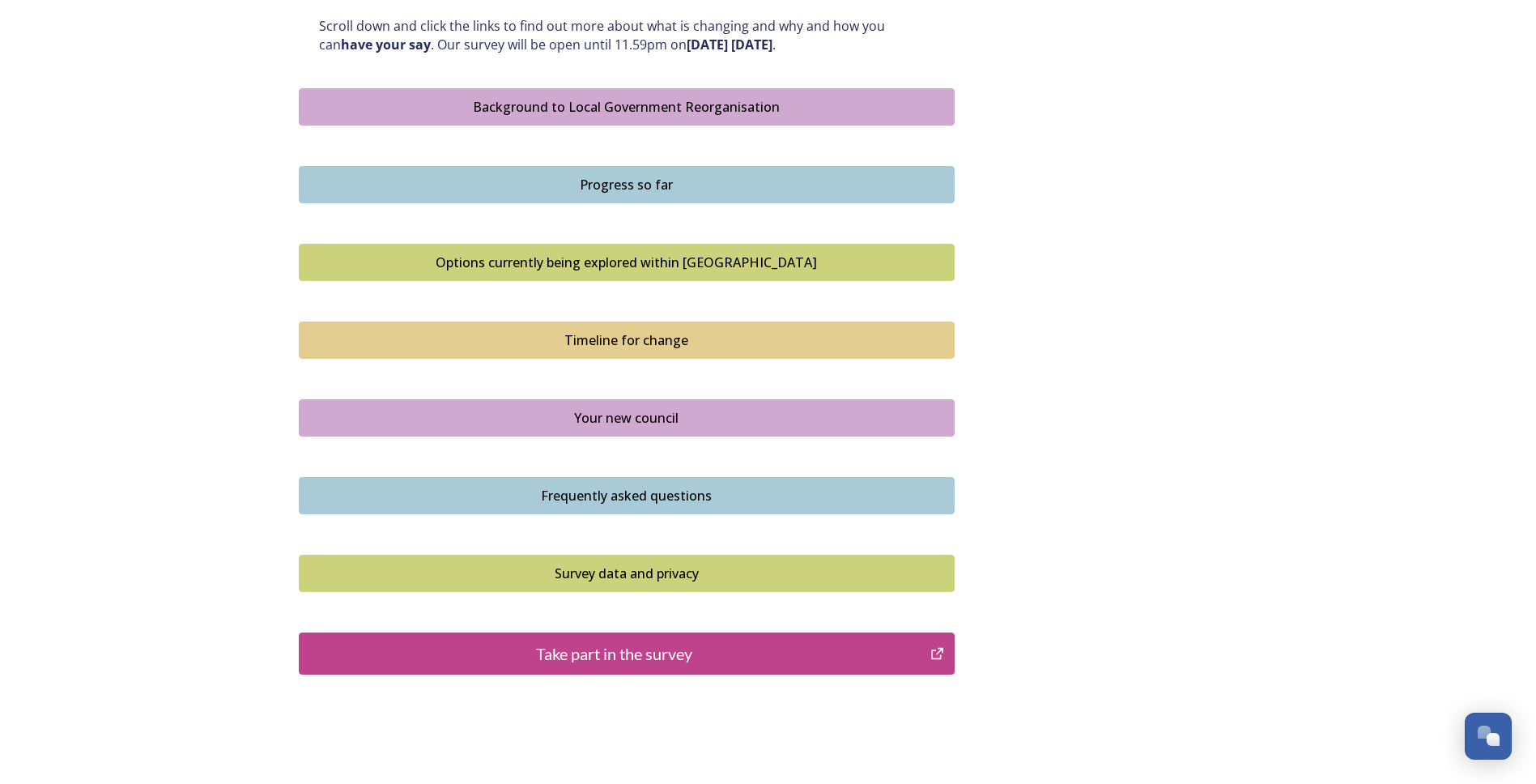
scroll to position [796, 0]
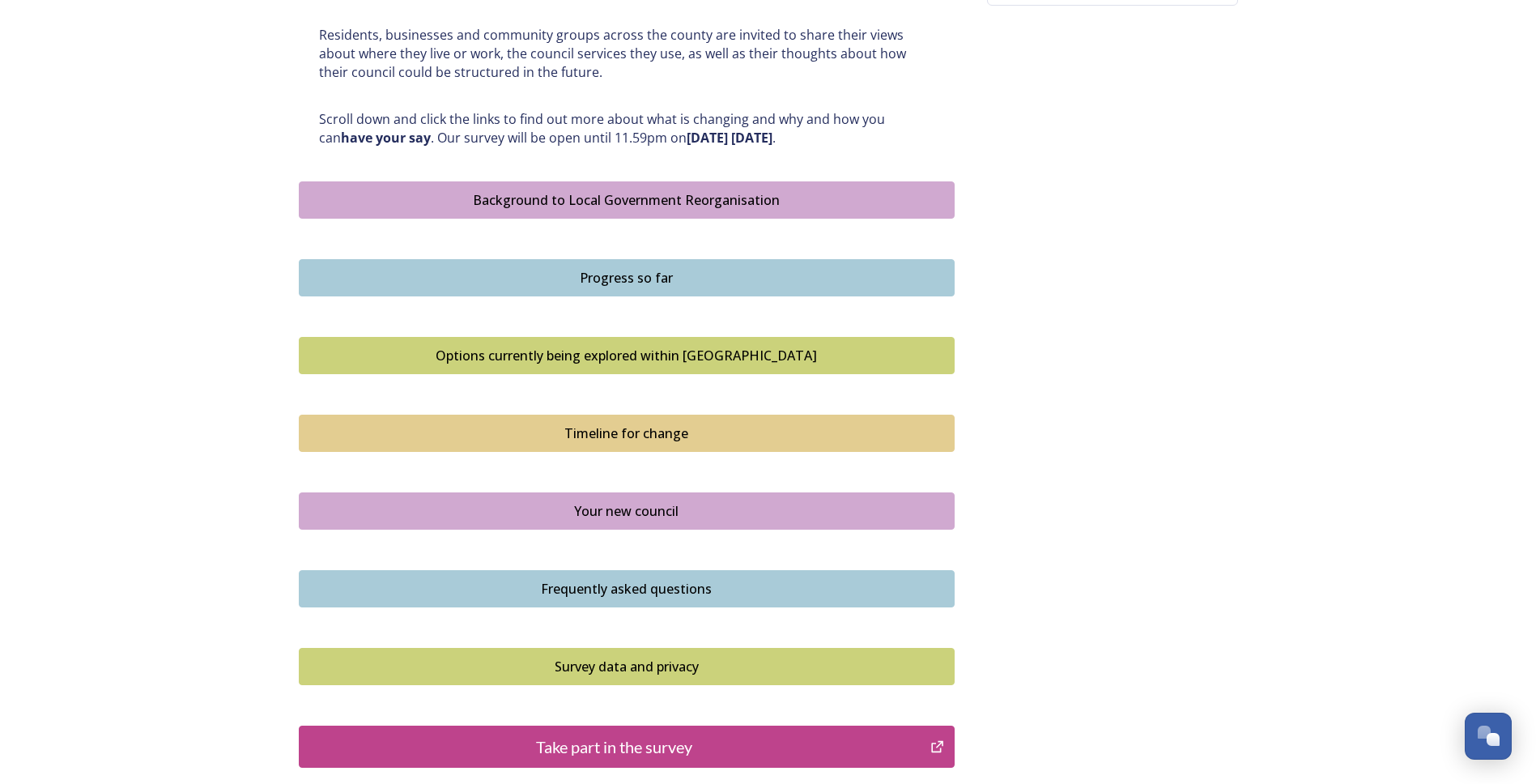
click at [652, 210] on button "Background to Local Government Reorganisation" at bounding box center [626, 199] width 656 height 37
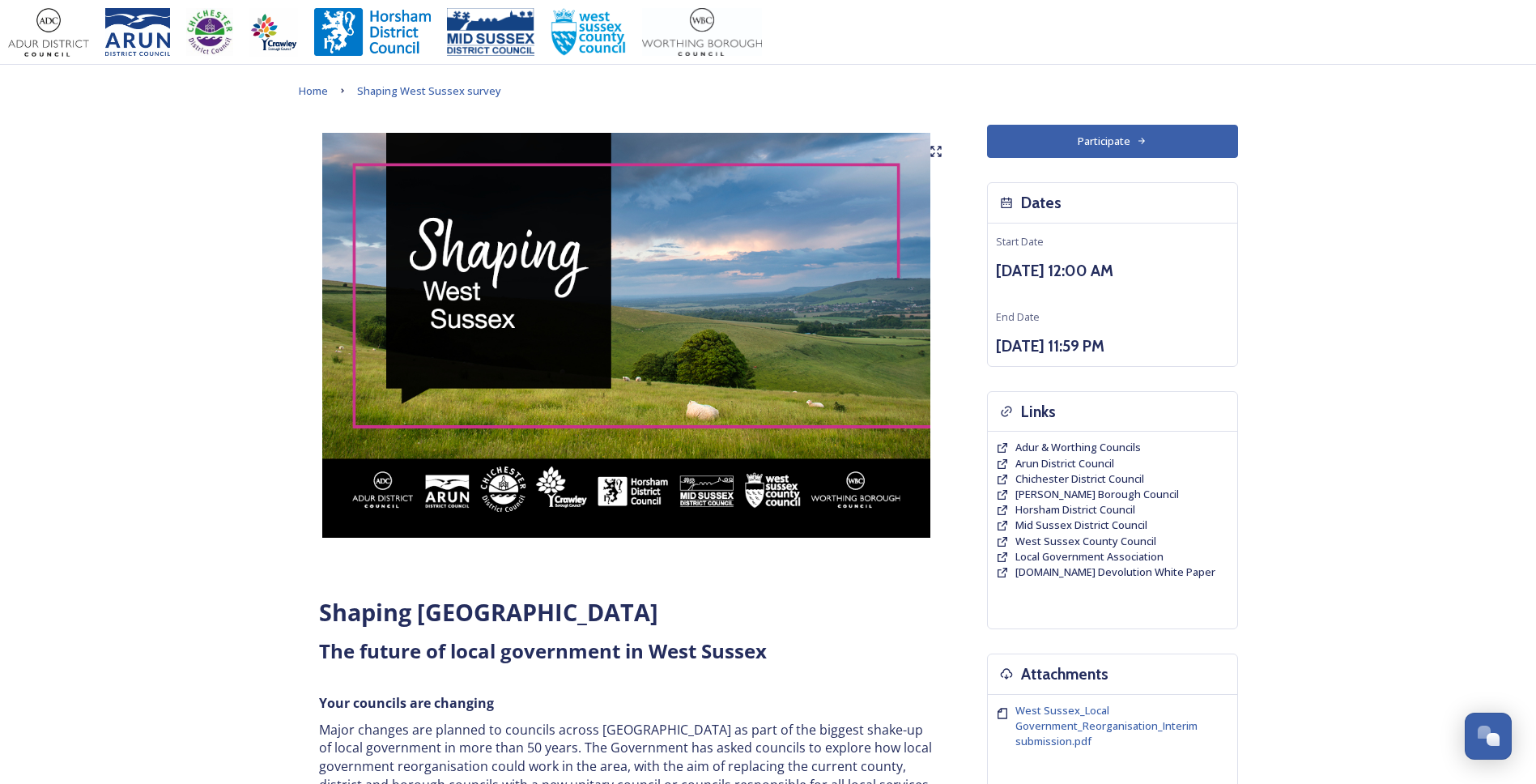
click at [304, 286] on img at bounding box center [626, 335] width 656 height 405
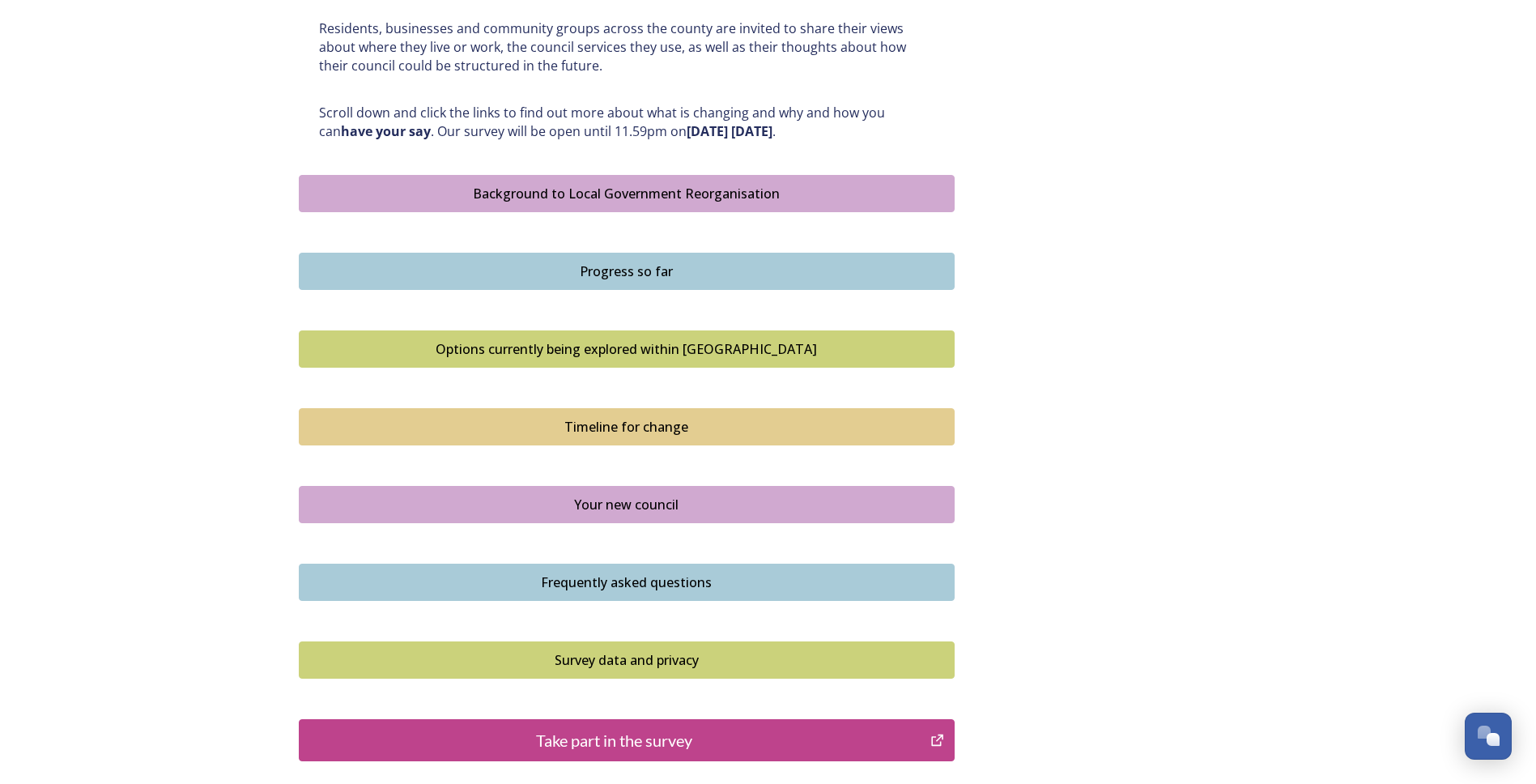
scroll to position [810, 0]
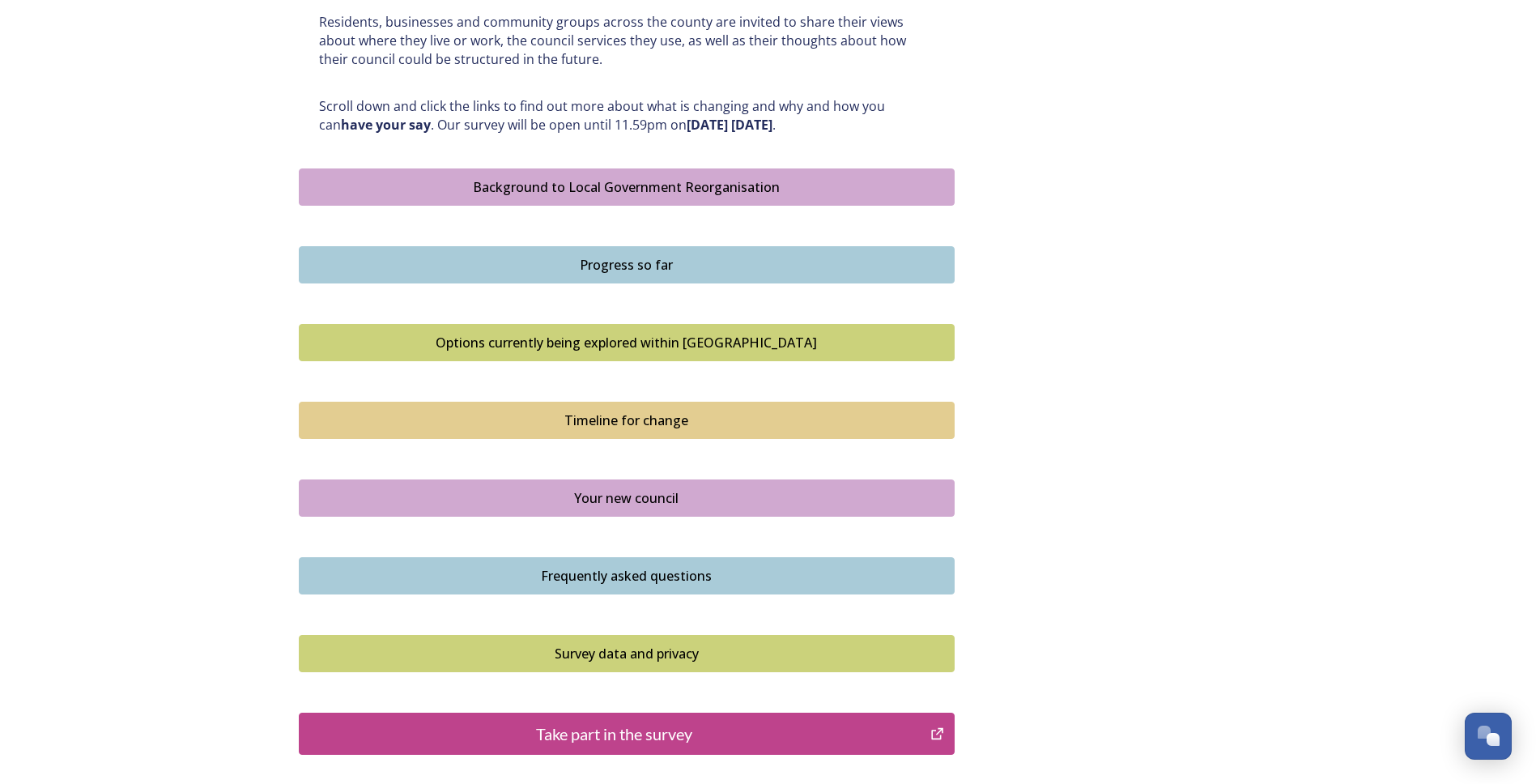
click at [532, 275] on button "Progress so far" at bounding box center [626, 264] width 656 height 37
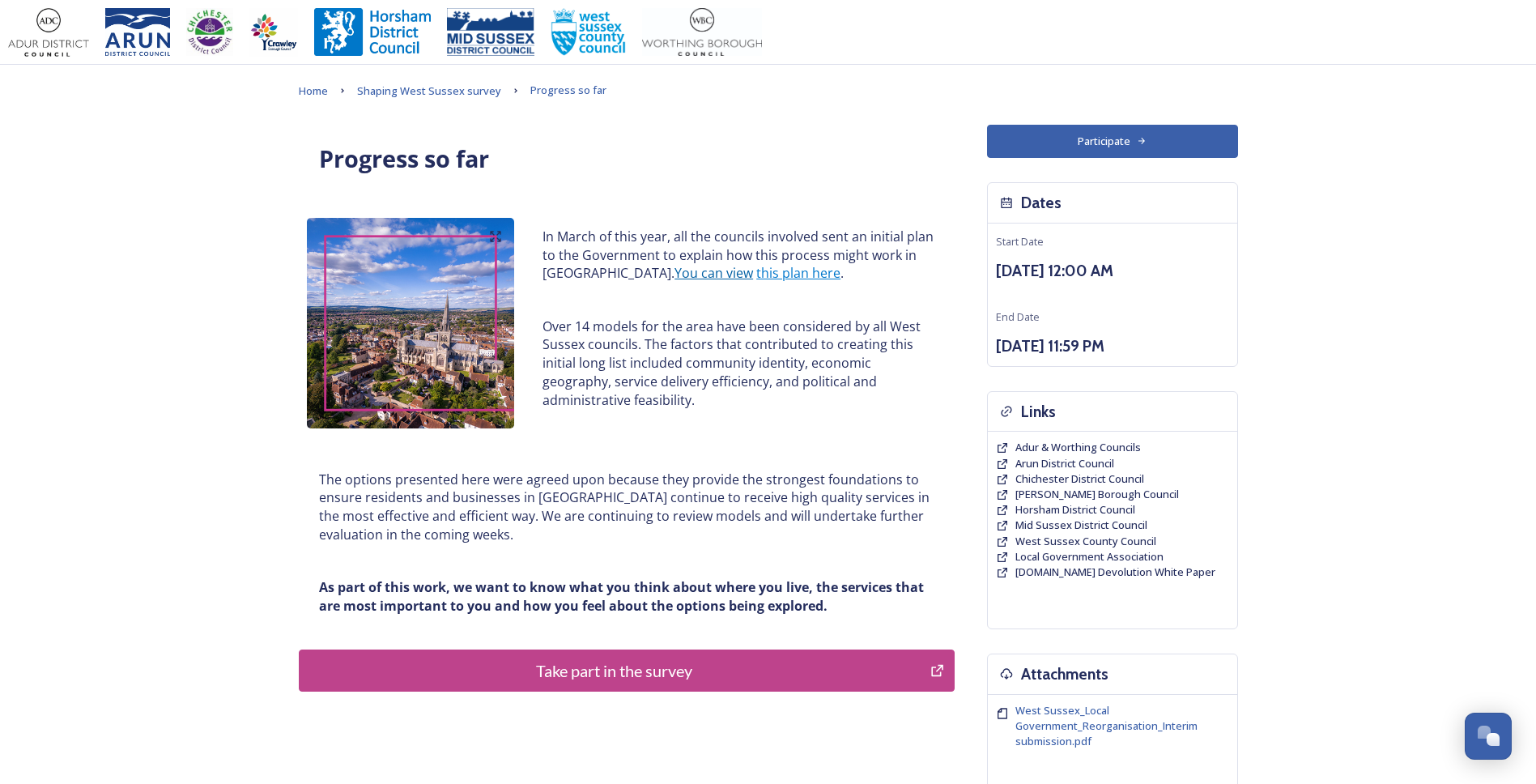
click at [701, 277] on link "You can view" at bounding box center [713, 273] width 79 height 18
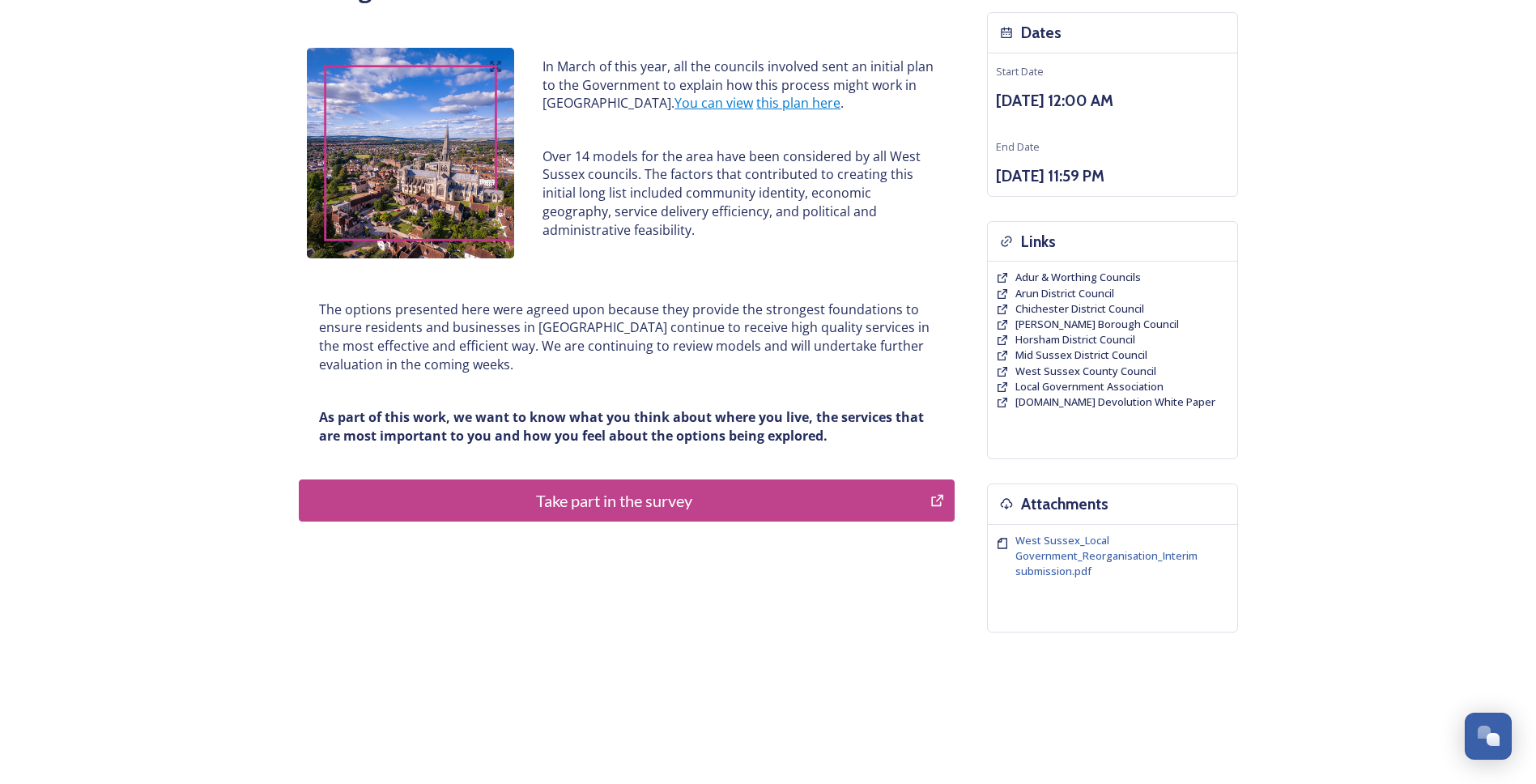
scroll to position [172, 0]
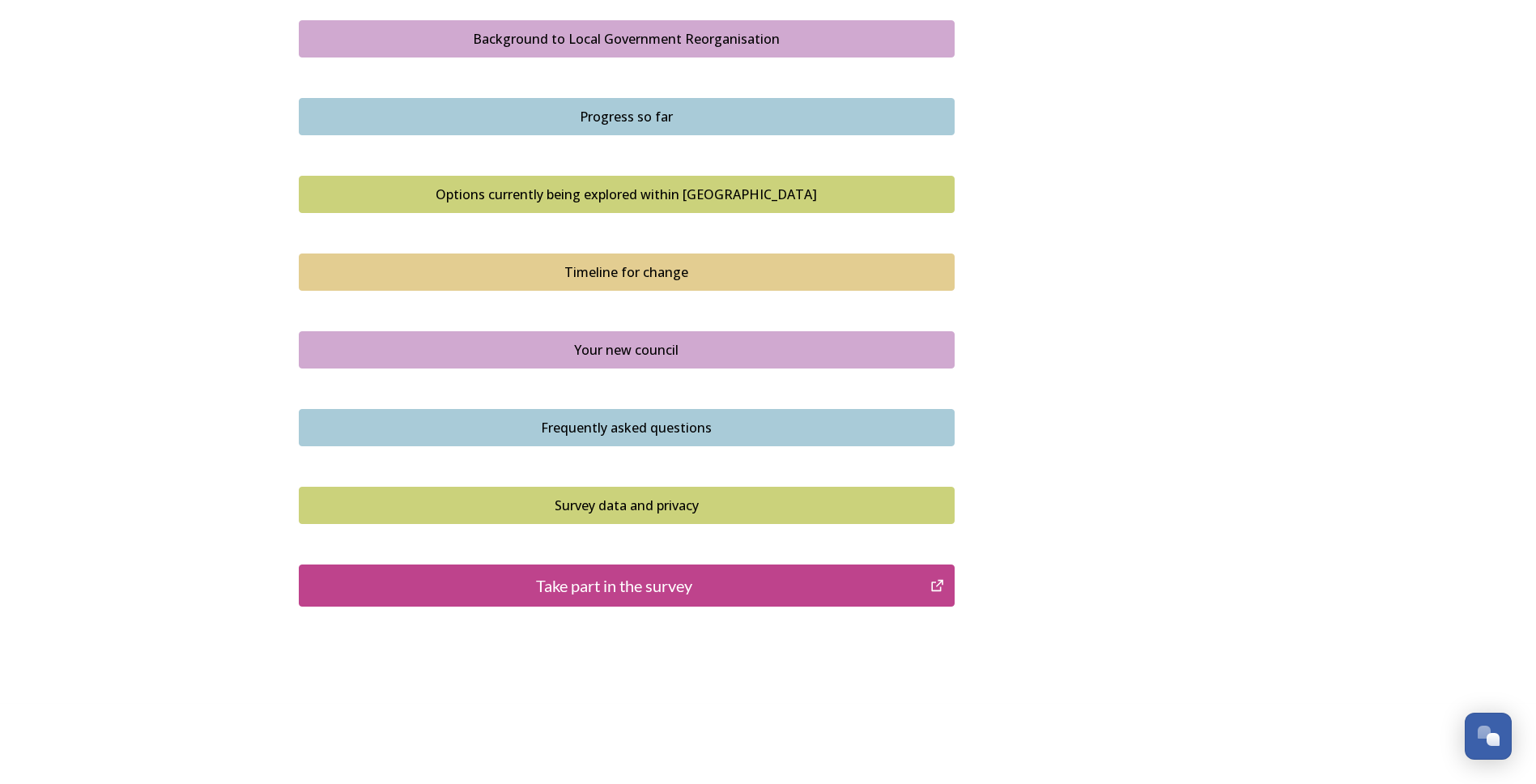
scroll to position [958, 0]
click at [478, 200] on div "Options currently being explored within [GEOGRAPHIC_DATA]" at bounding box center [626, 193] width 638 height 19
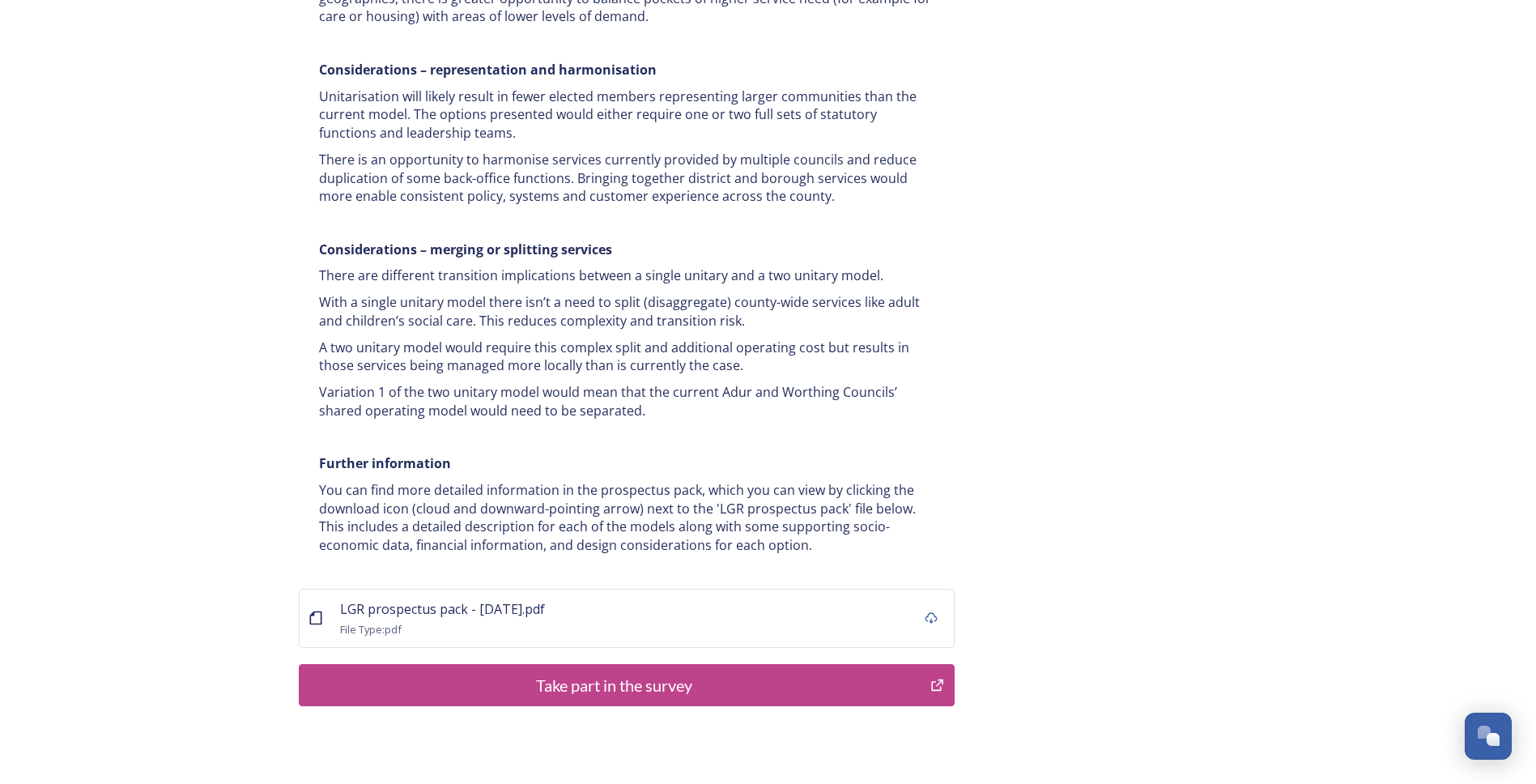
scroll to position [3034, 0]
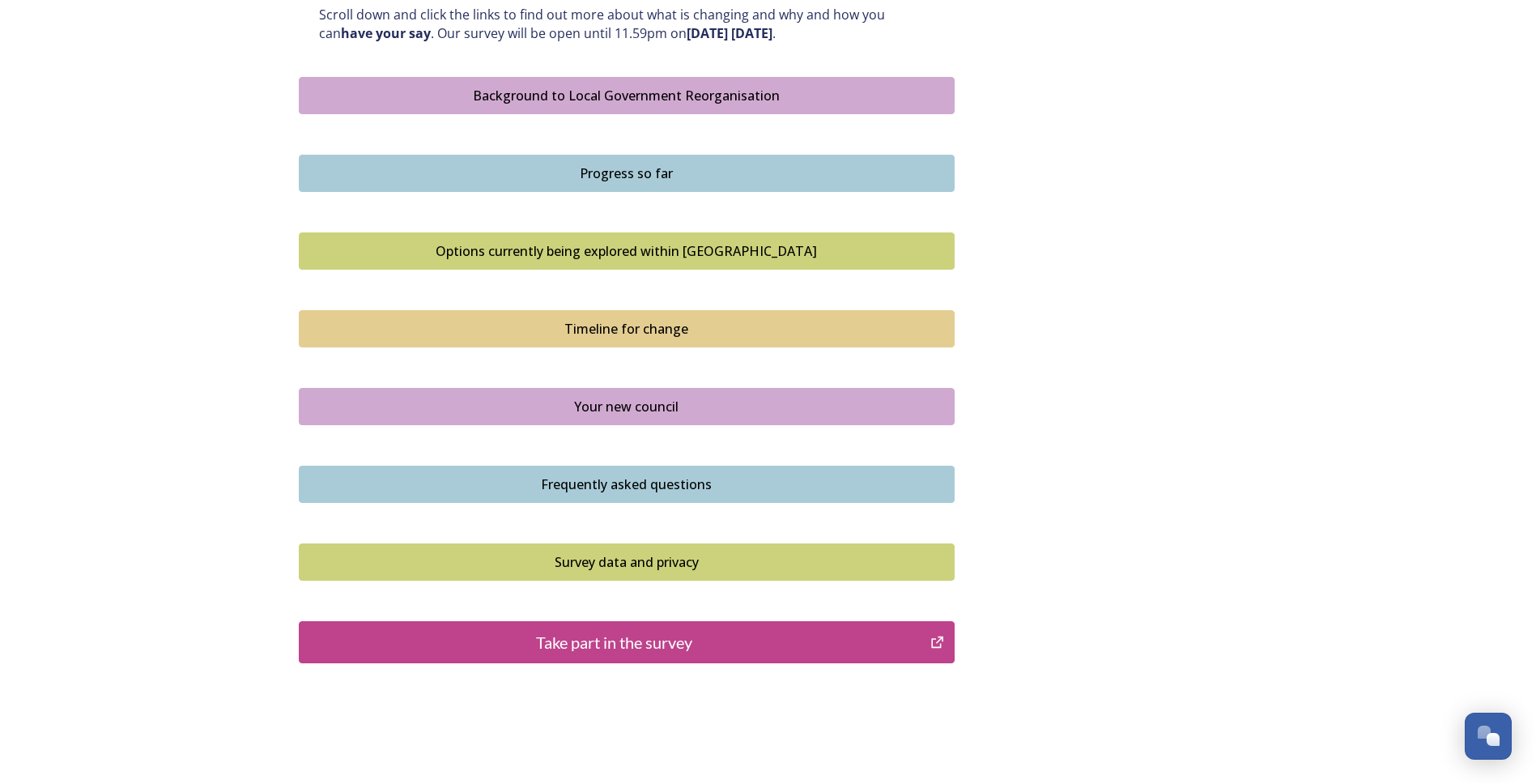
scroll to position [958, 0]
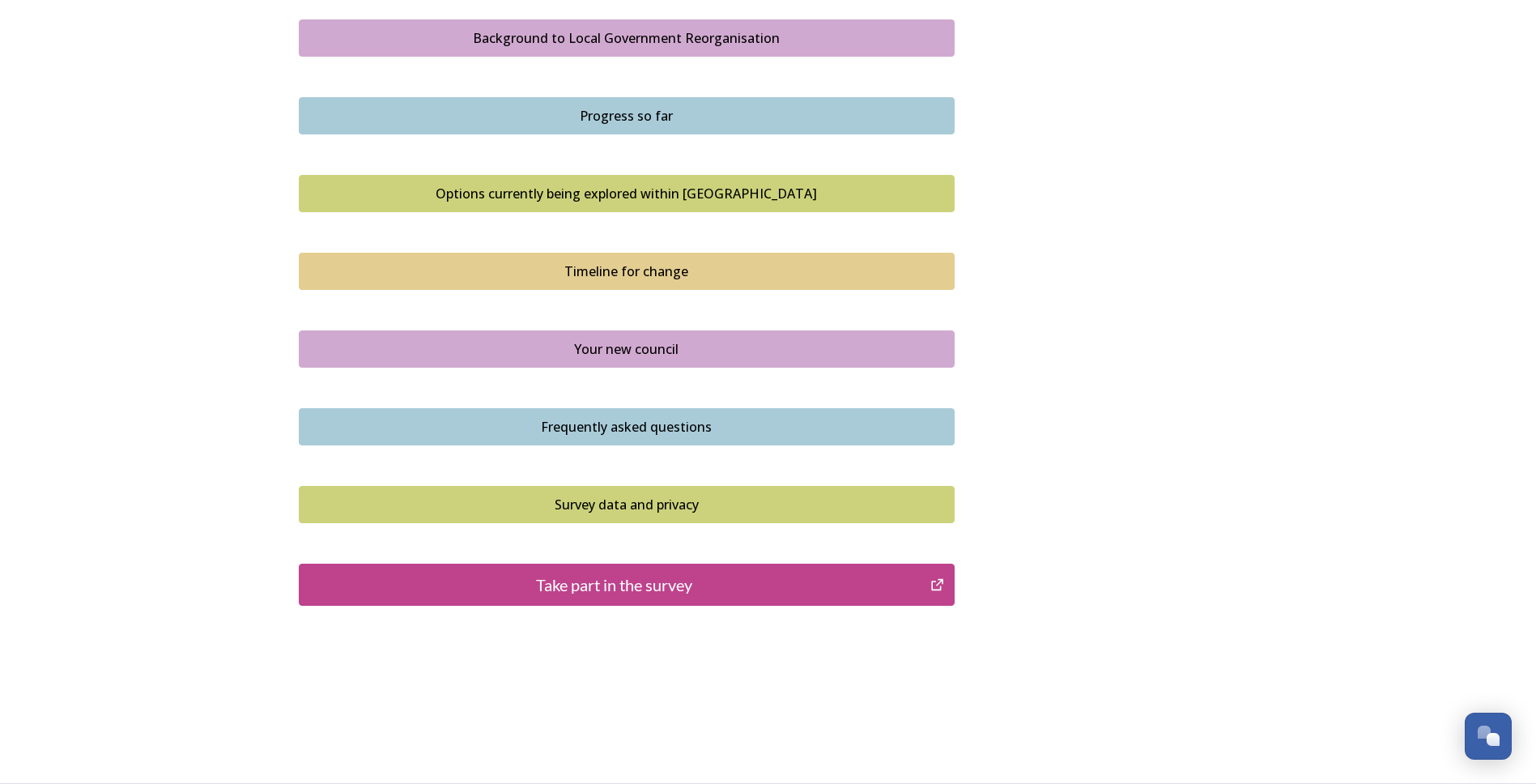
click at [490, 265] on div "Timeline for change" at bounding box center [626, 271] width 638 height 19
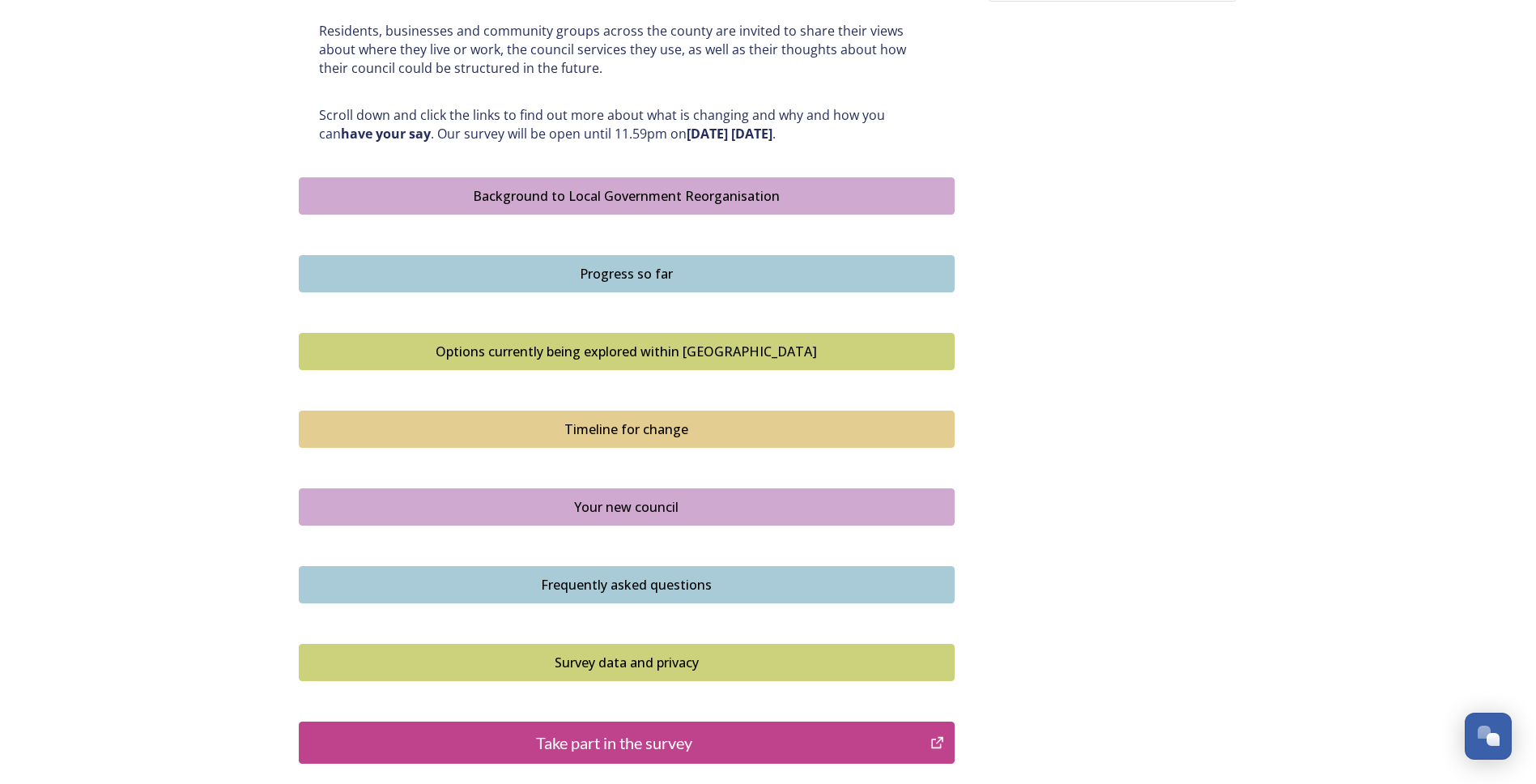
scroll to position [958, 0]
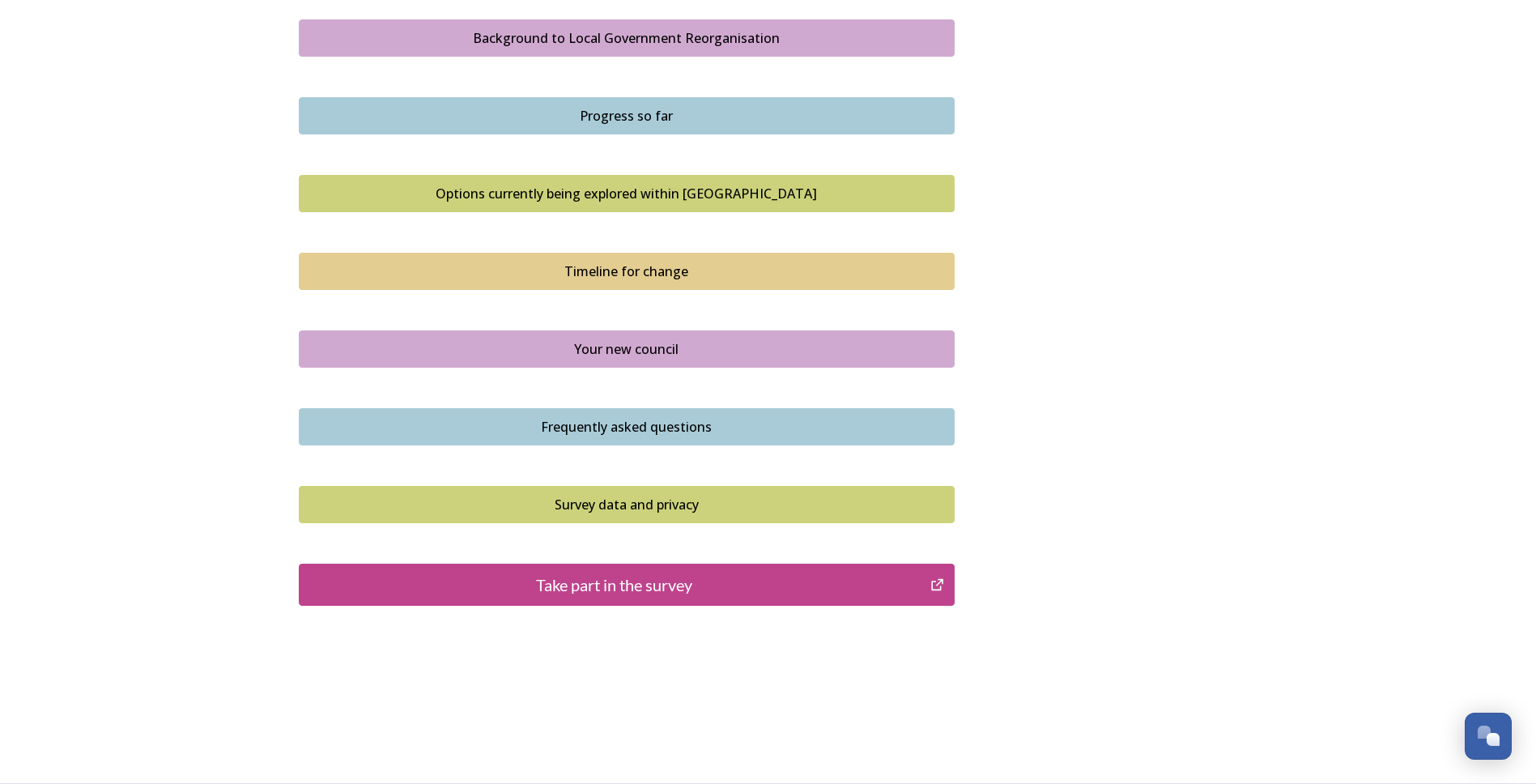
click at [566, 354] on div "Your new council" at bounding box center [626, 348] width 638 height 19
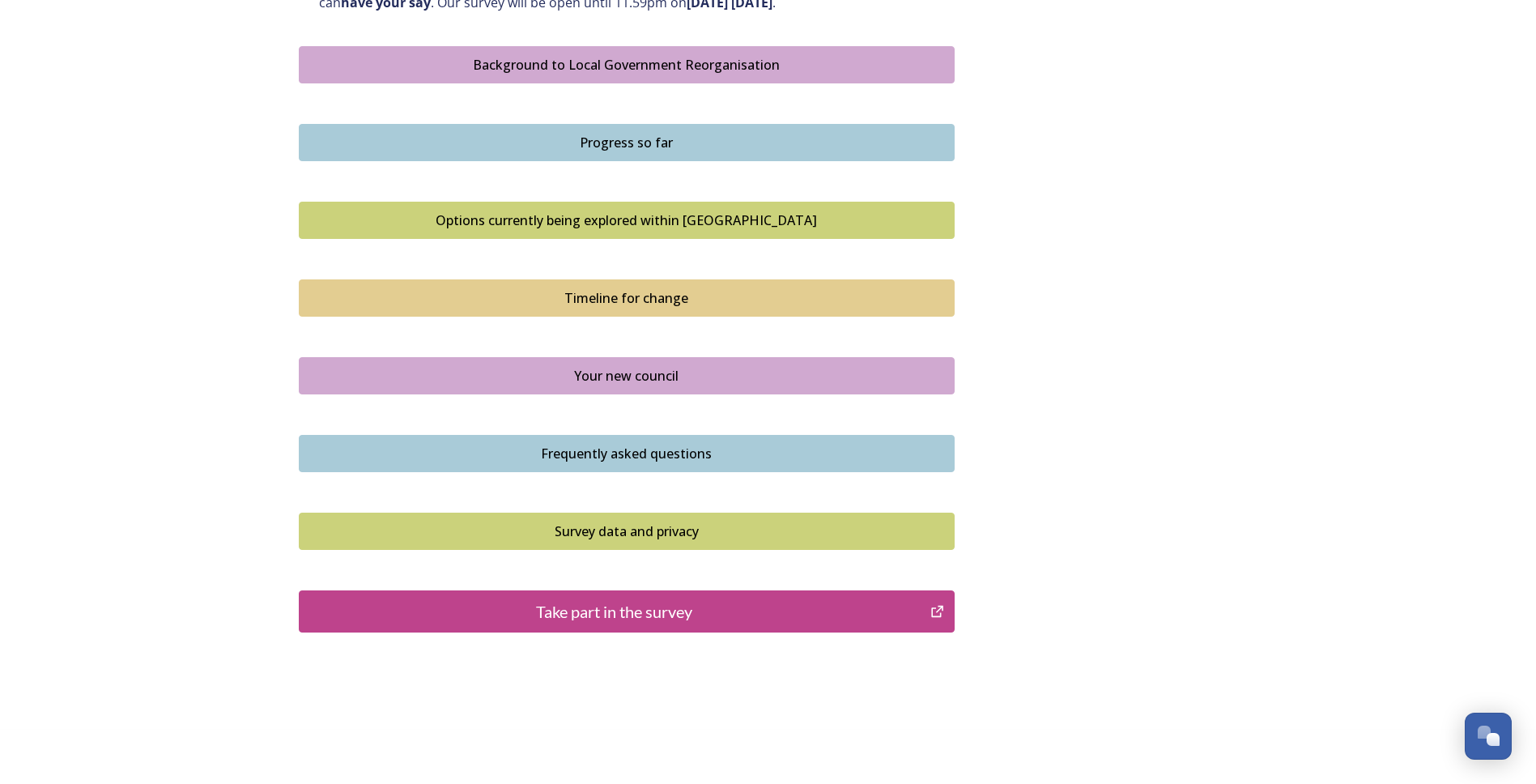
scroll to position [958, 0]
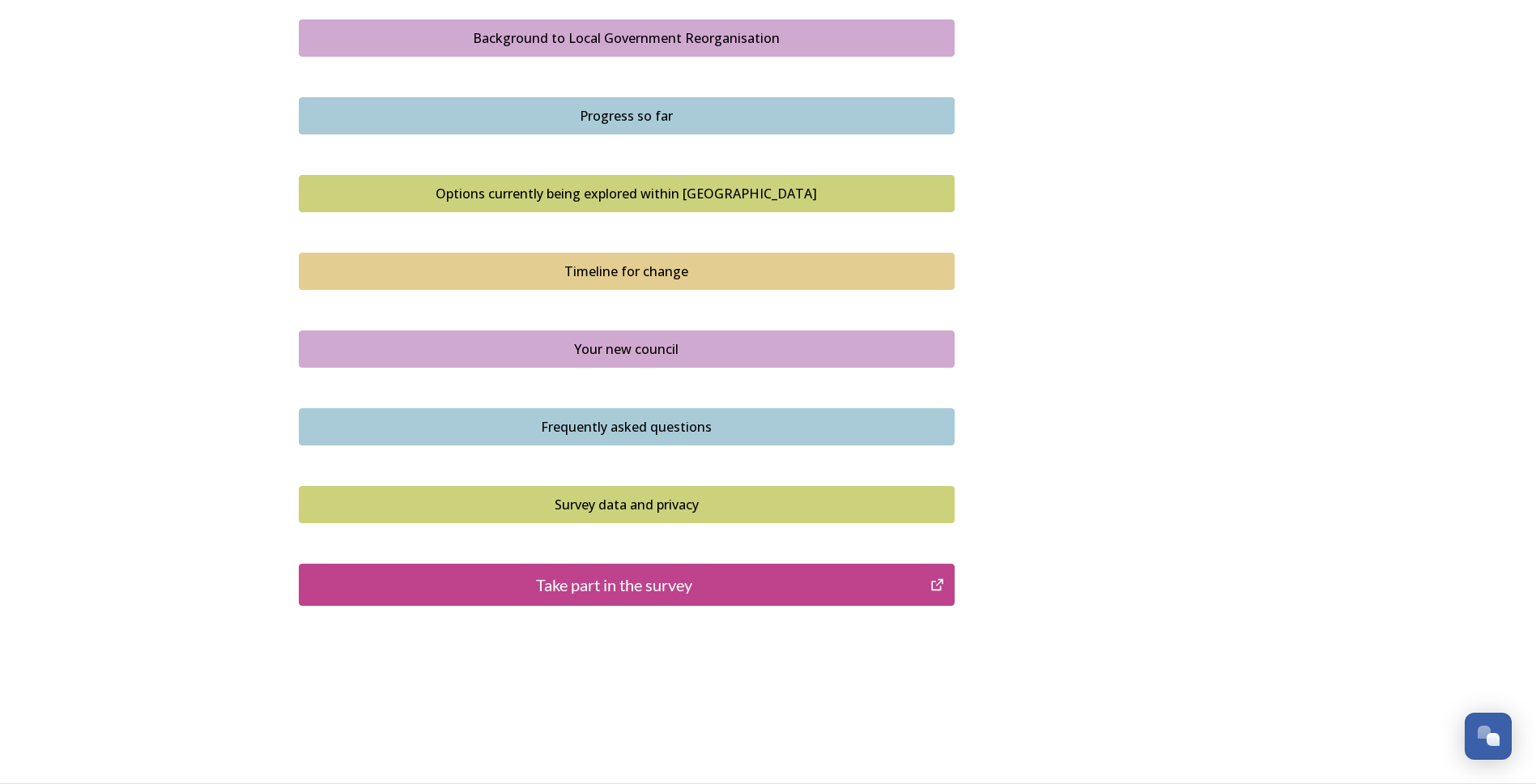
click at [480, 423] on div "Frequently asked questions" at bounding box center [626, 427] width 638 height 19
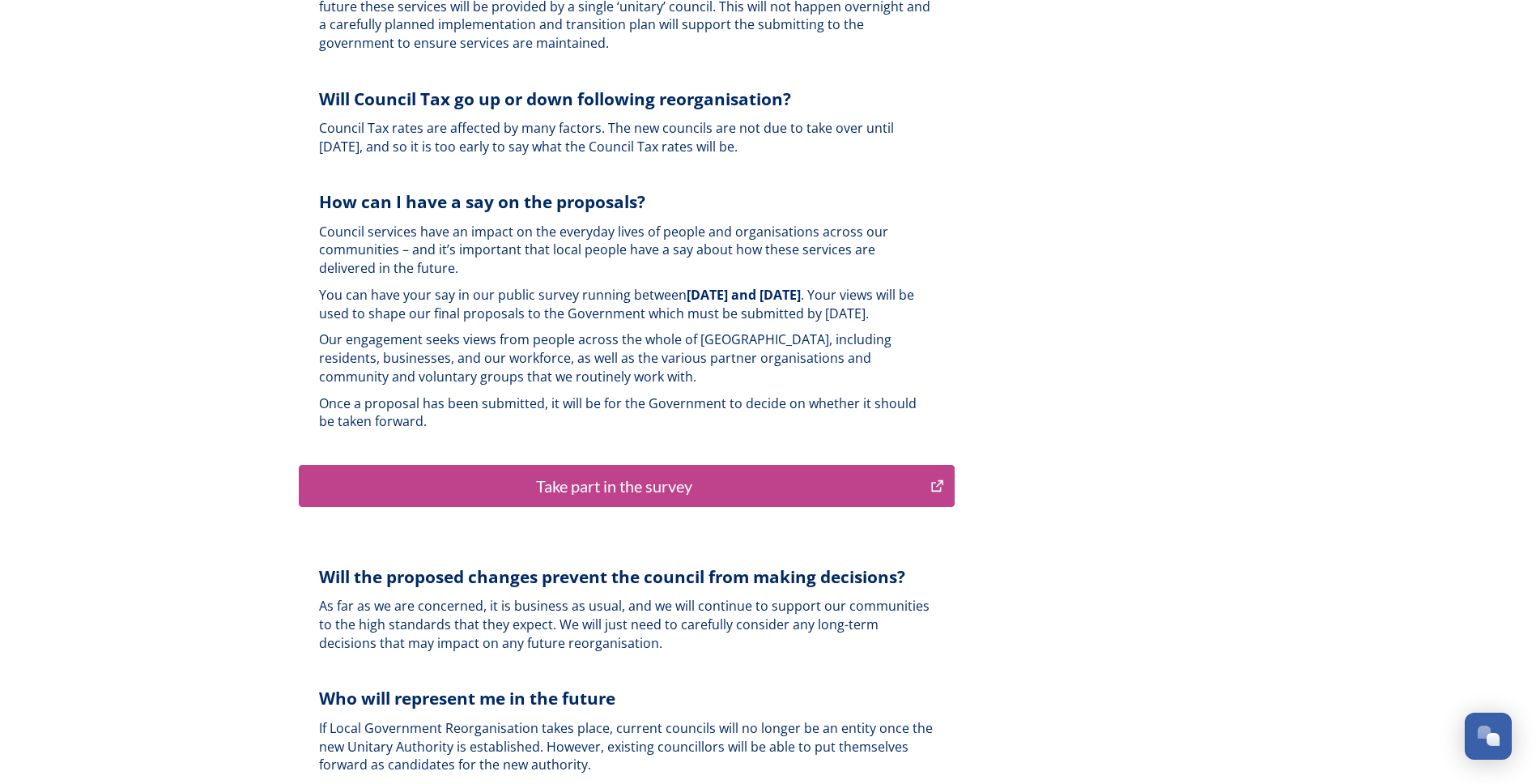
scroll to position [3819, 0]
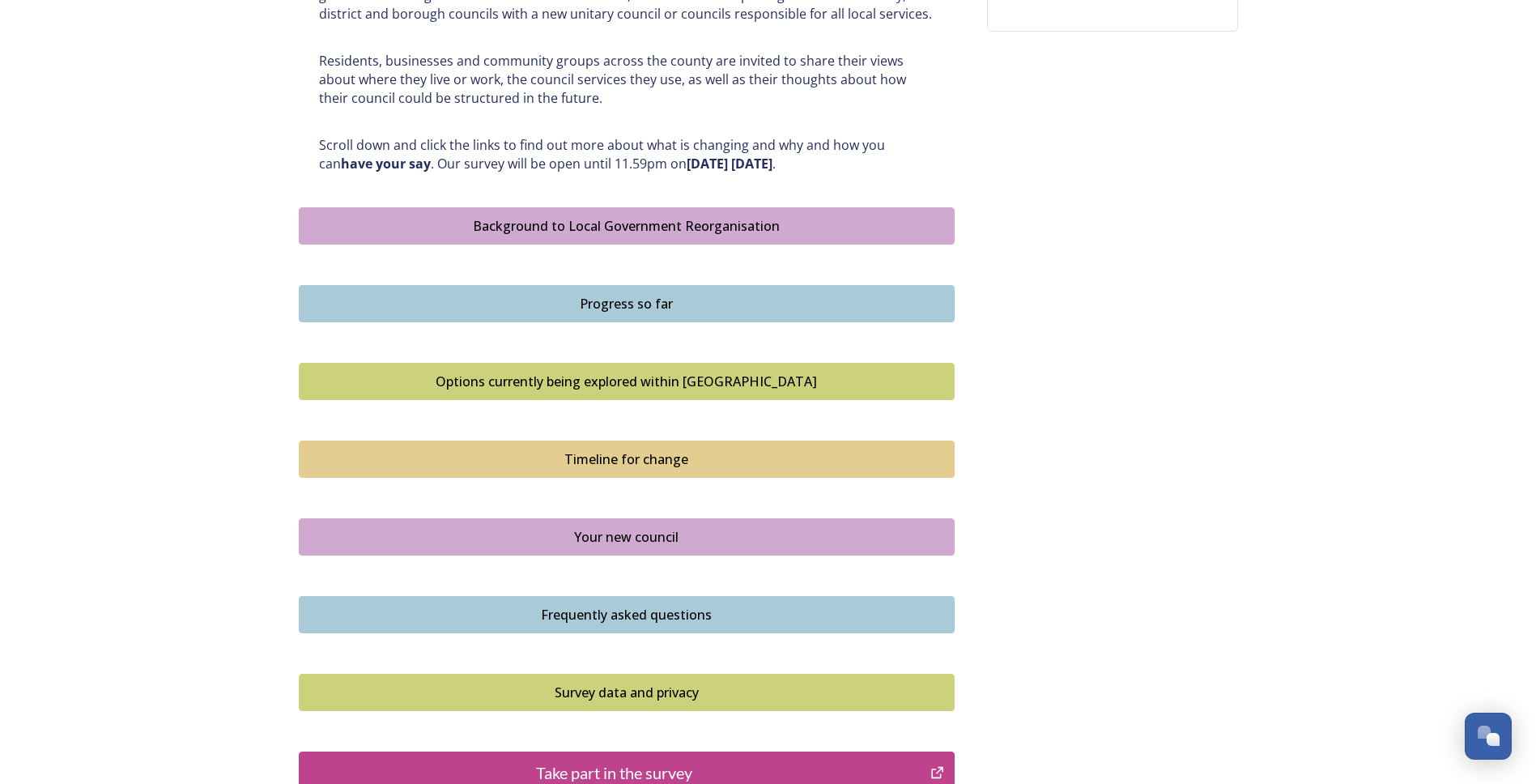
scroll to position [958, 0]
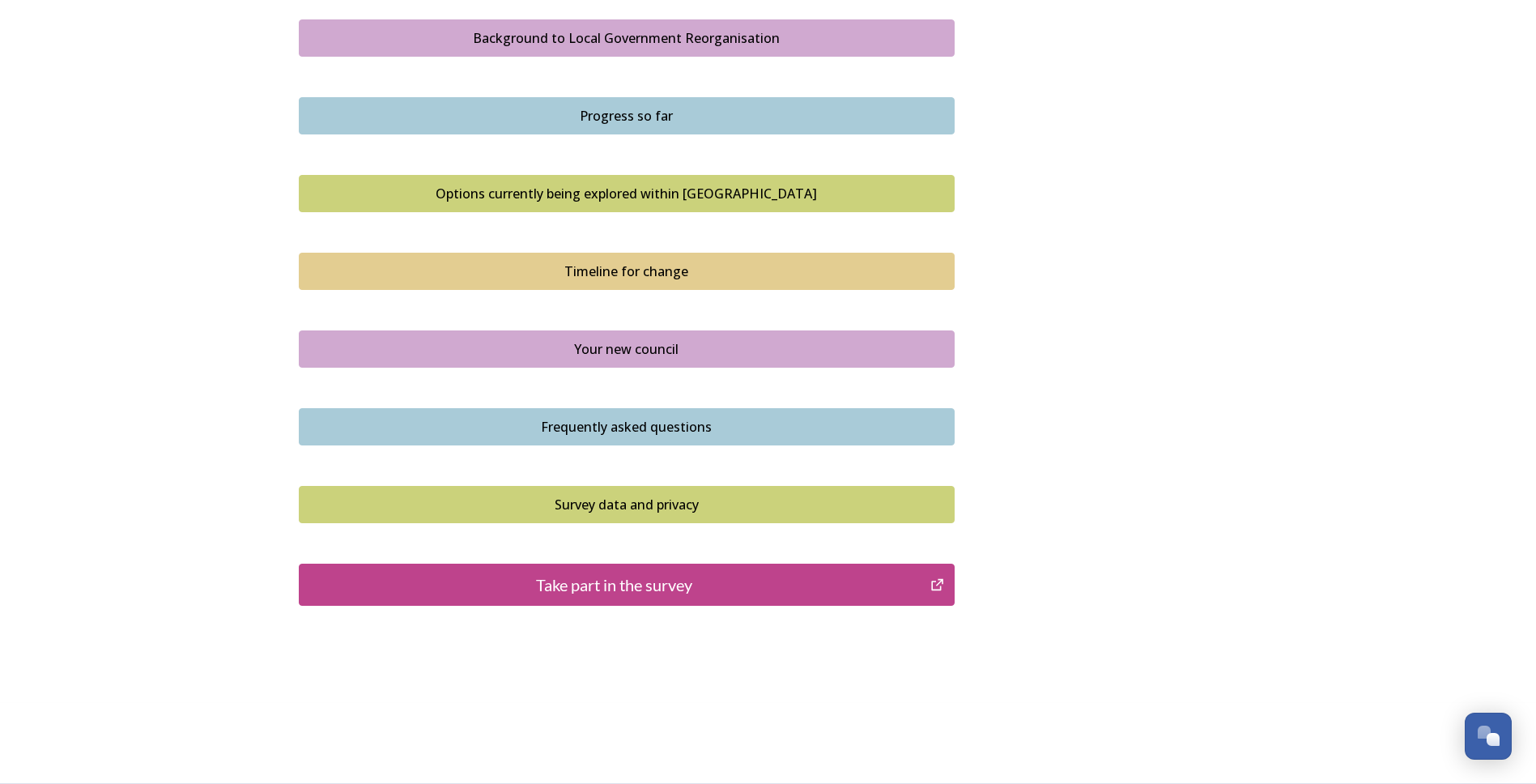
click at [630, 594] on div "Take part in the survey" at bounding box center [615, 584] width 615 height 24
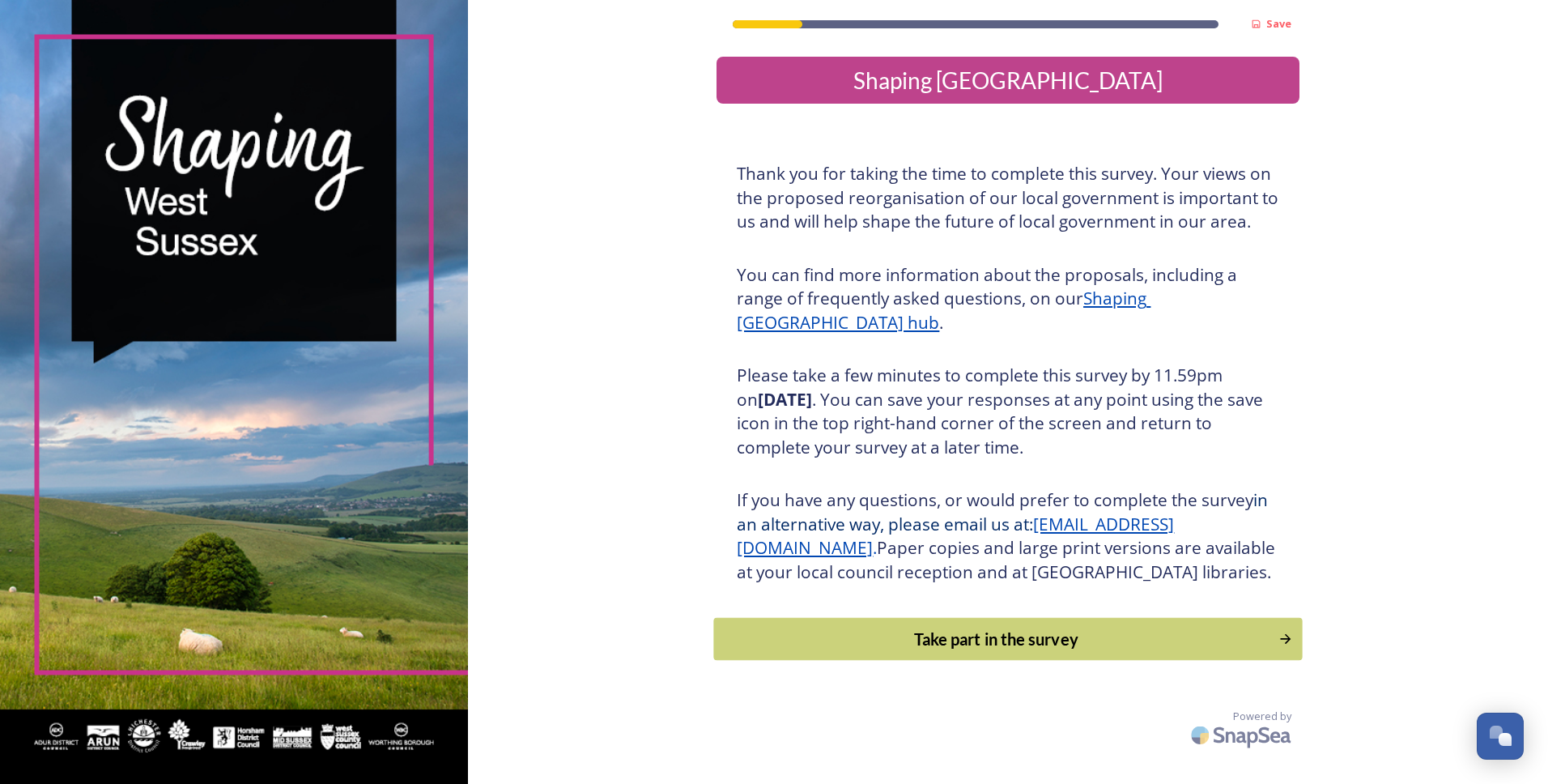
click at [835, 651] on div "Take part in the survey" at bounding box center [997, 638] width 548 height 24
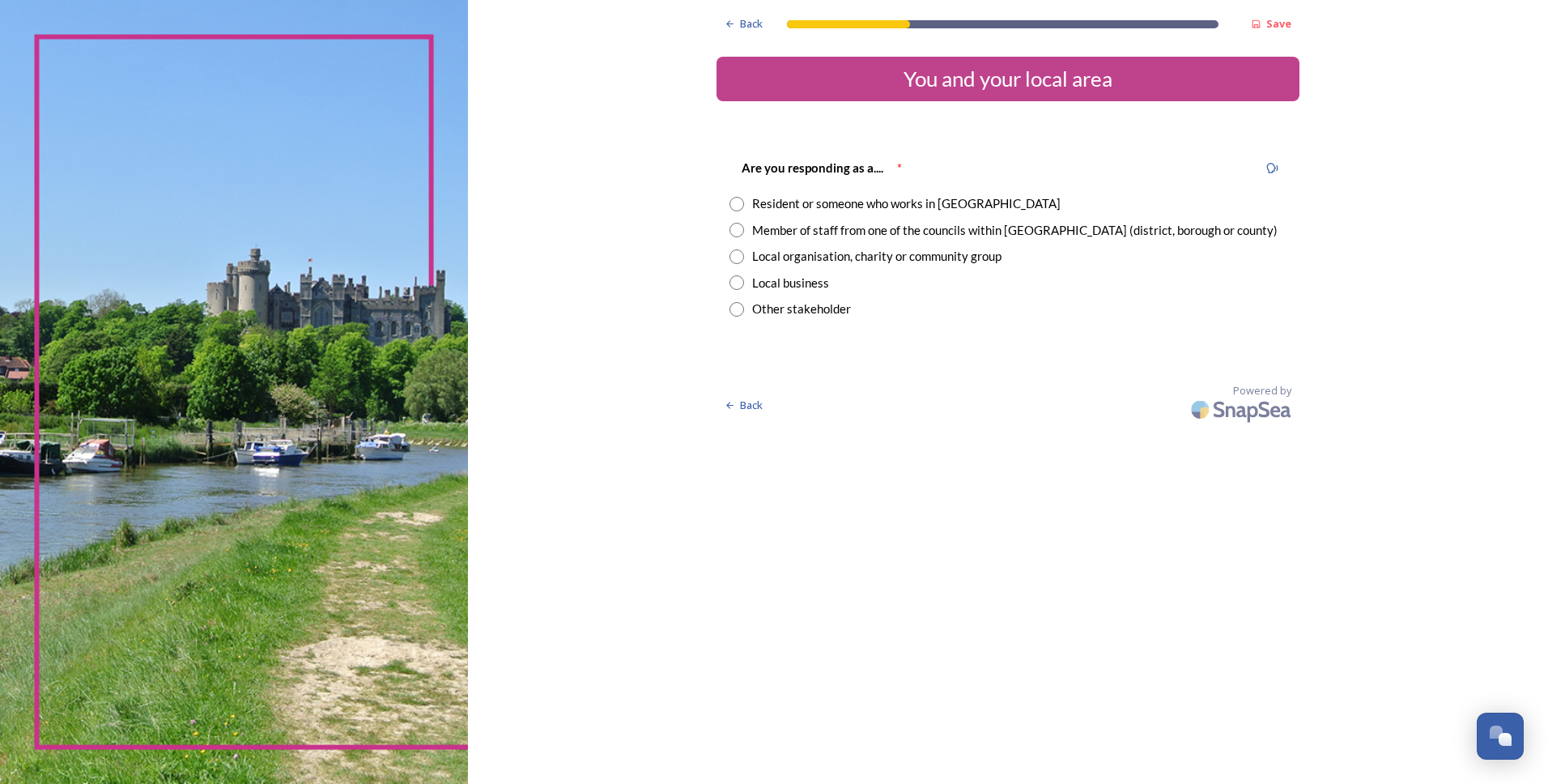
click at [735, 209] on input "radio" at bounding box center [736, 204] width 14 height 14
radio input "true"
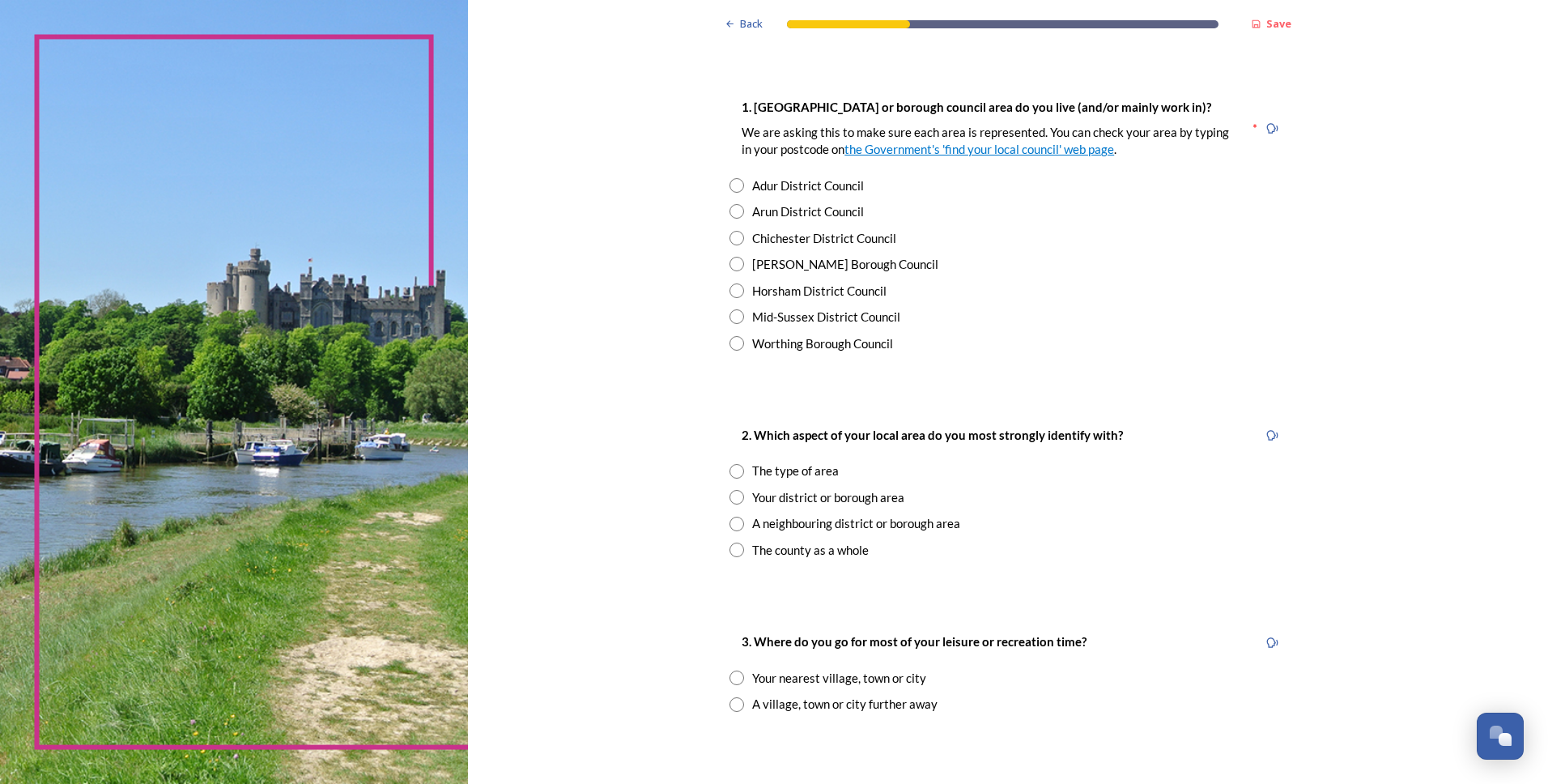
scroll to position [324, 0]
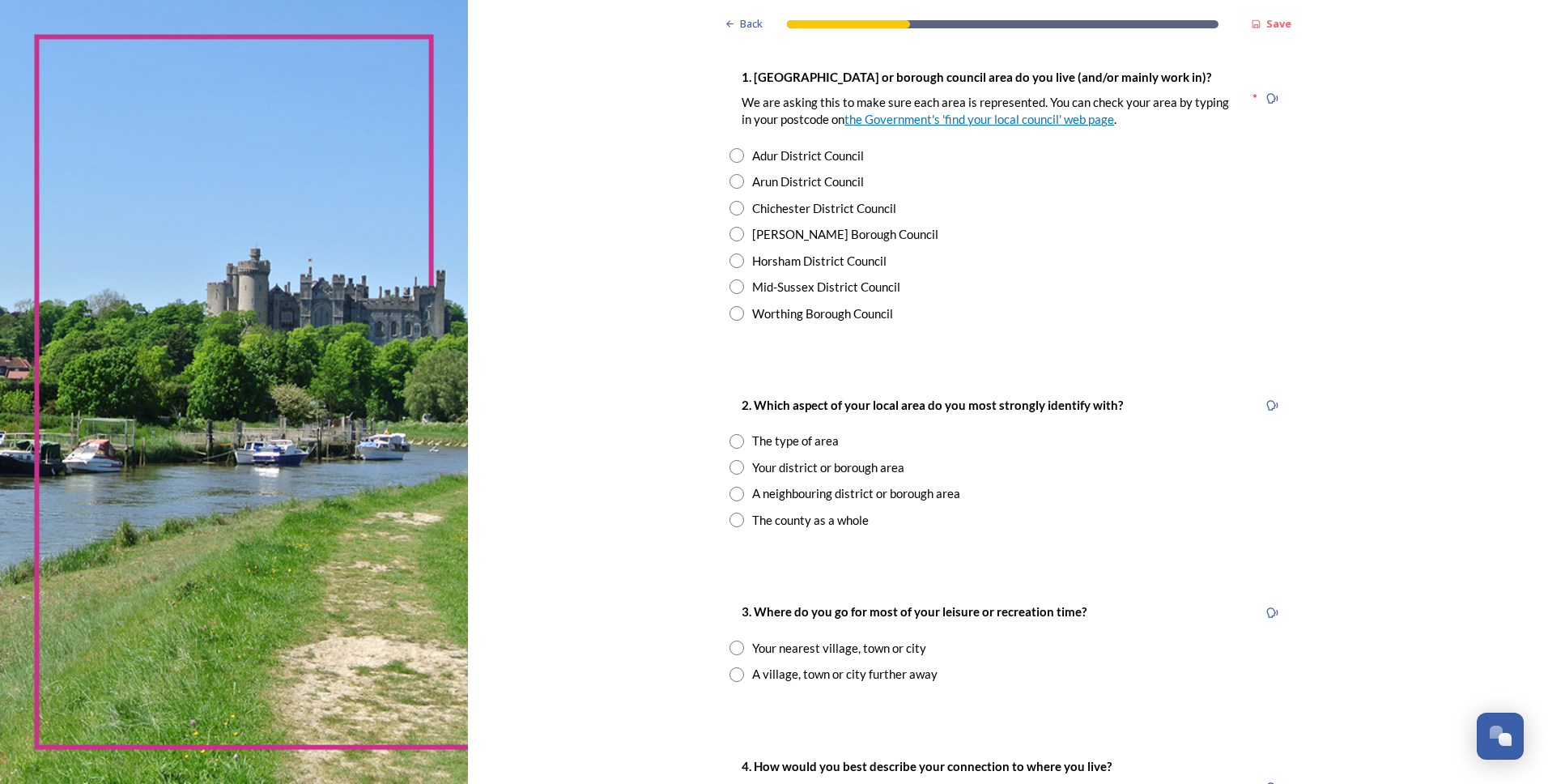
click at [732, 286] on input "radio" at bounding box center [736, 286] width 14 height 14
radio input "true"
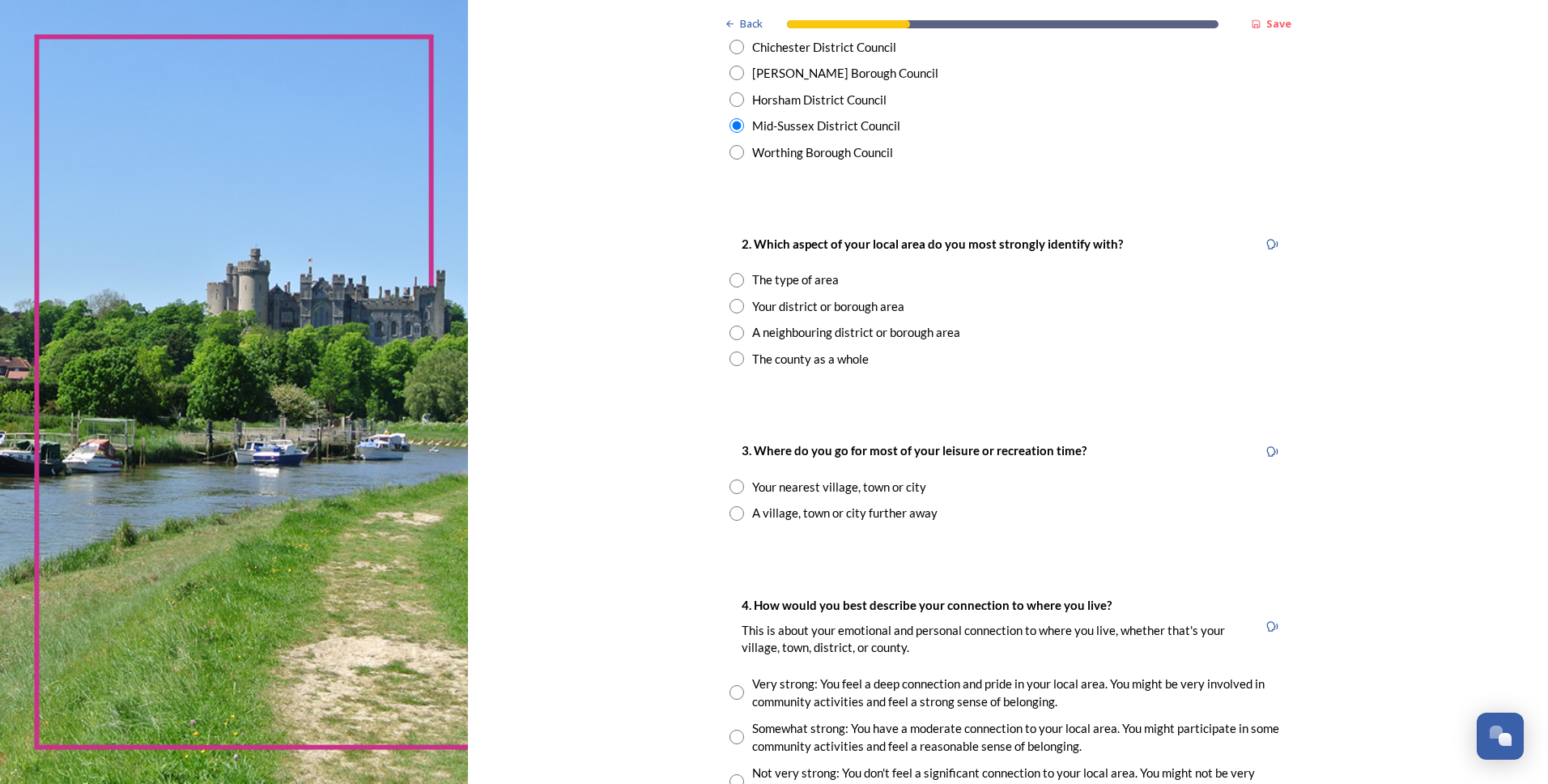
scroll to position [485, 0]
click at [729, 305] on input "radio" at bounding box center [736, 304] width 14 height 14
radio input "true"
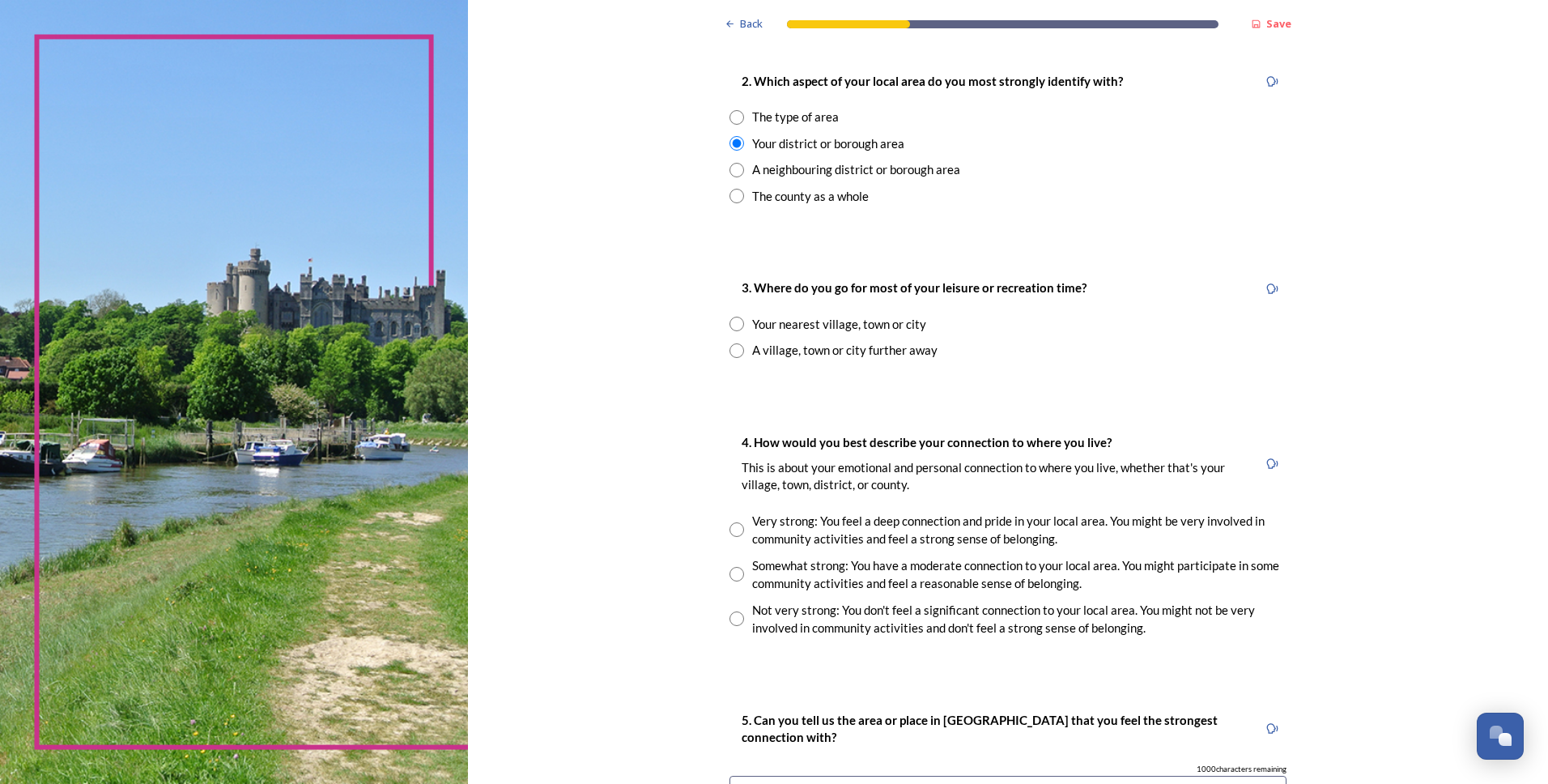
scroll to position [728, 0]
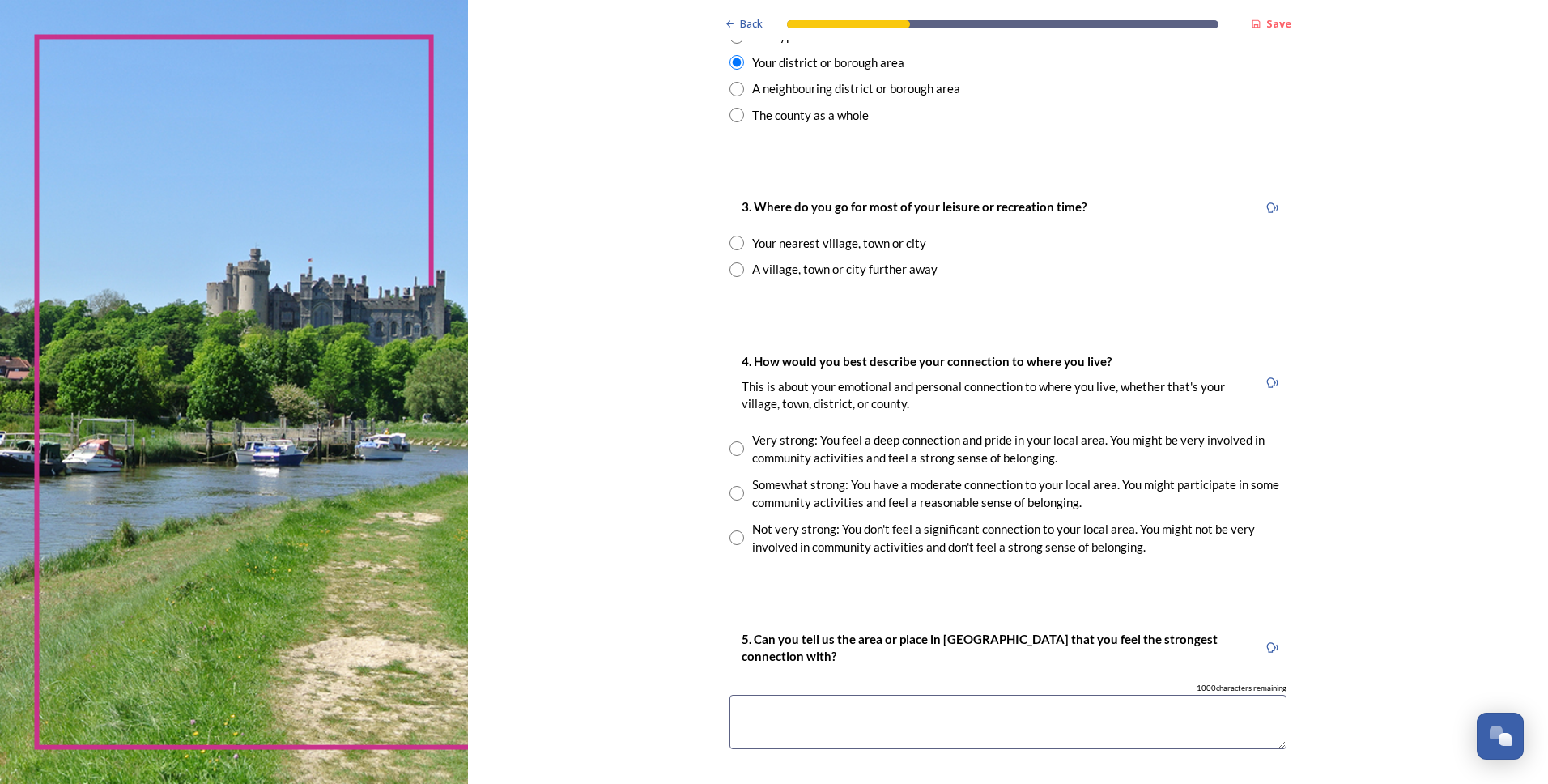
click at [734, 244] on input "radio" at bounding box center [736, 242] width 14 height 14
radio input "true"
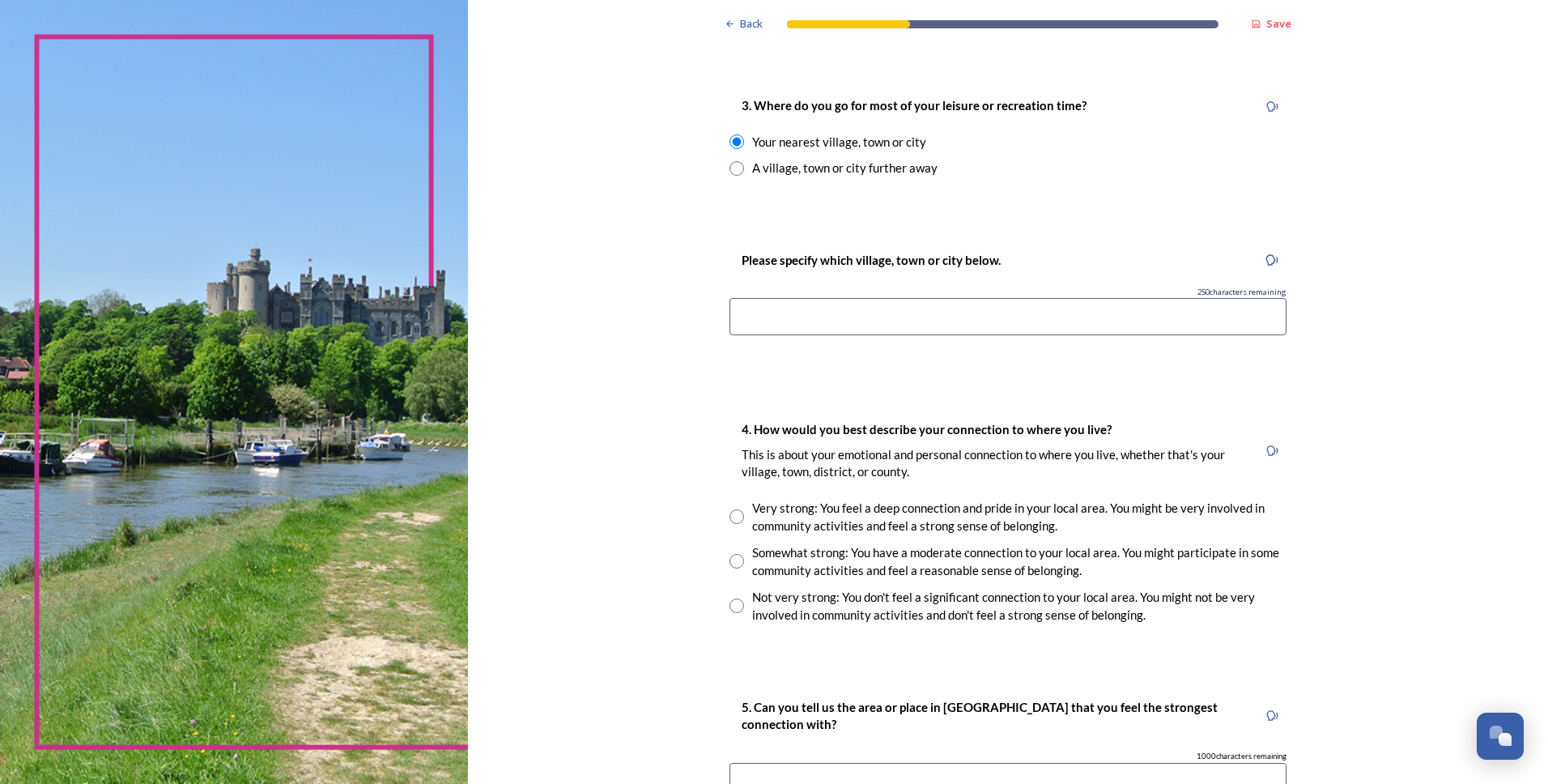
scroll to position [890, 0]
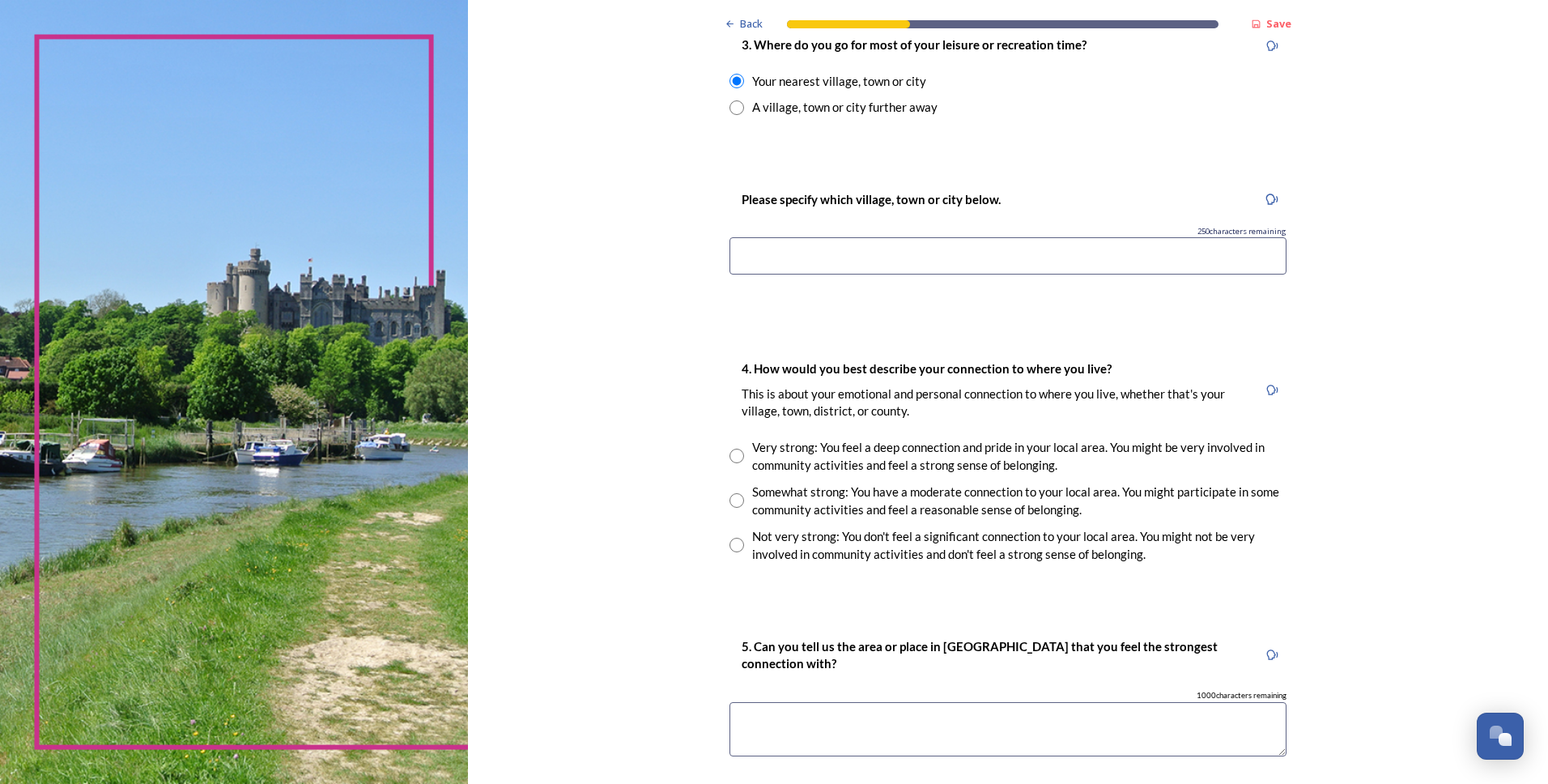
click at [763, 261] on input at bounding box center [1008, 256] width 557 height 37
type input "east grinstead"
click at [906, 312] on div "Back Save You and your local area Are you responding as a.... * Resident or som…" at bounding box center [1007, 147] width 583 height 2075
click at [734, 501] on input "radio" at bounding box center [736, 500] width 14 height 14
radio input "true"
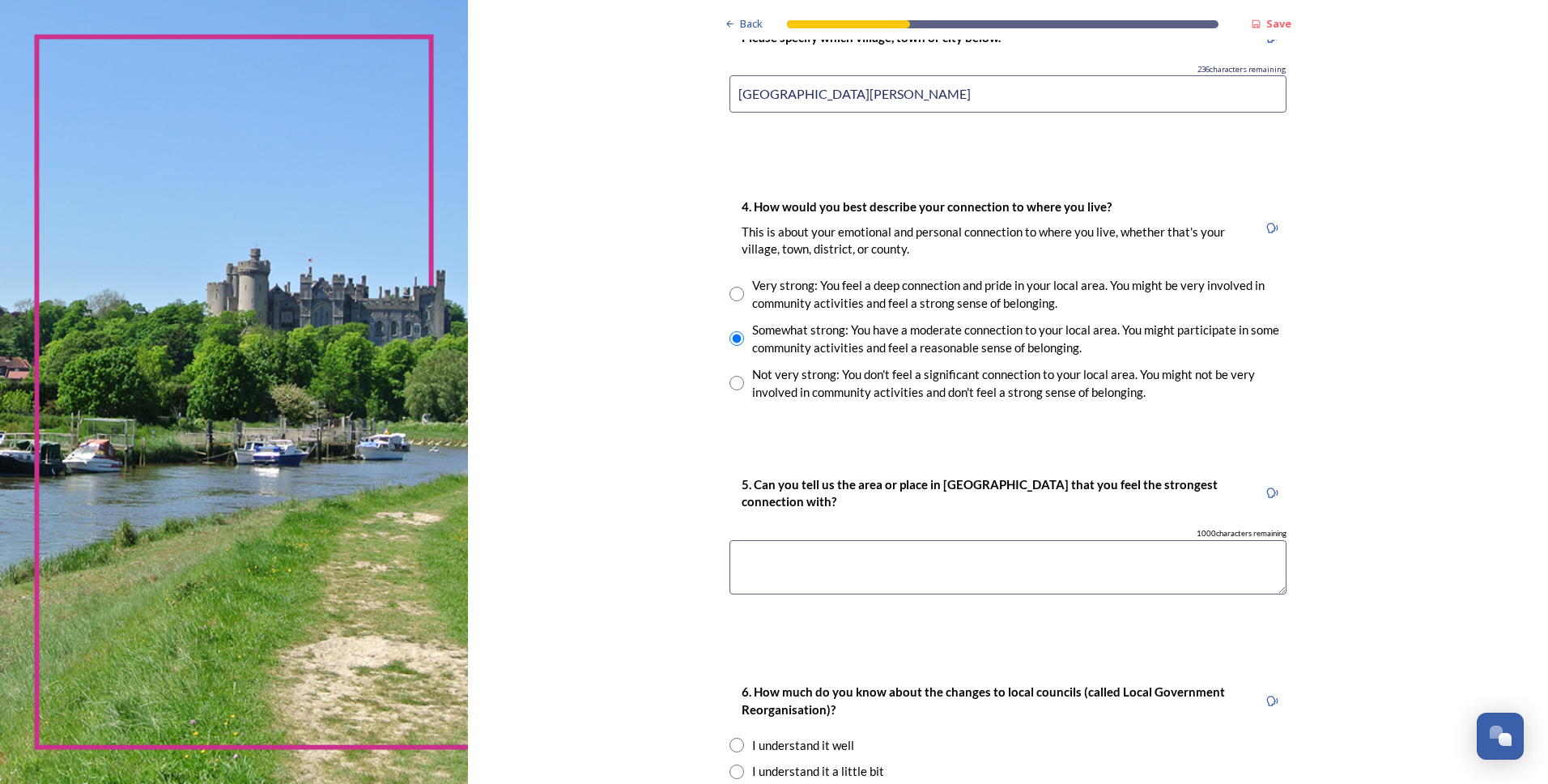
scroll to position [1215, 0]
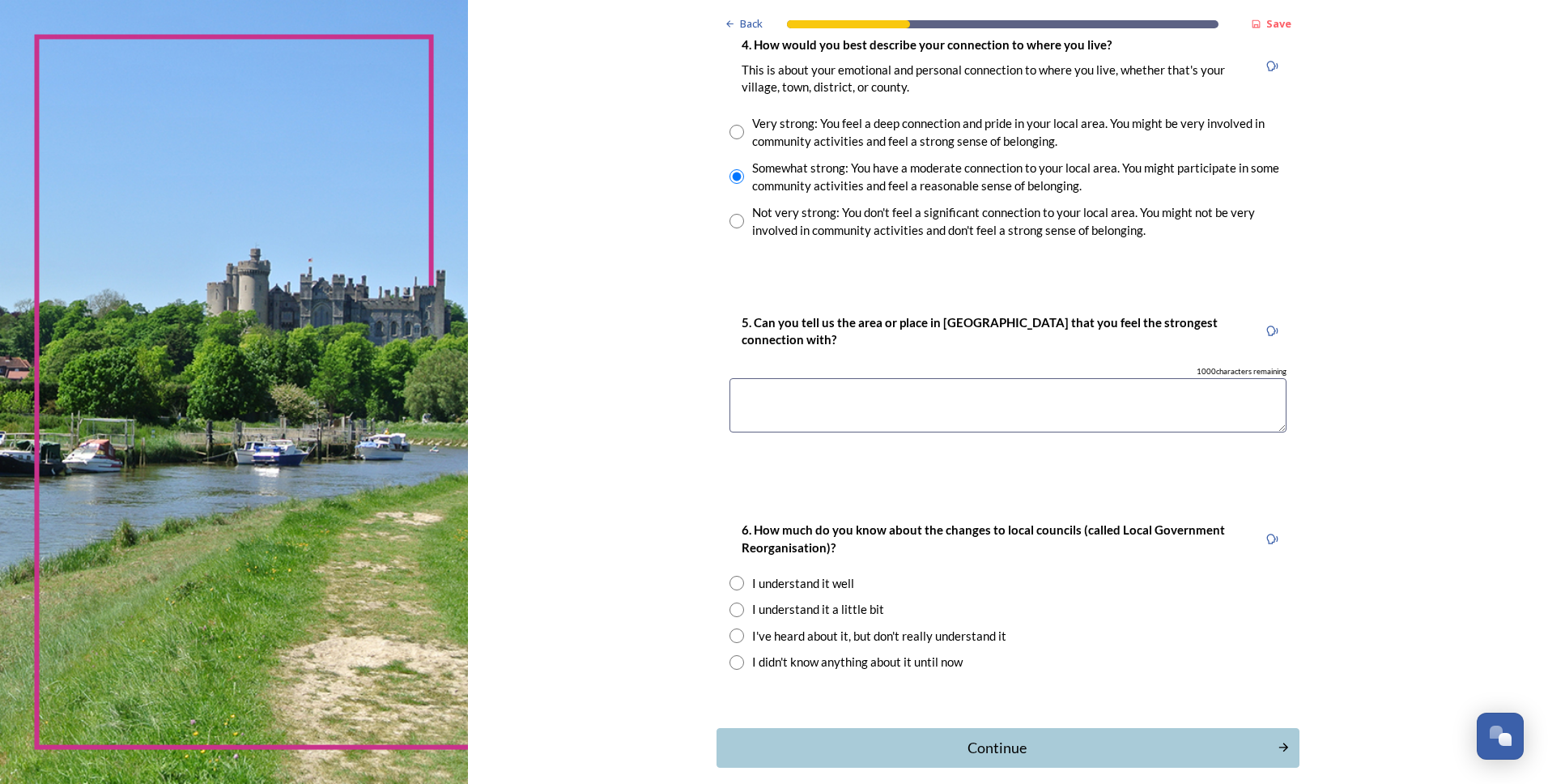
click at [772, 413] on textarea at bounding box center [1008, 405] width 557 height 55
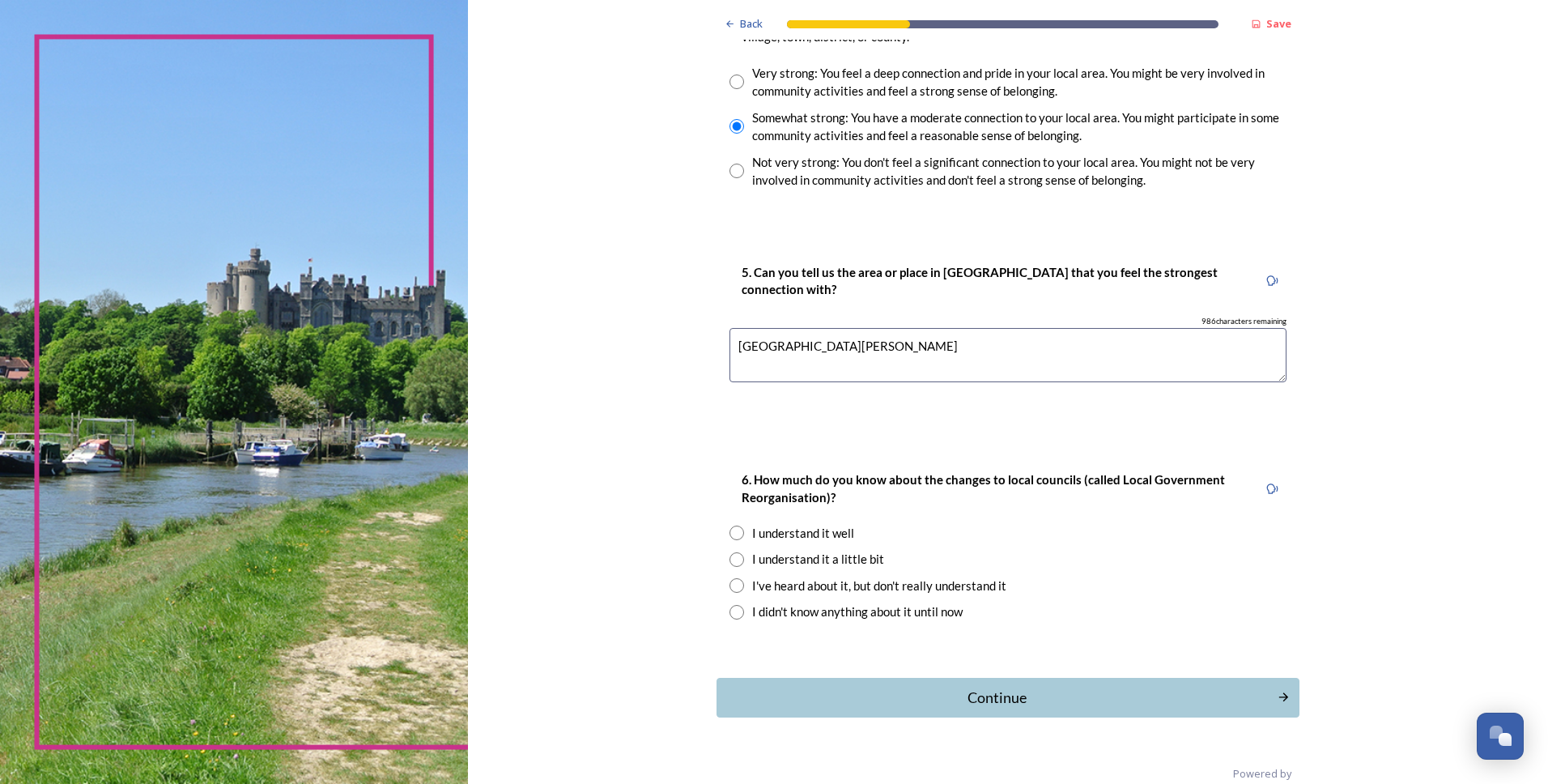
scroll to position [1292, 0]
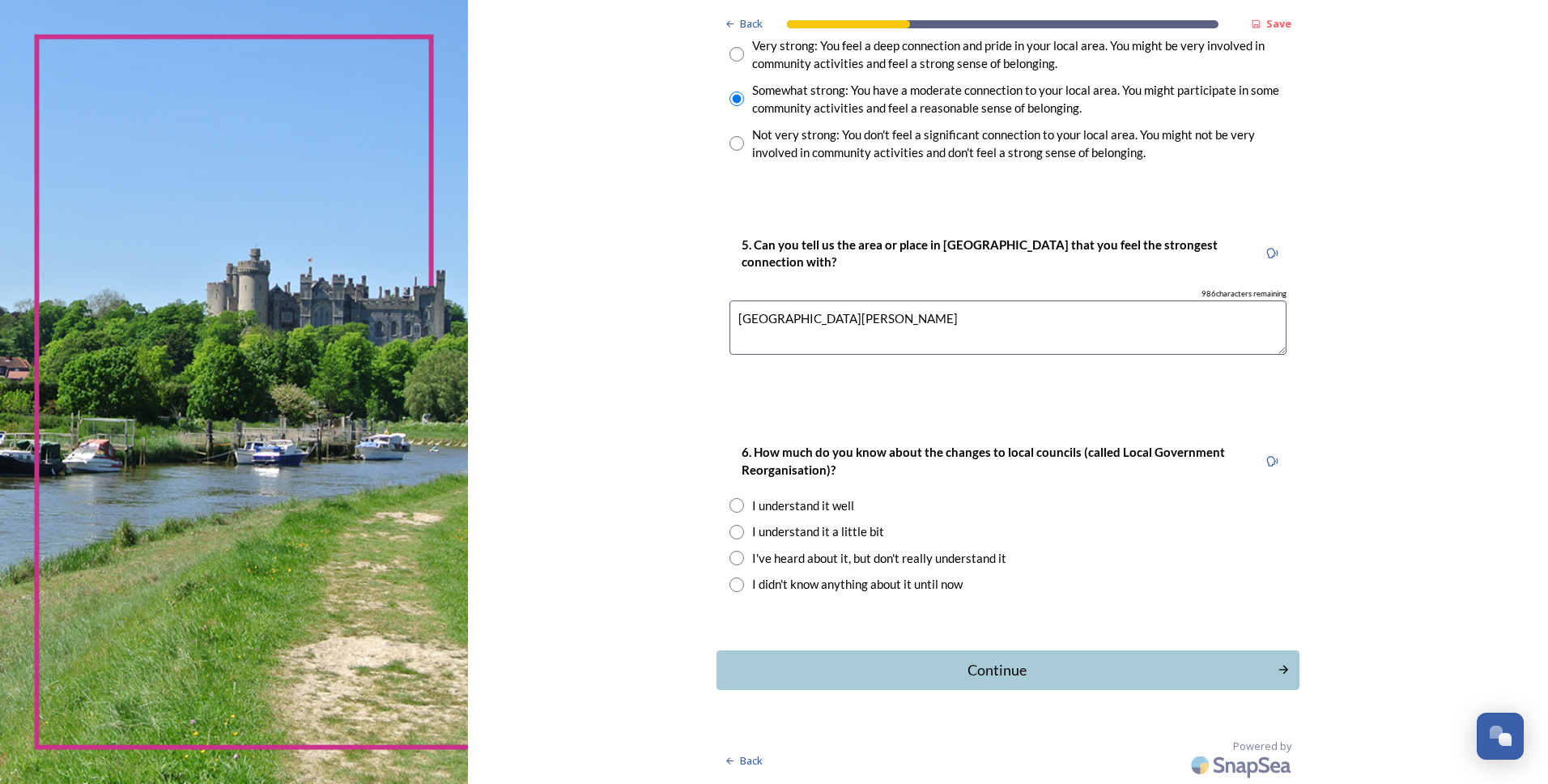
type textarea "east grinstead"
click at [729, 505] on input "radio" at bounding box center [736, 504] width 14 height 14
radio input "true"
click at [965, 674] on div "Continue" at bounding box center [997, 669] width 549 height 22
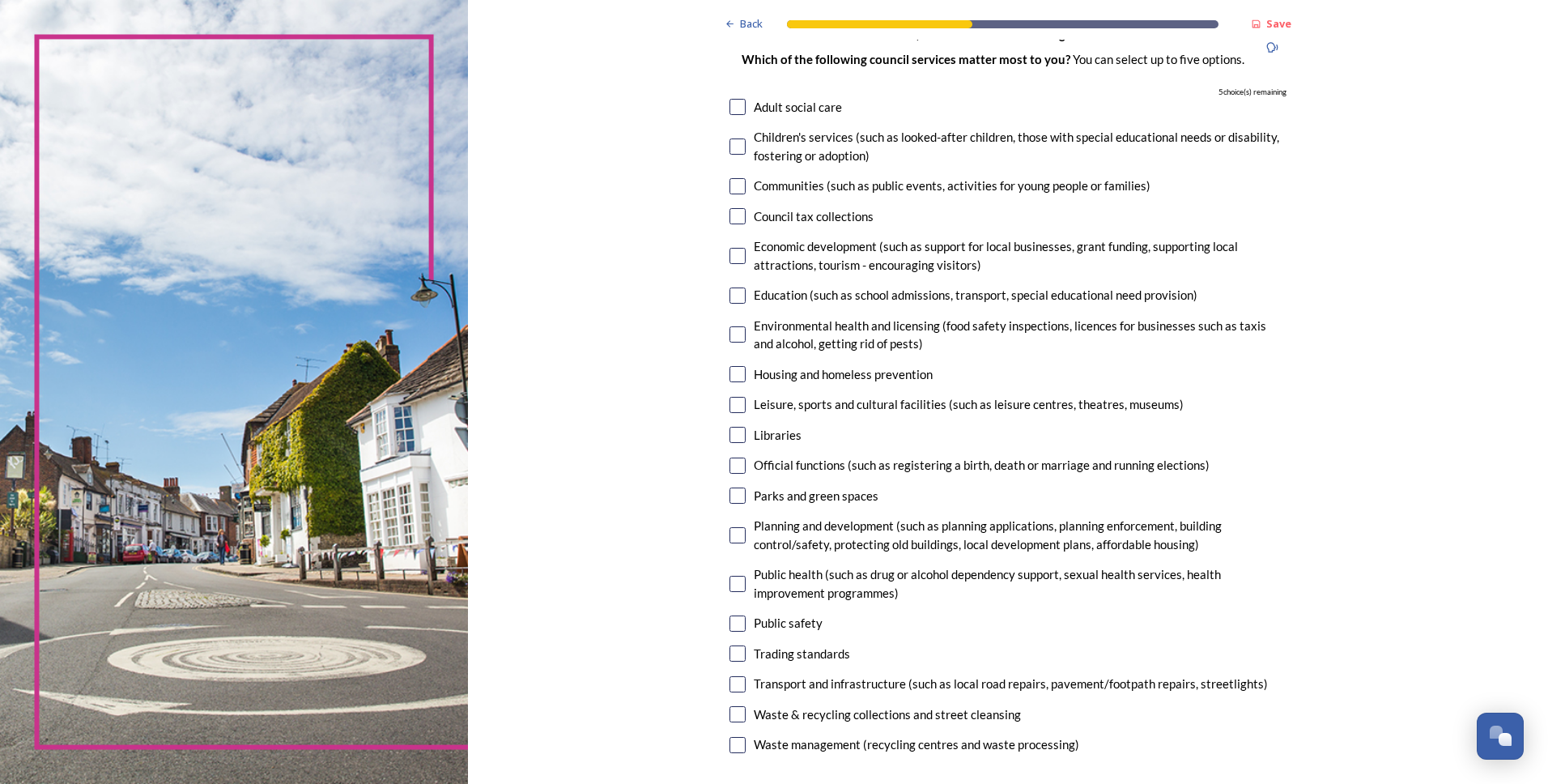
scroll to position [162, 0]
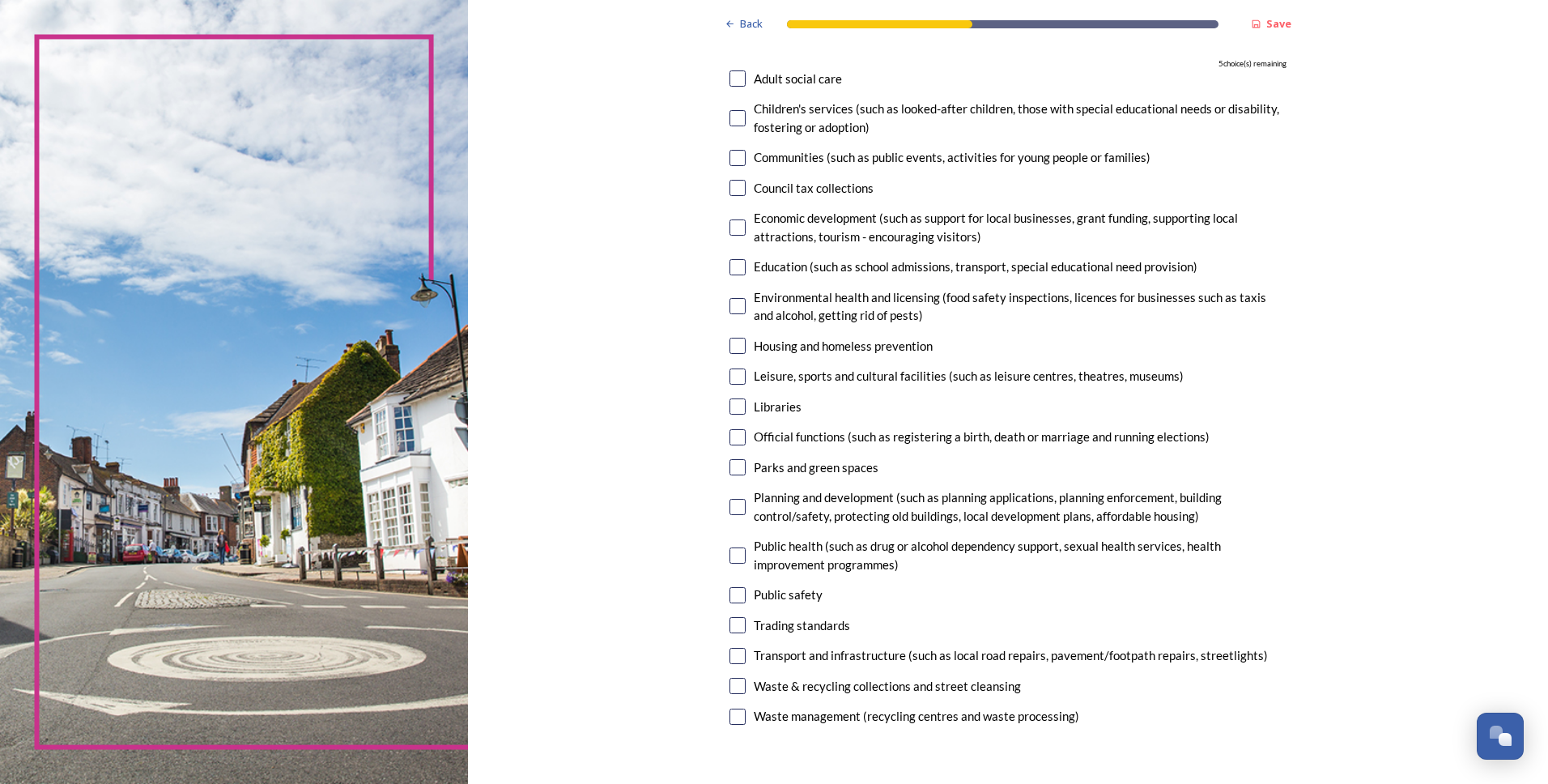
click at [732, 309] on input "checkbox" at bounding box center [737, 305] width 16 height 16
checkbox input "true"
click at [732, 267] on input "checkbox" at bounding box center [737, 267] width 16 height 16
checkbox input "true"
click at [729, 507] on input "checkbox" at bounding box center [737, 506] width 16 height 16
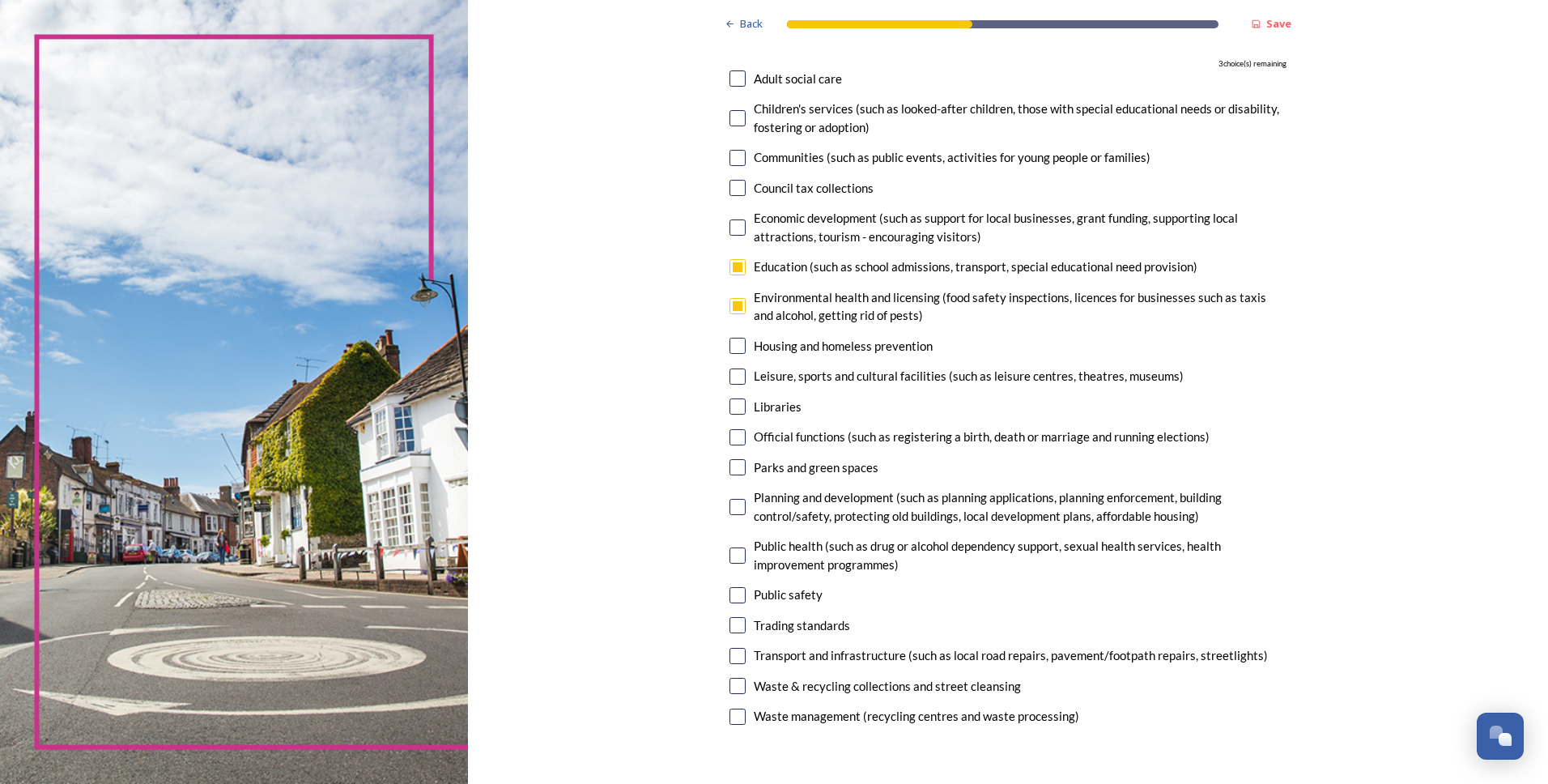
checkbox input "true"
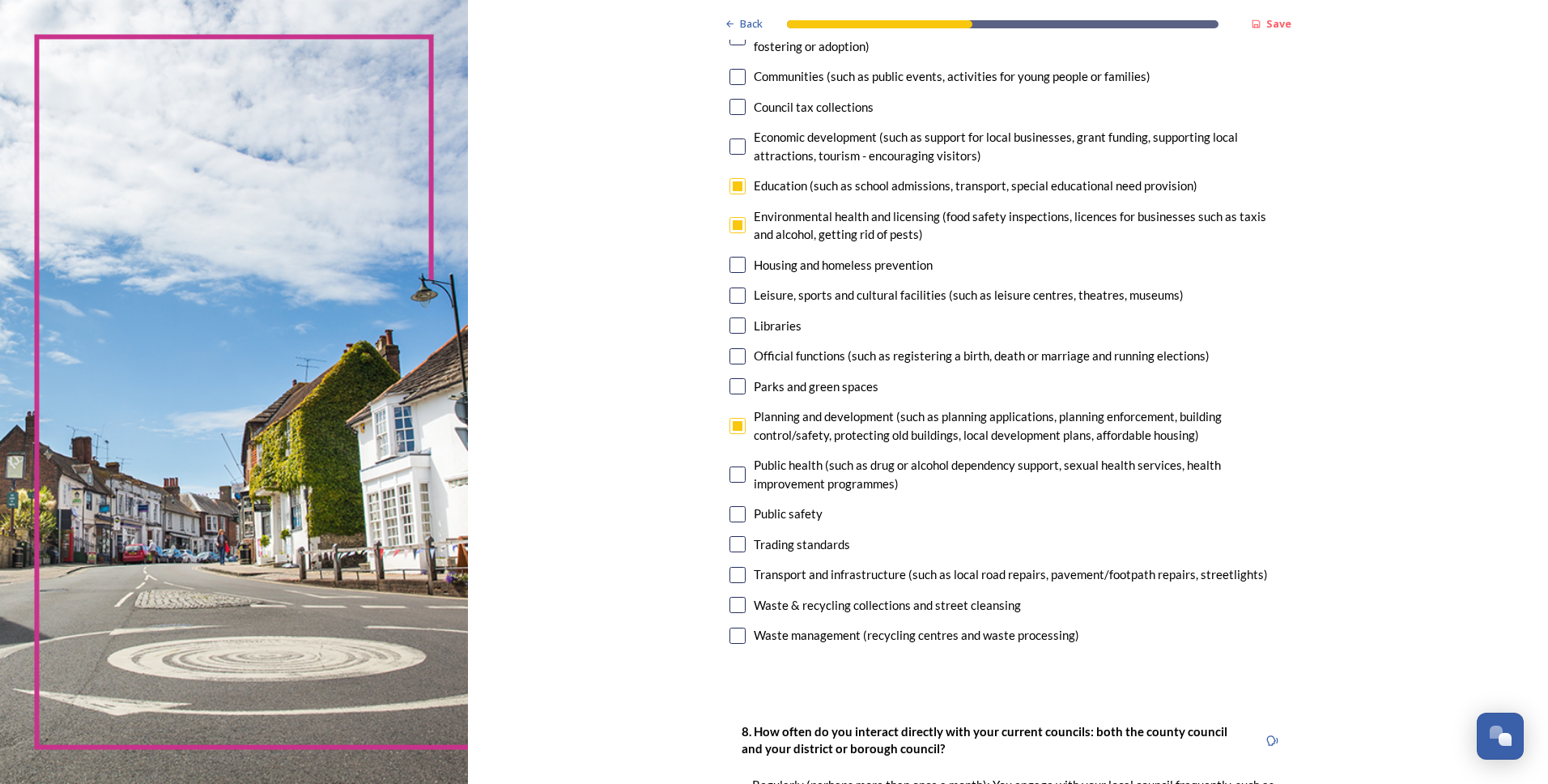
scroll to position [324, 0]
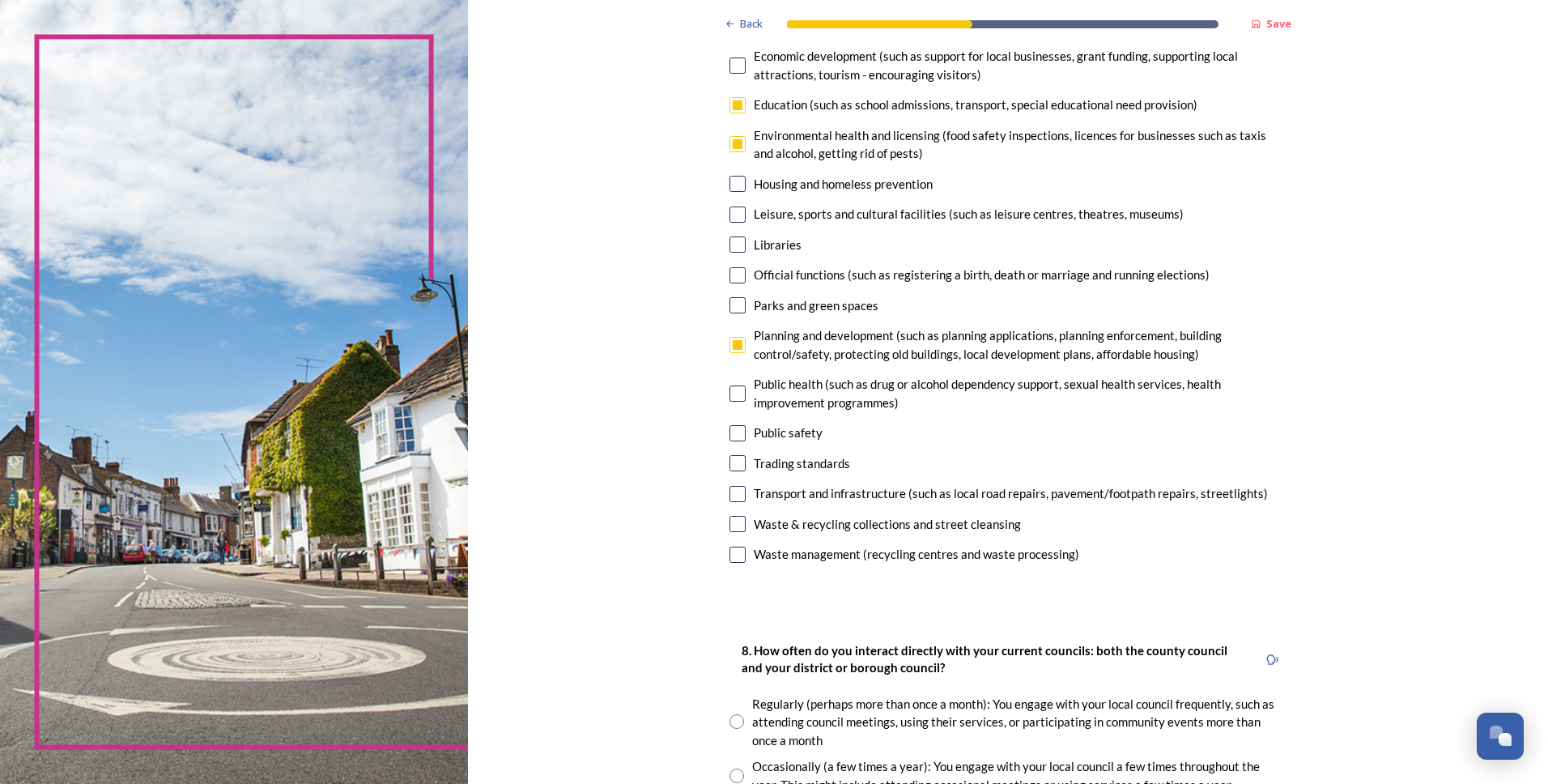
click at [730, 109] on input "checkbox" at bounding box center [737, 104] width 16 height 16
checkbox input "false"
click at [732, 496] on input "checkbox" at bounding box center [737, 493] width 16 height 16
checkbox input "true"
click at [733, 303] on input "checkbox" at bounding box center [737, 304] width 16 height 16
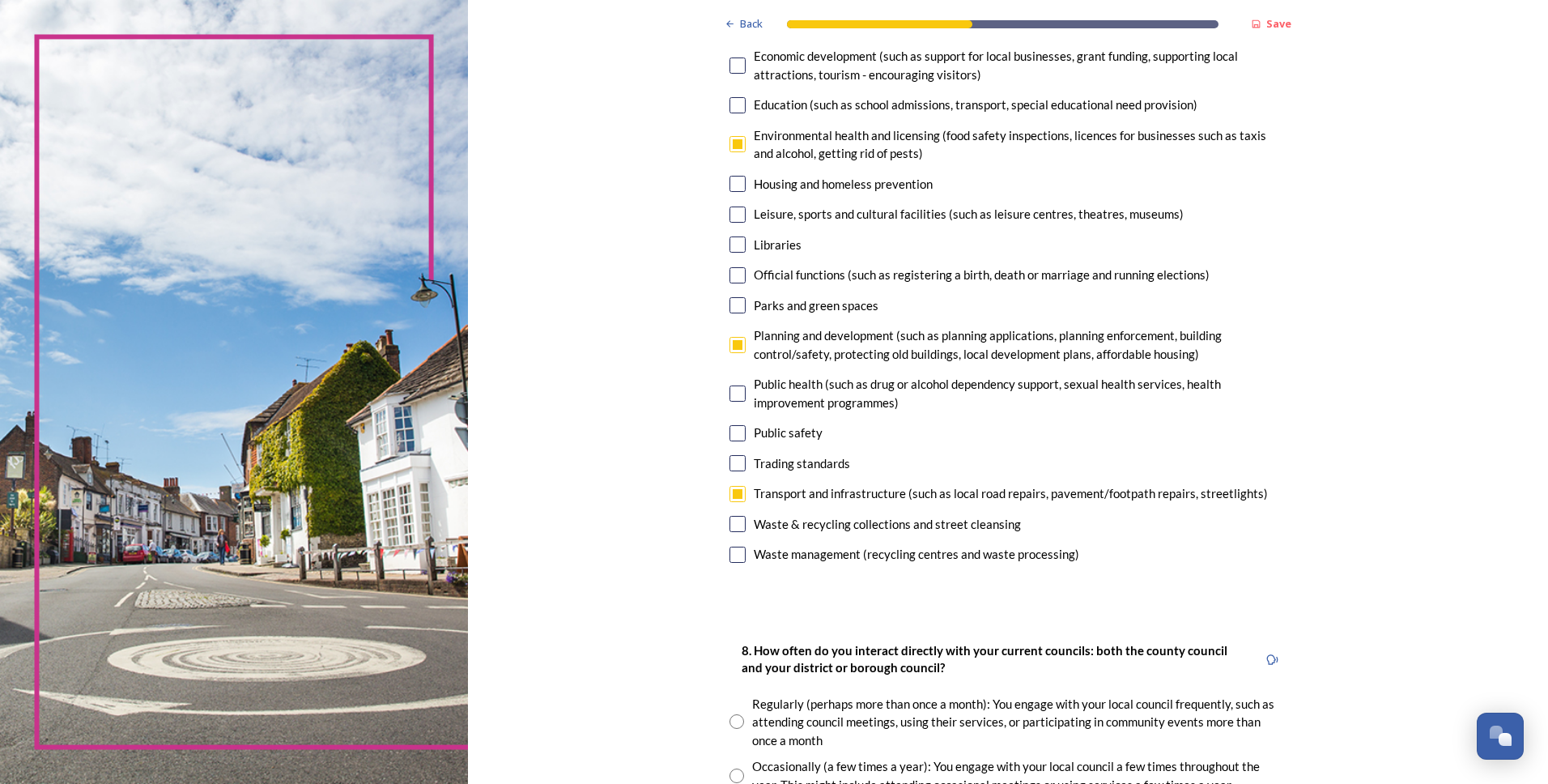
checkbox input "true"
click at [736, 215] on input "checkbox" at bounding box center [737, 214] width 16 height 16
checkbox input "true"
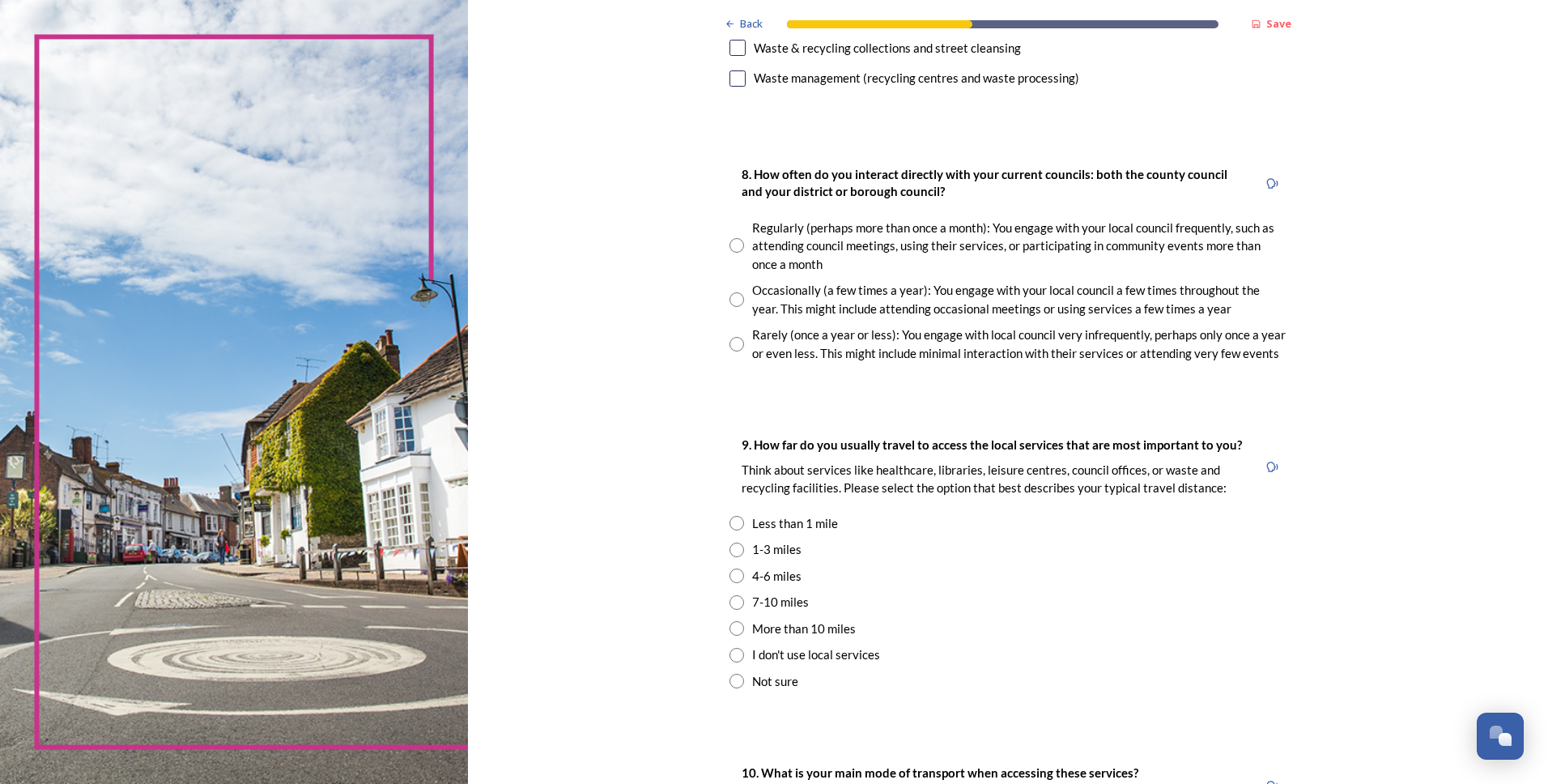
scroll to position [810, 0]
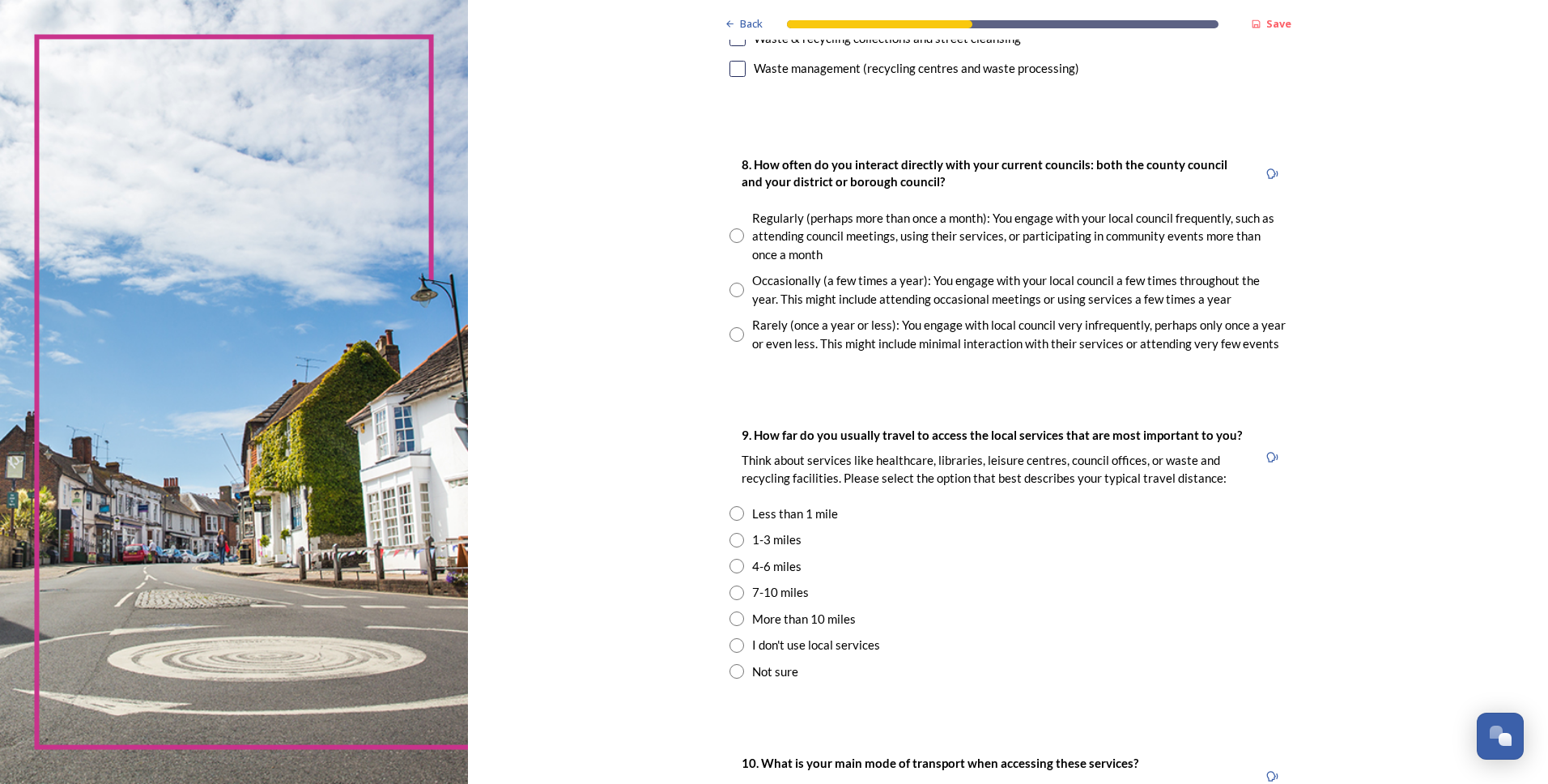
click at [732, 288] on input "radio" at bounding box center [736, 289] width 14 height 14
radio input "true"
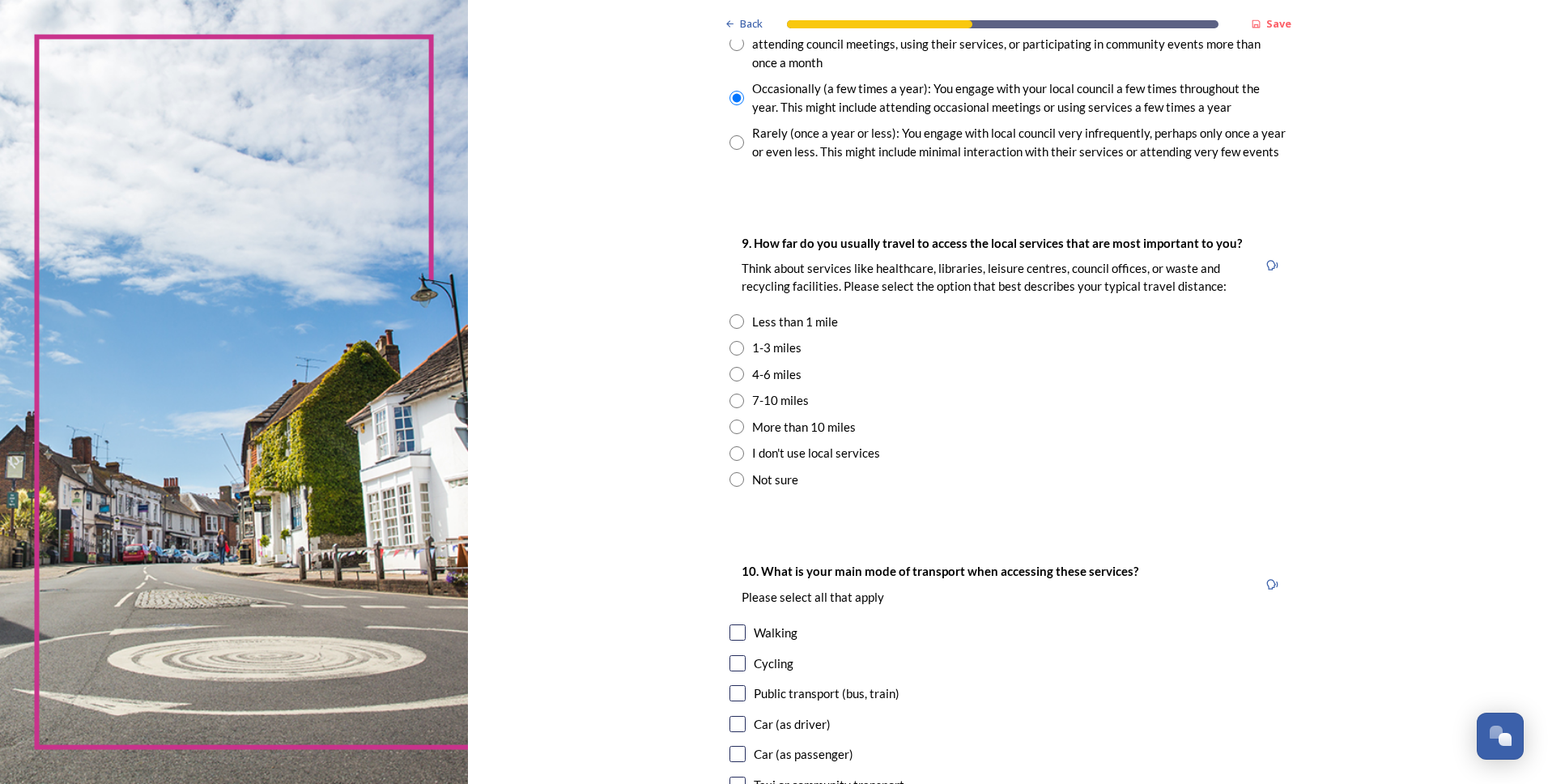
scroll to position [1052, 0]
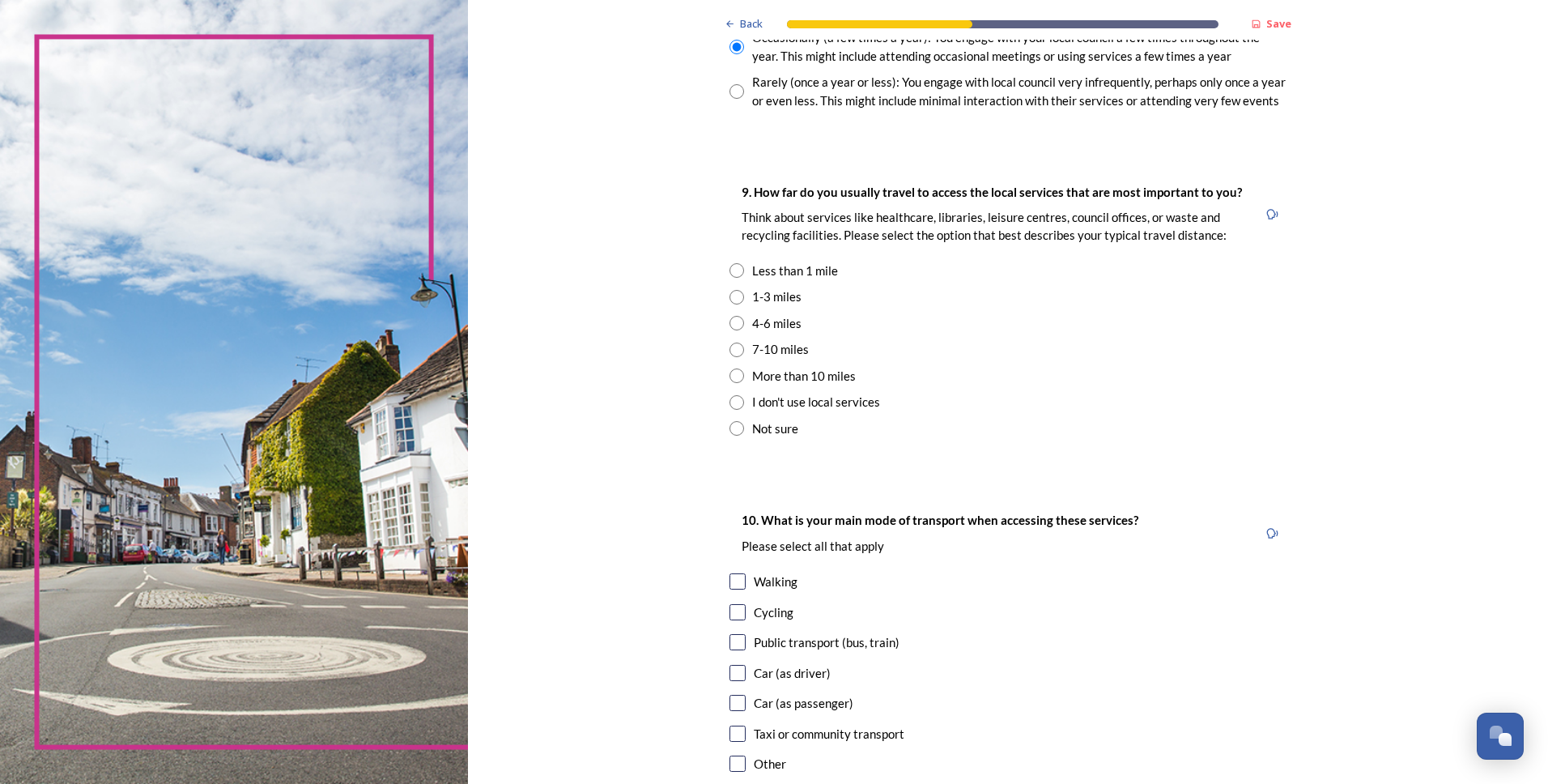
click at [730, 327] on input "radio" at bounding box center [736, 323] width 14 height 14
radio input "true"
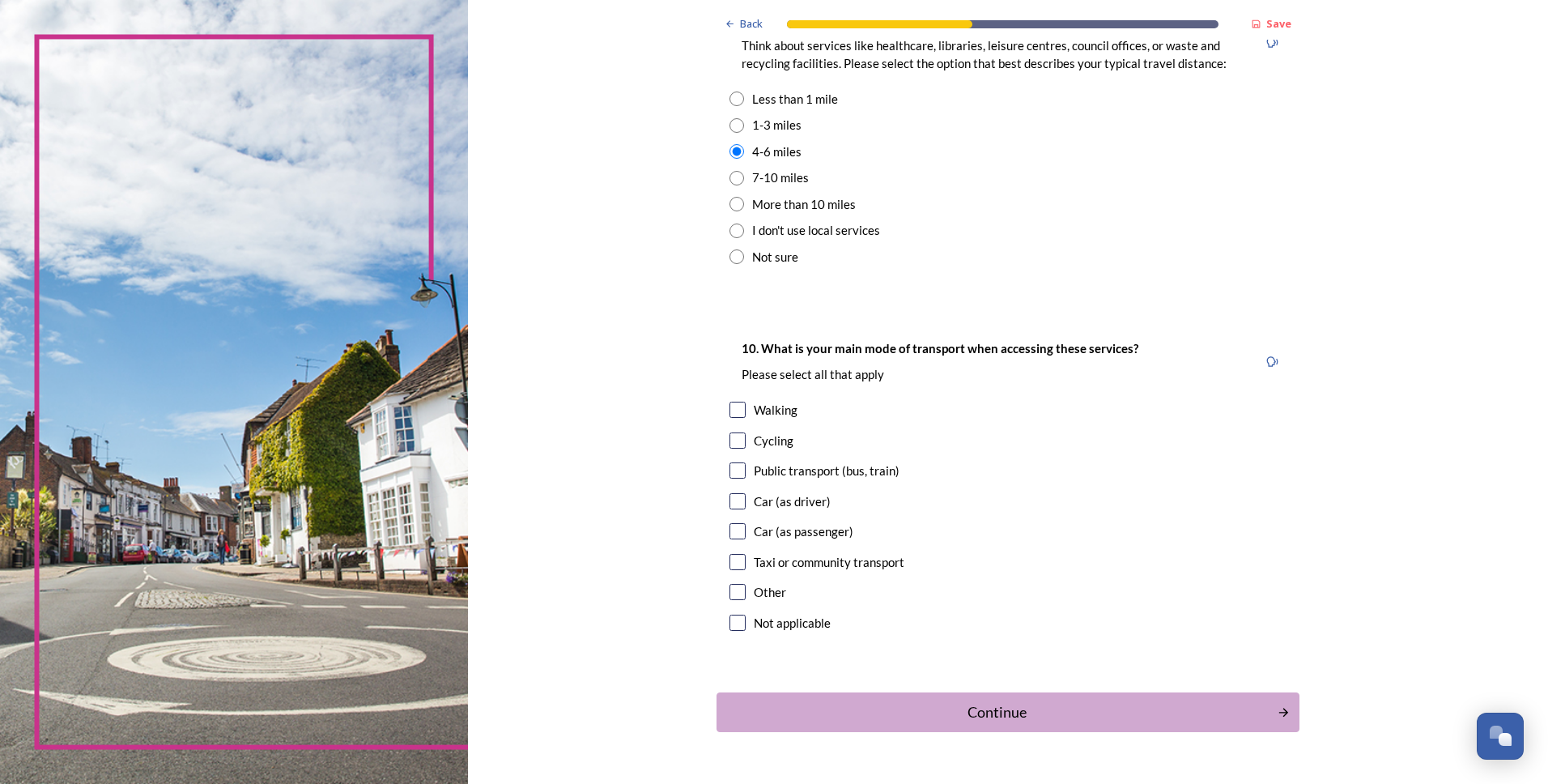
scroll to position [1266, 0]
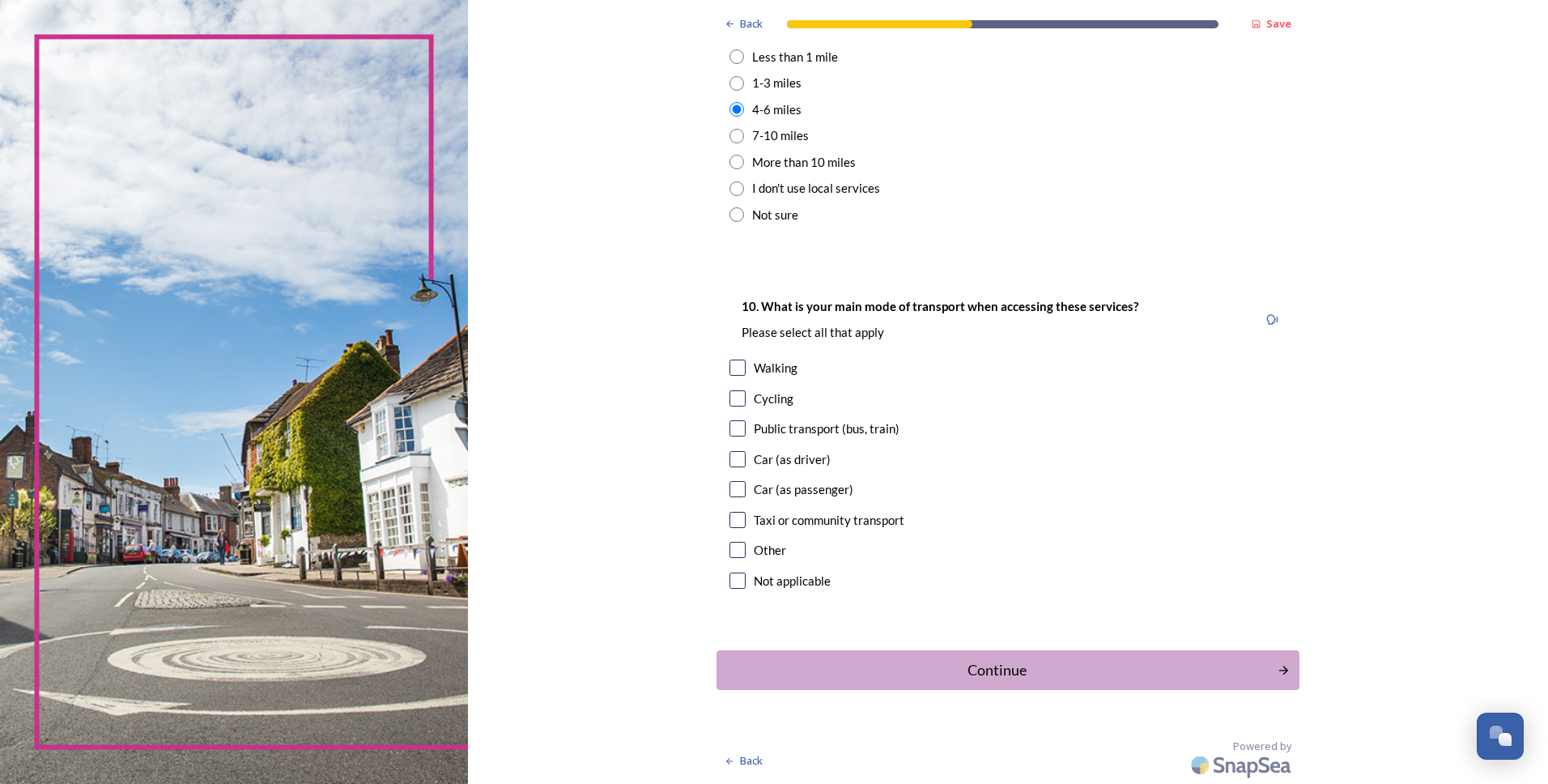
click at [737, 458] on input "checkbox" at bounding box center [737, 459] width 16 height 16
checkbox input "true"
click at [996, 663] on div "Continue" at bounding box center [997, 669] width 549 height 22
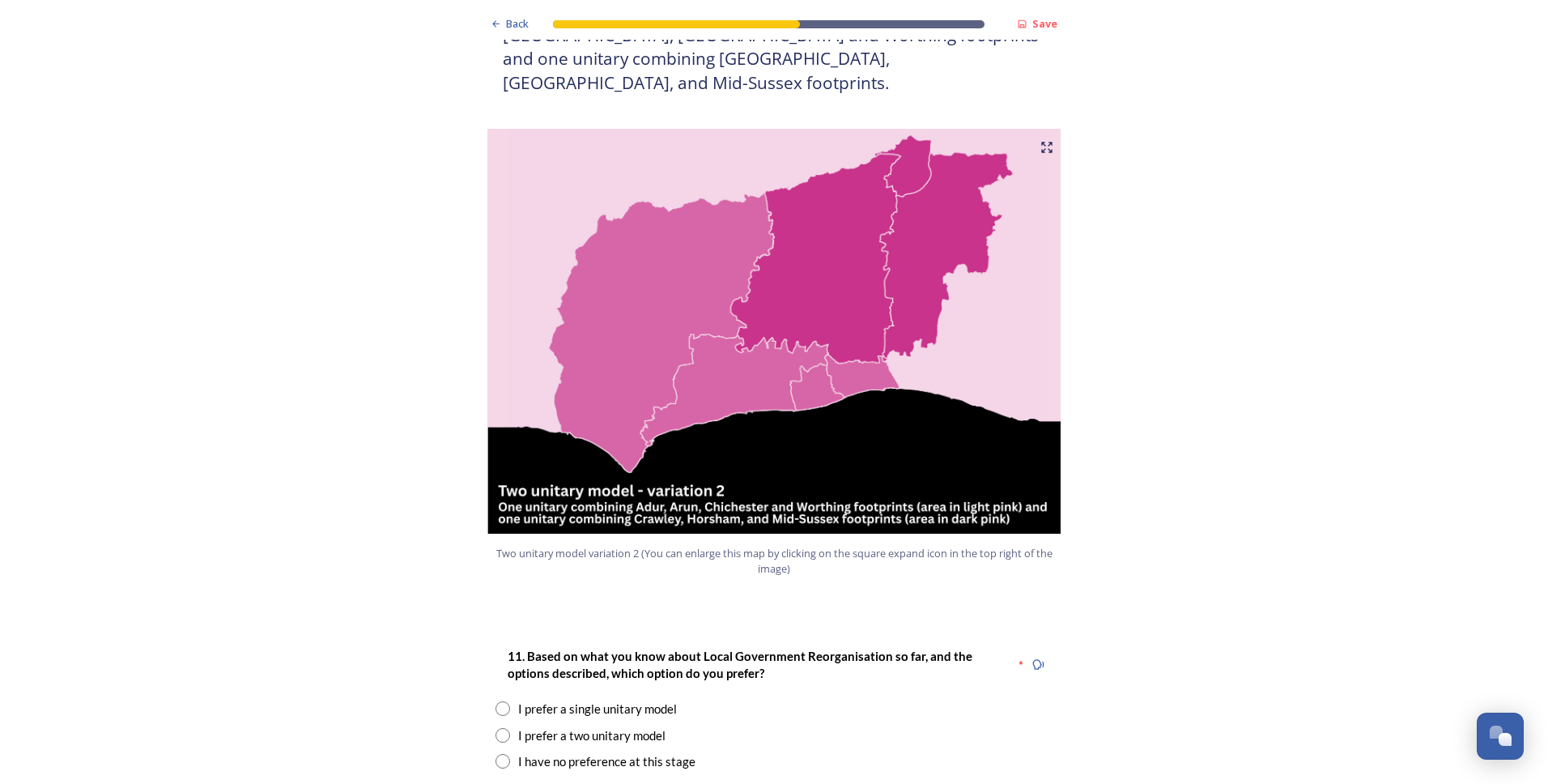
scroll to position [1862, 0]
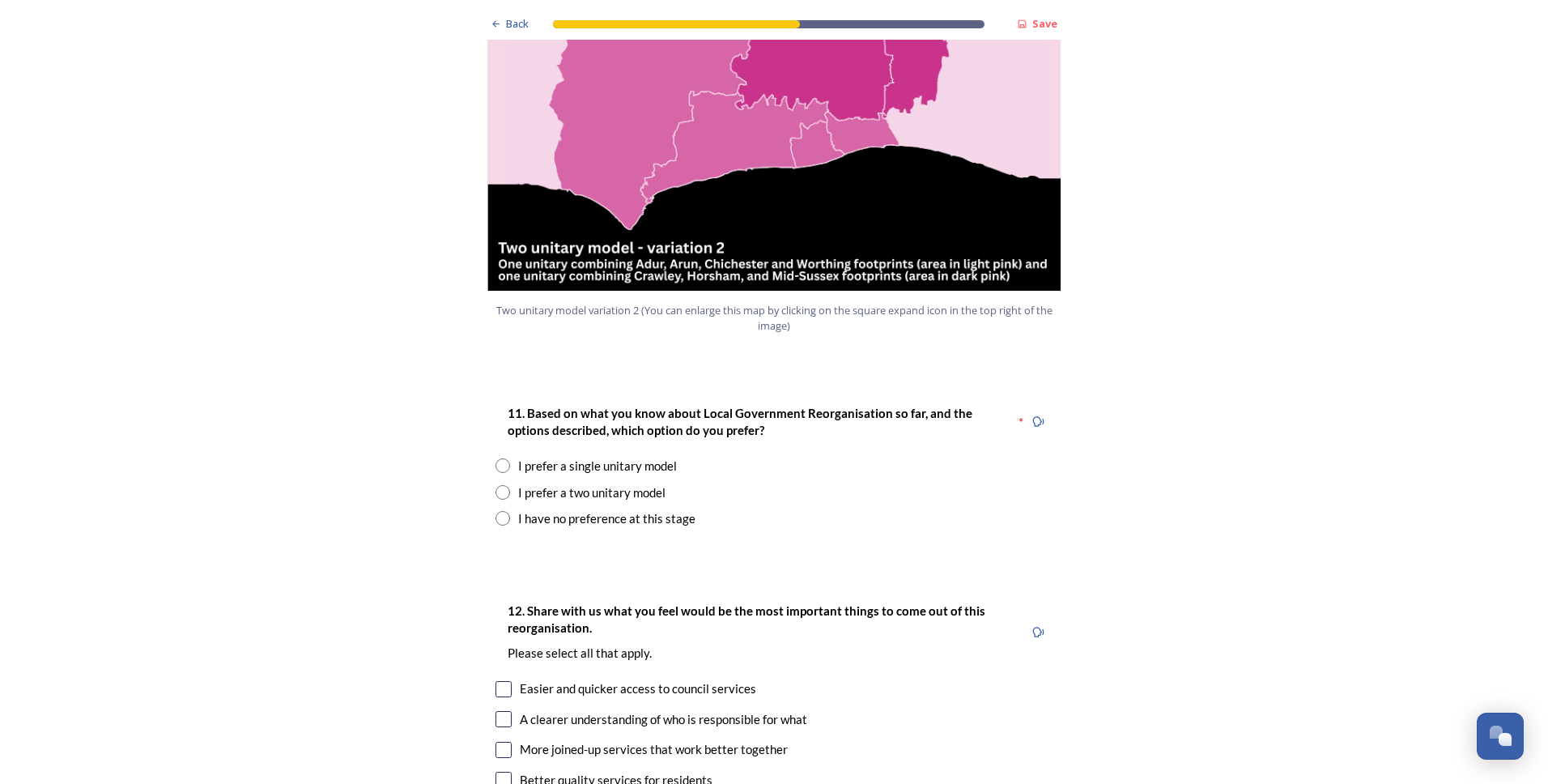
click at [496, 485] on input "radio" at bounding box center [503, 492] width 14 height 14
radio input "true"
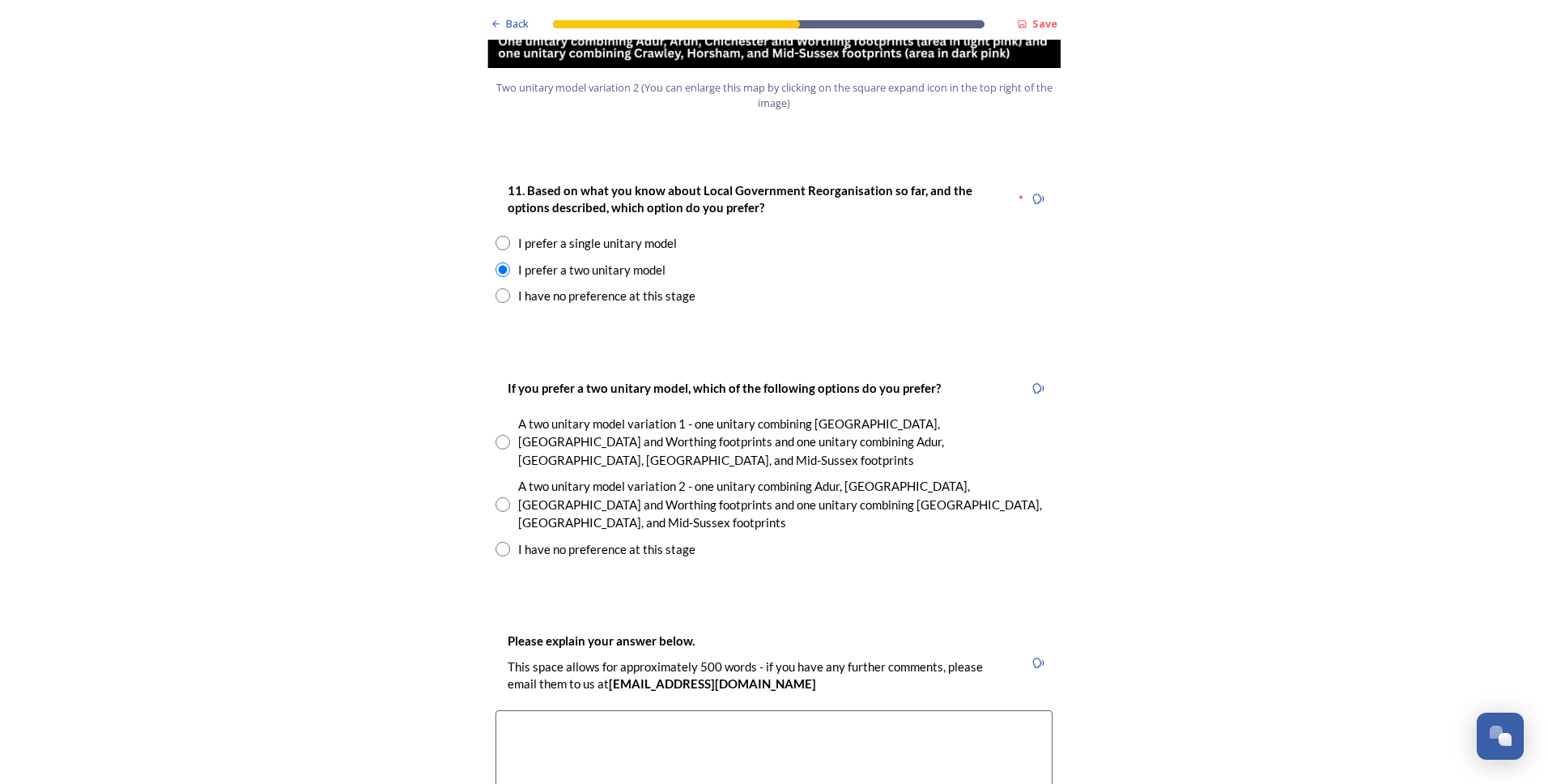
scroll to position [2105, 0]
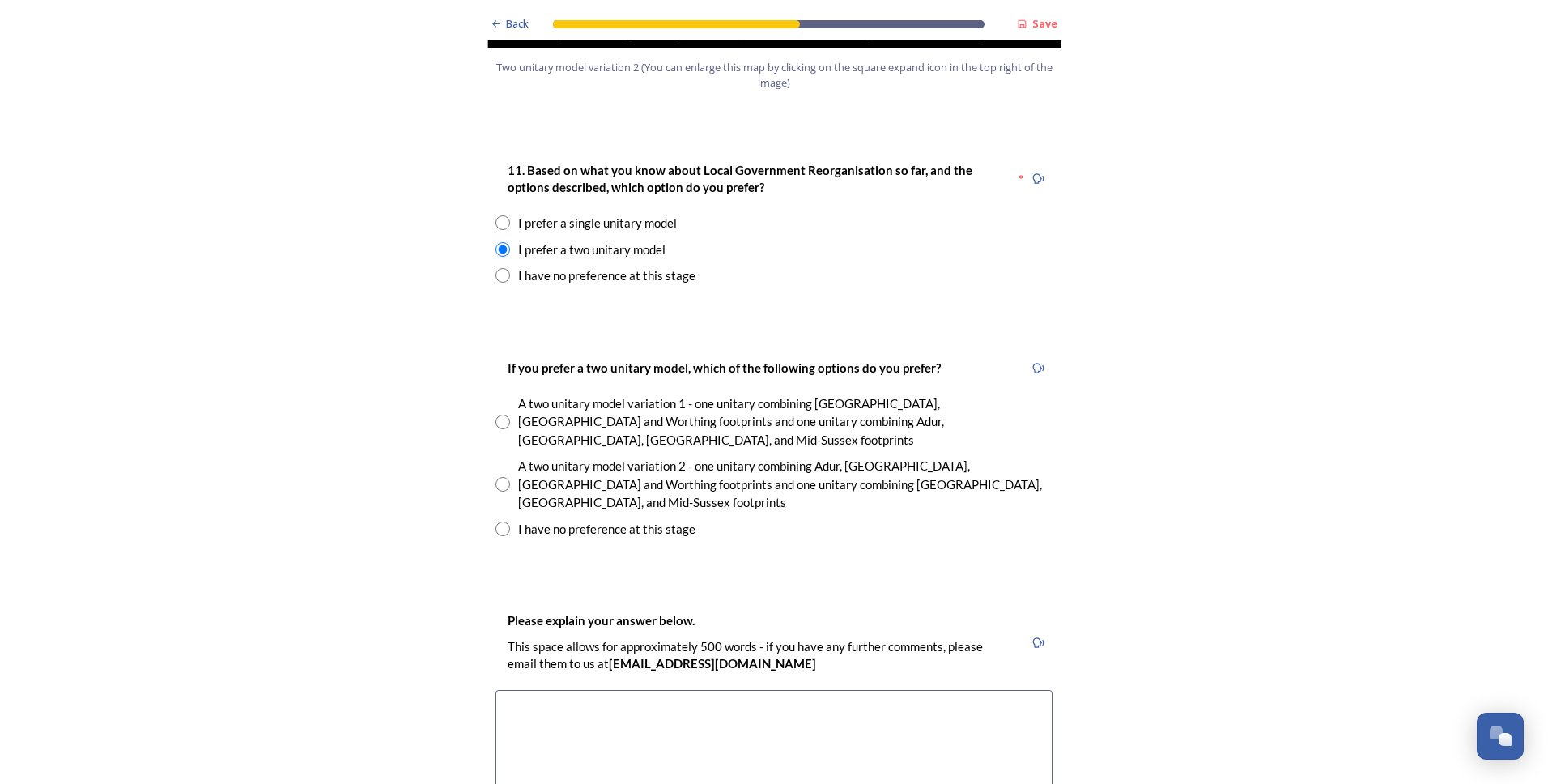
click at [496, 522] on input "radio" at bounding box center [503, 528] width 14 height 14
radio input "true"
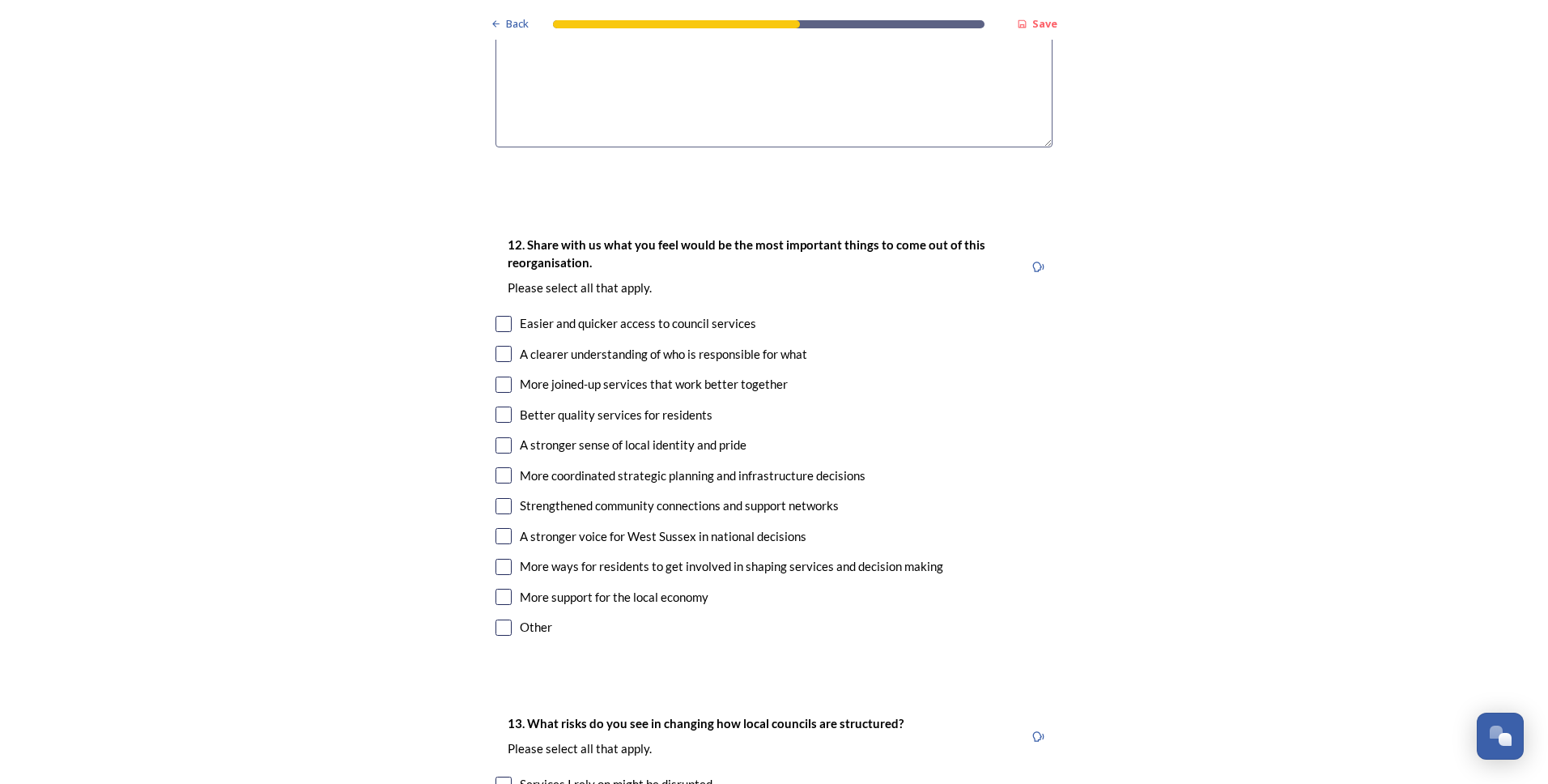
scroll to position [2834, 0]
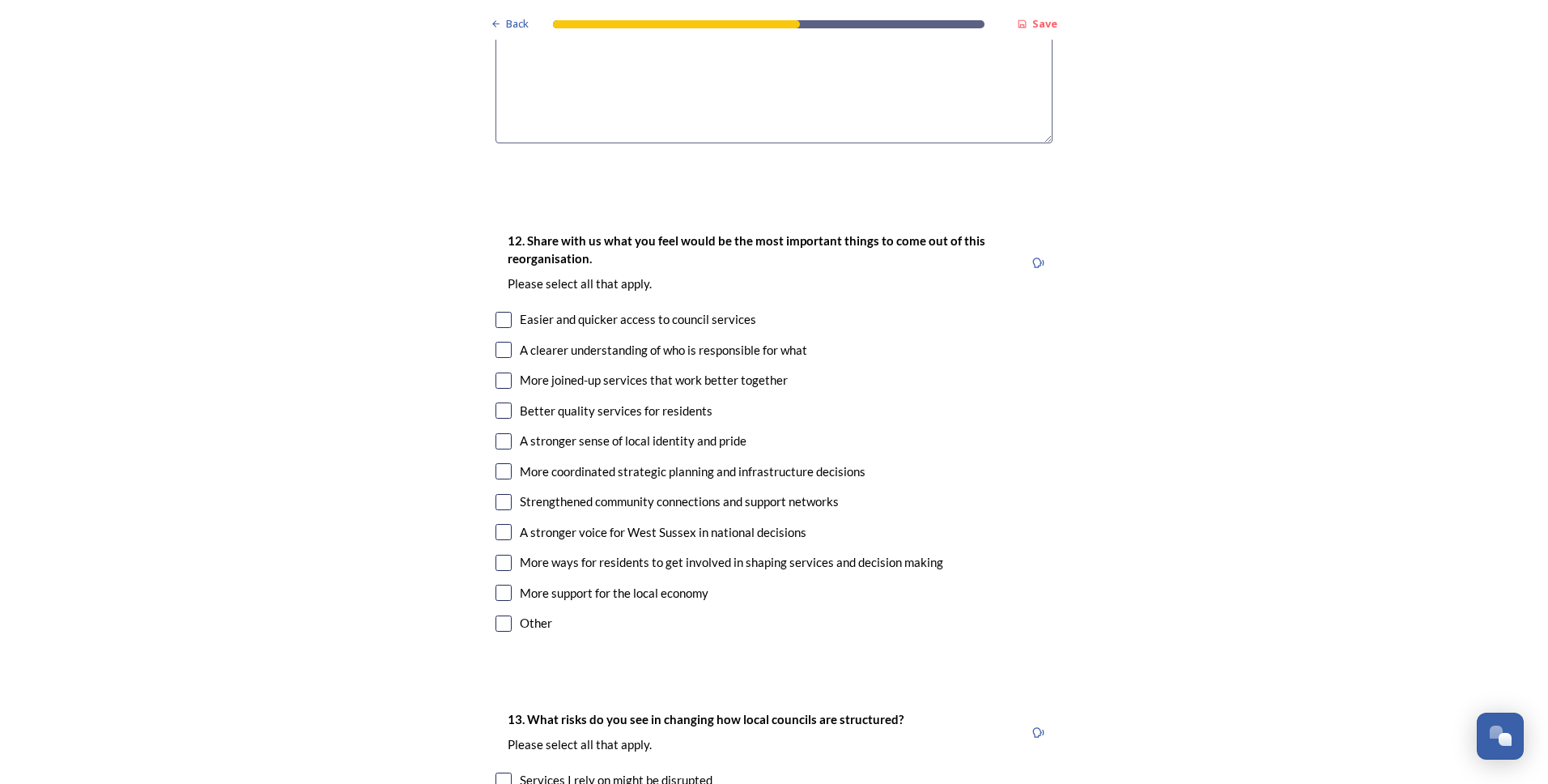
click at [499, 372] on input "checkbox" at bounding box center [504, 380] width 16 height 16
checkbox input "true"
click at [498, 463] on input "checkbox" at bounding box center [504, 471] width 16 height 16
checkbox input "true"
click at [499, 554] on input "checkbox" at bounding box center [504, 562] width 16 height 16
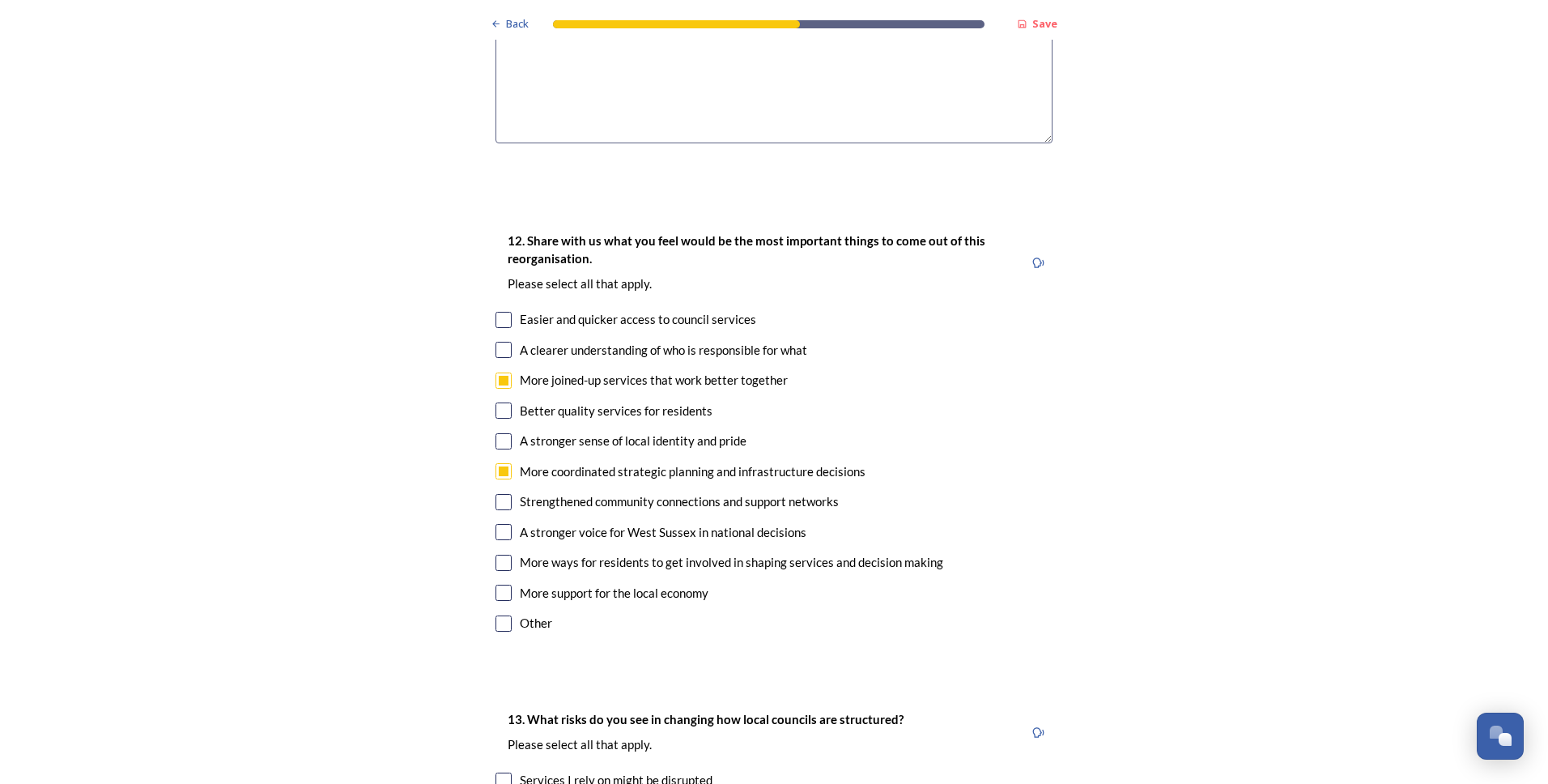
checkbox input "true"
click at [497, 402] on input "checkbox" at bounding box center [504, 410] width 16 height 16
checkbox input "true"
click at [496, 342] on input "checkbox" at bounding box center [504, 349] width 16 height 16
checkbox input "true"
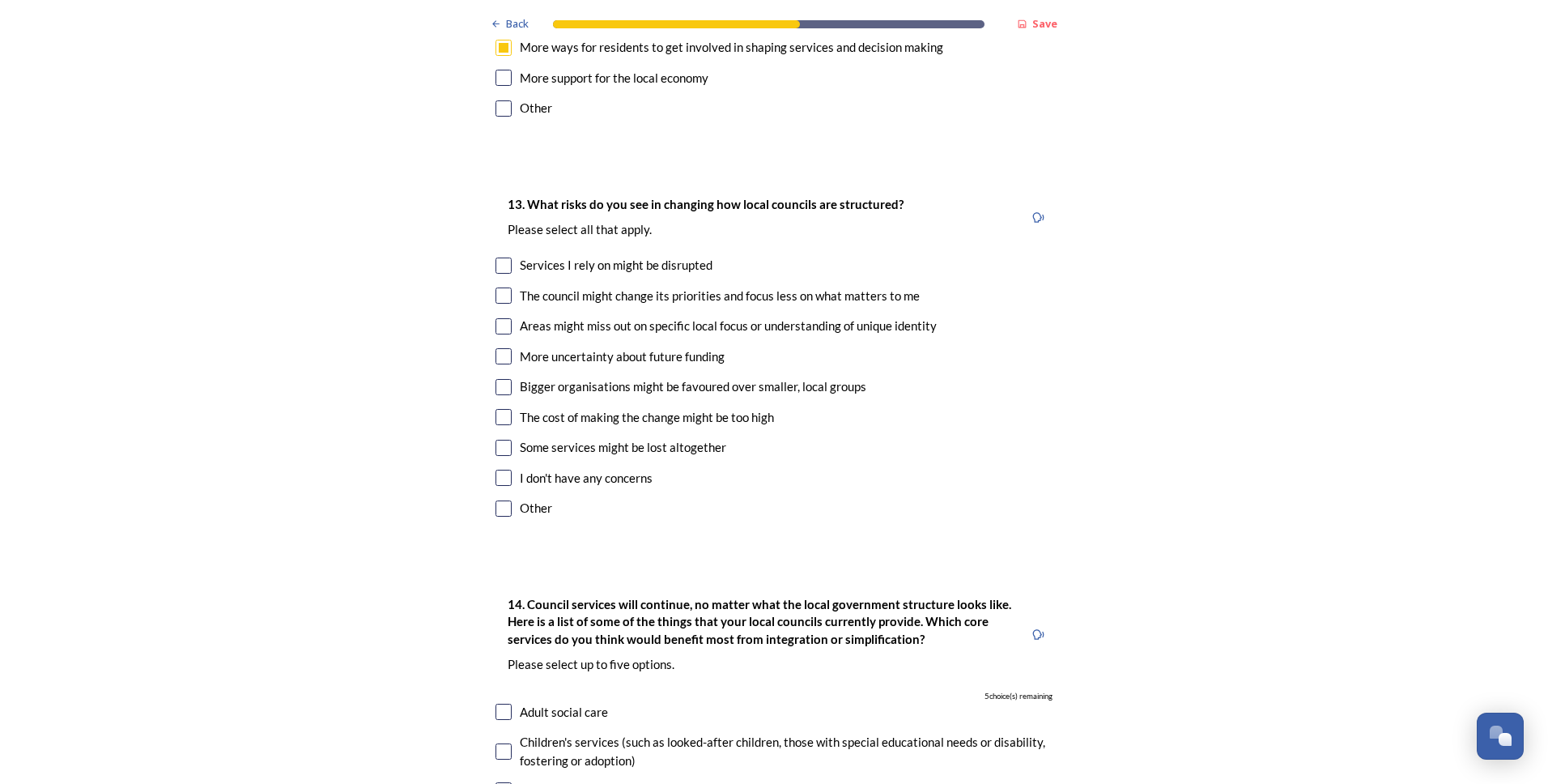
scroll to position [3400, 0]
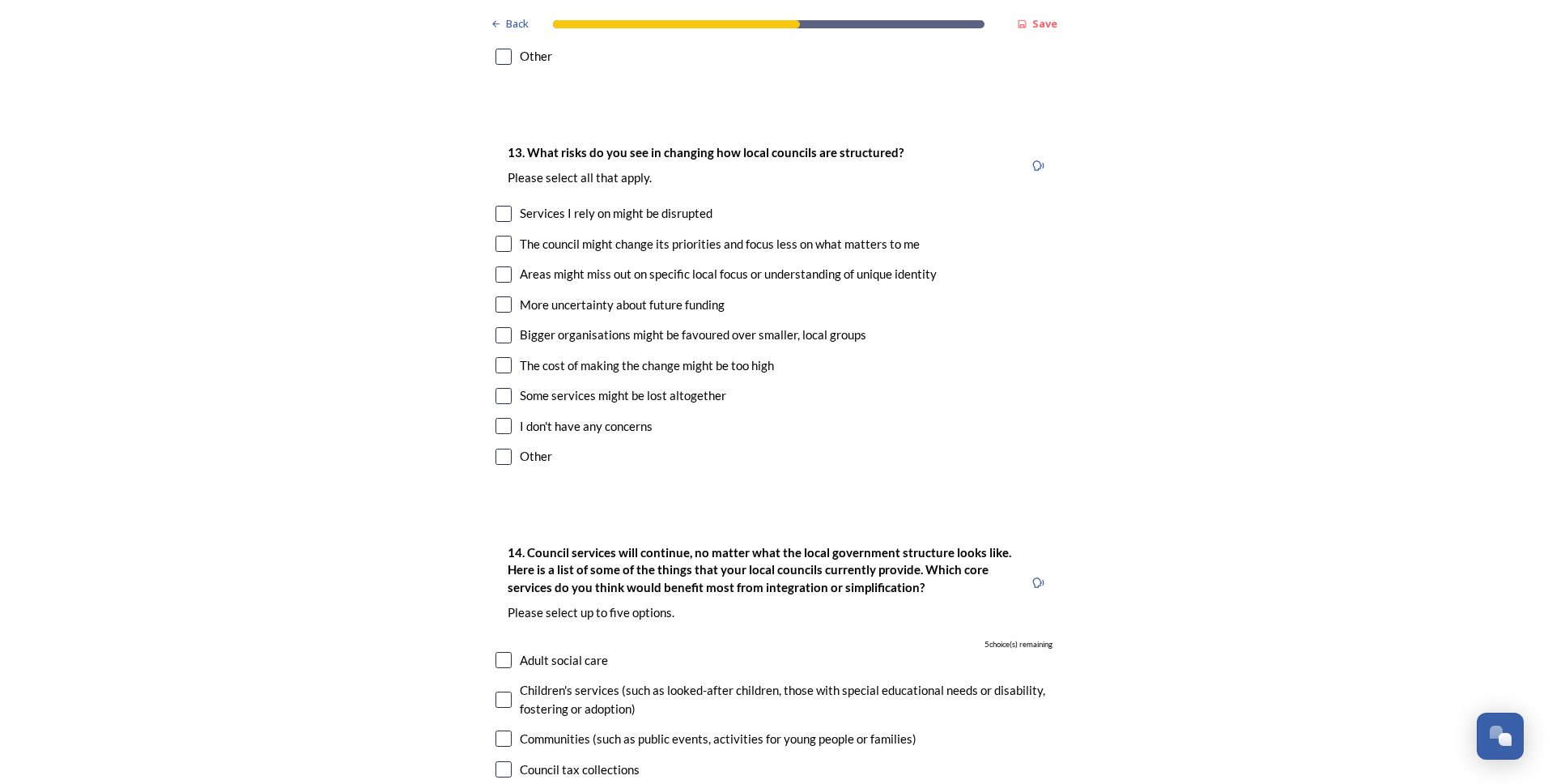
click at [502, 266] on input "checkbox" at bounding box center [504, 274] width 16 height 16
checkbox input "true"
click at [496, 327] on input "checkbox" at bounding box center [504, 335] width 16 height 16
checkbox input "true"
click at [500, 388] on input "checkbox" at bounding box center [504, 395] width 16 height 16
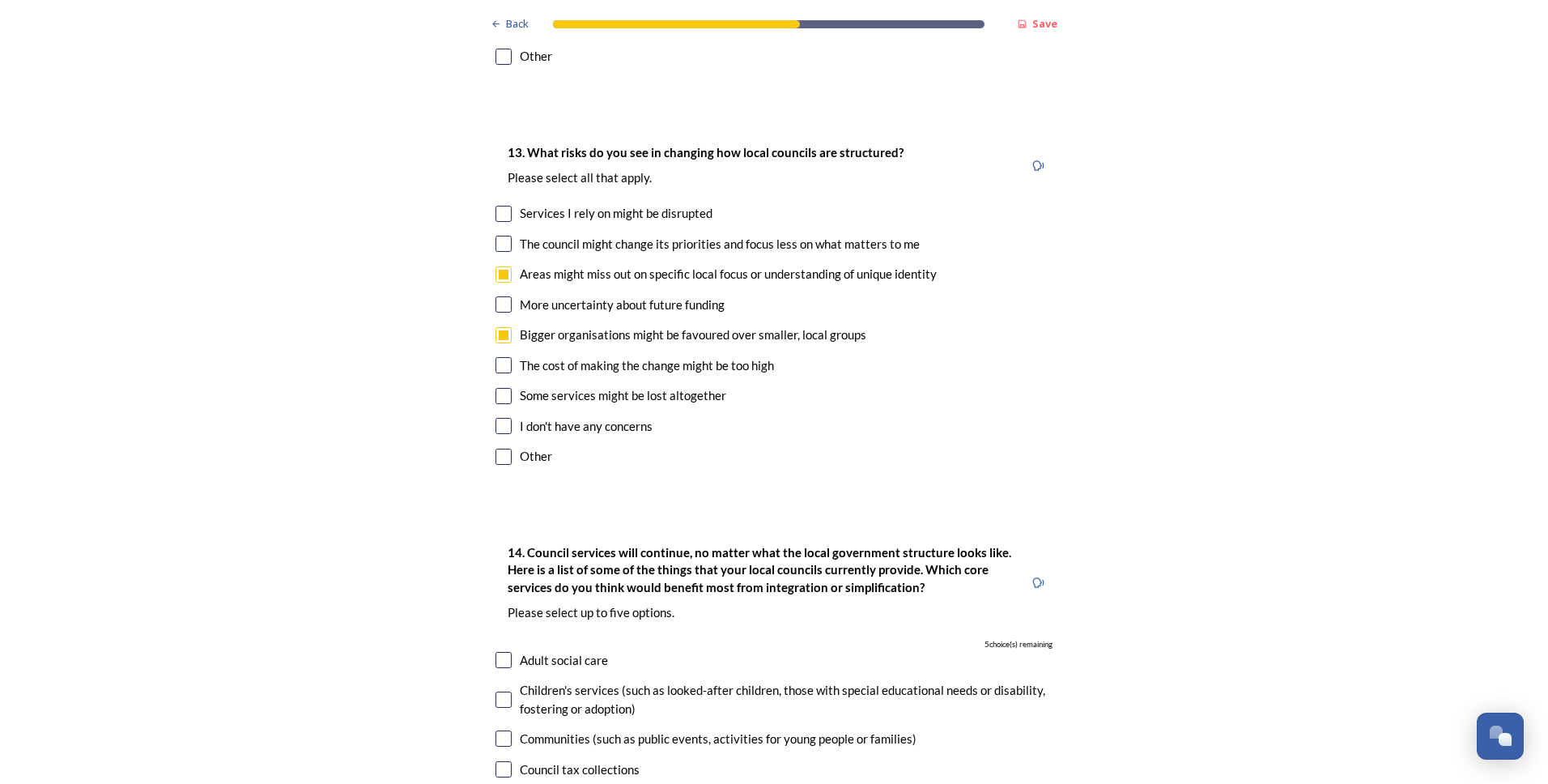
checkbox input "true"
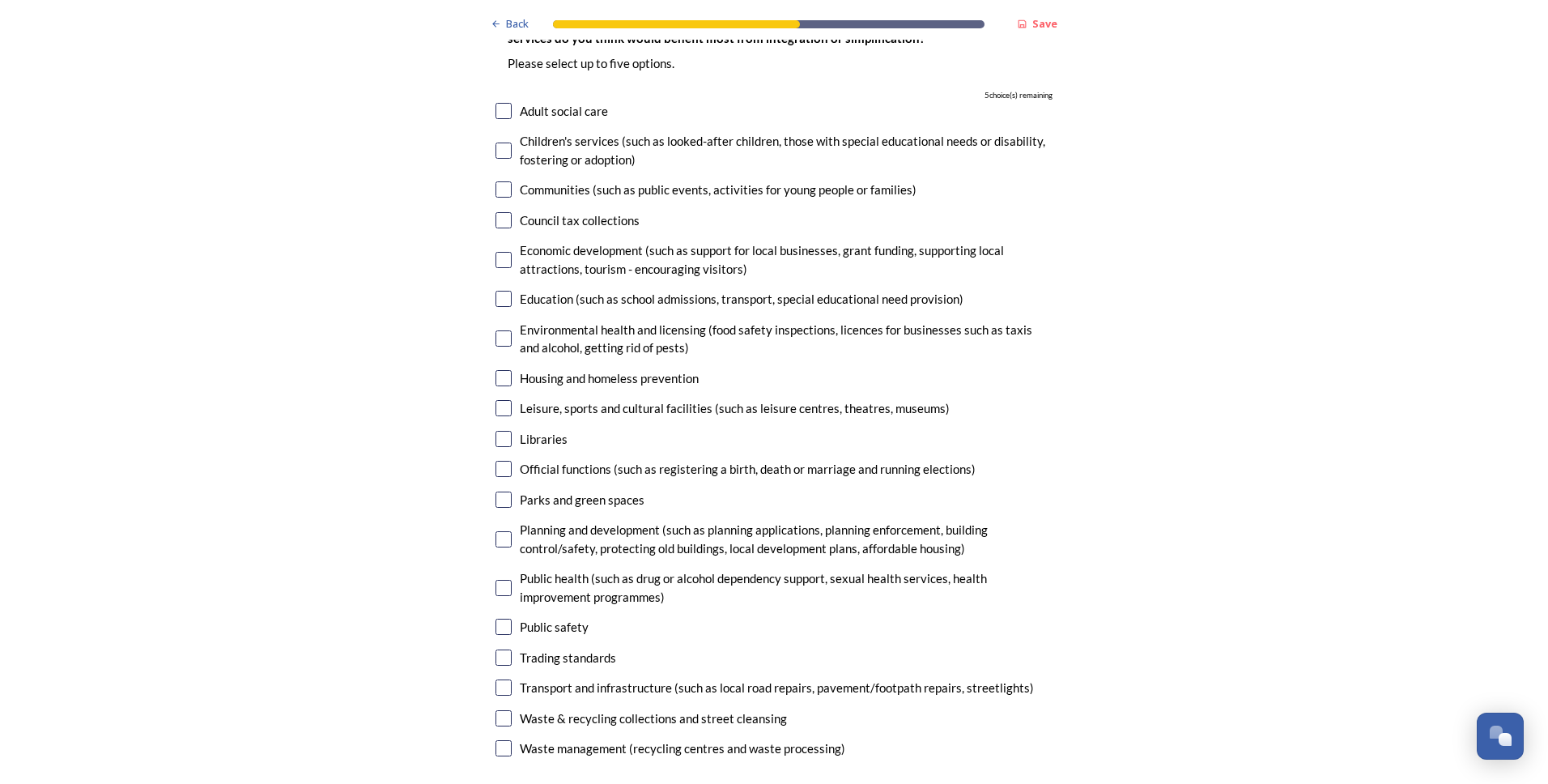
scroll to position [3967, 0]
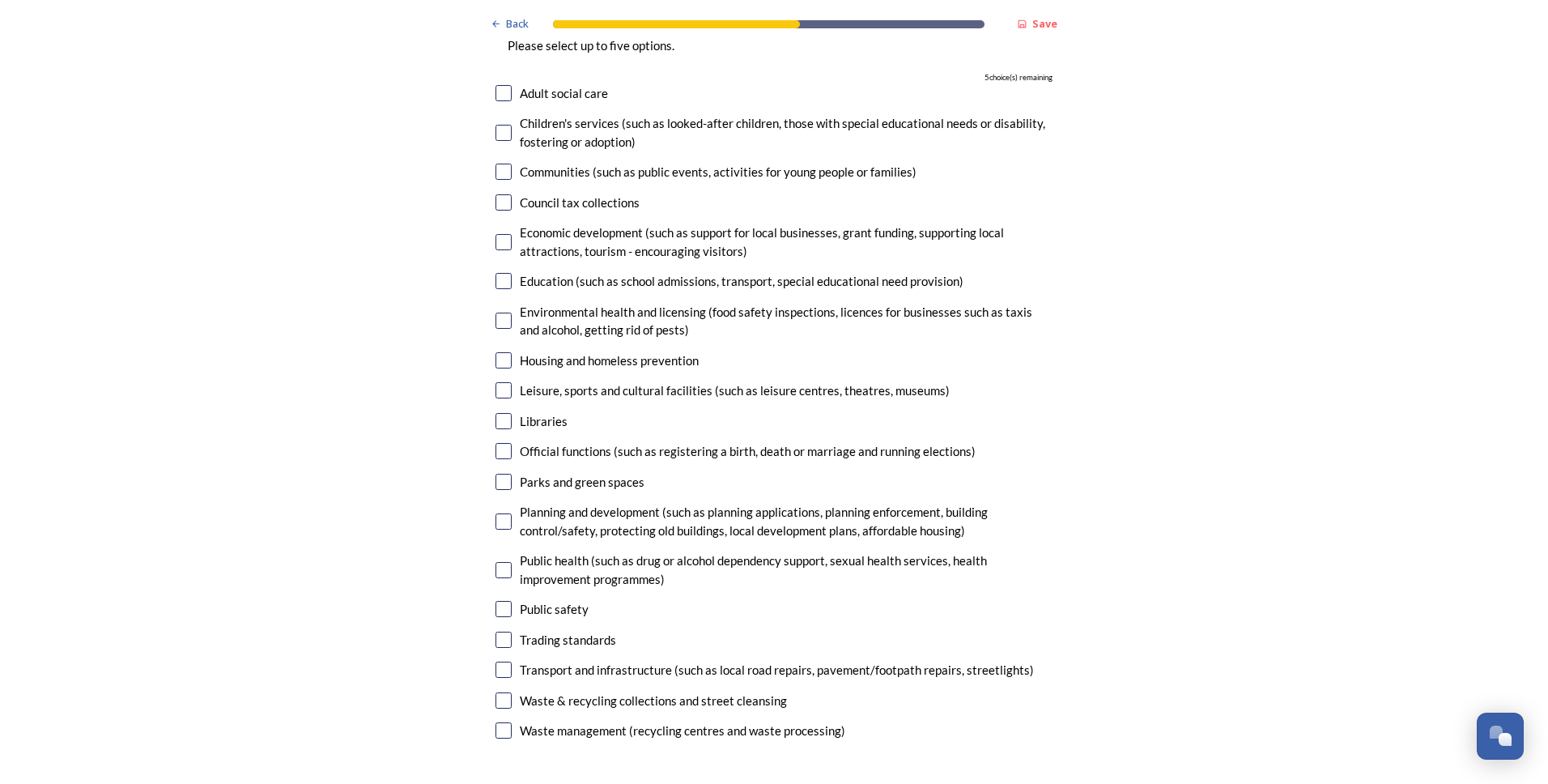
click at [502, 562] on input "checkbox" at bounding box center [504, 570] width 16 height 16
checkbox input "true"
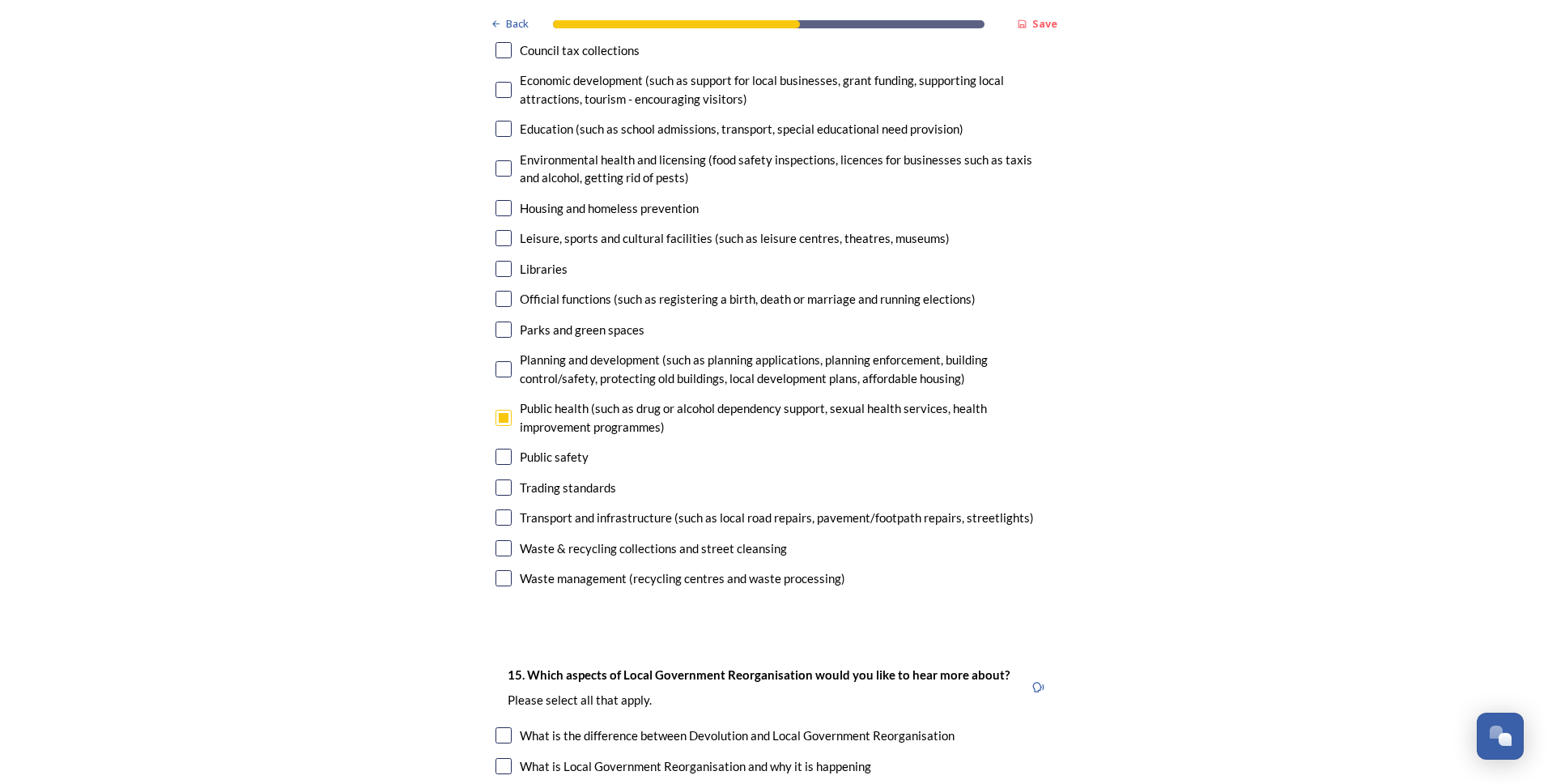
scroll to position [4129, 0]
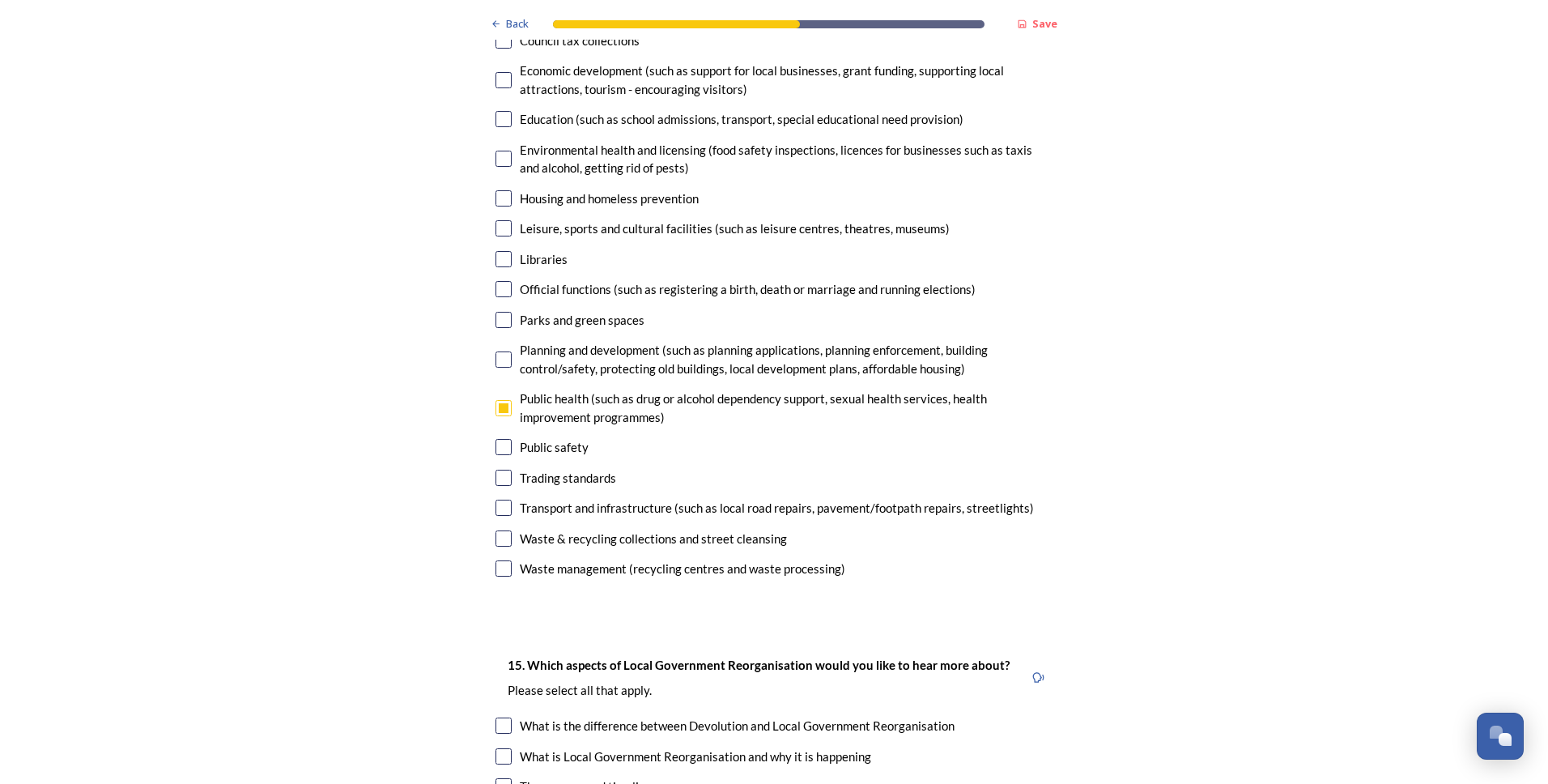
click at [496, 470] on input "checkbox" at bounding box center [504, 478] width 16 height 16
checkbox input "true"
click at [496, 500] on input "checkbox" at bounding box center [504, 507] width 16 height 16
checkbox input "true"
click at [500, 560] on input "checkbox" at bounding box center [504, 568] width 16 height 16
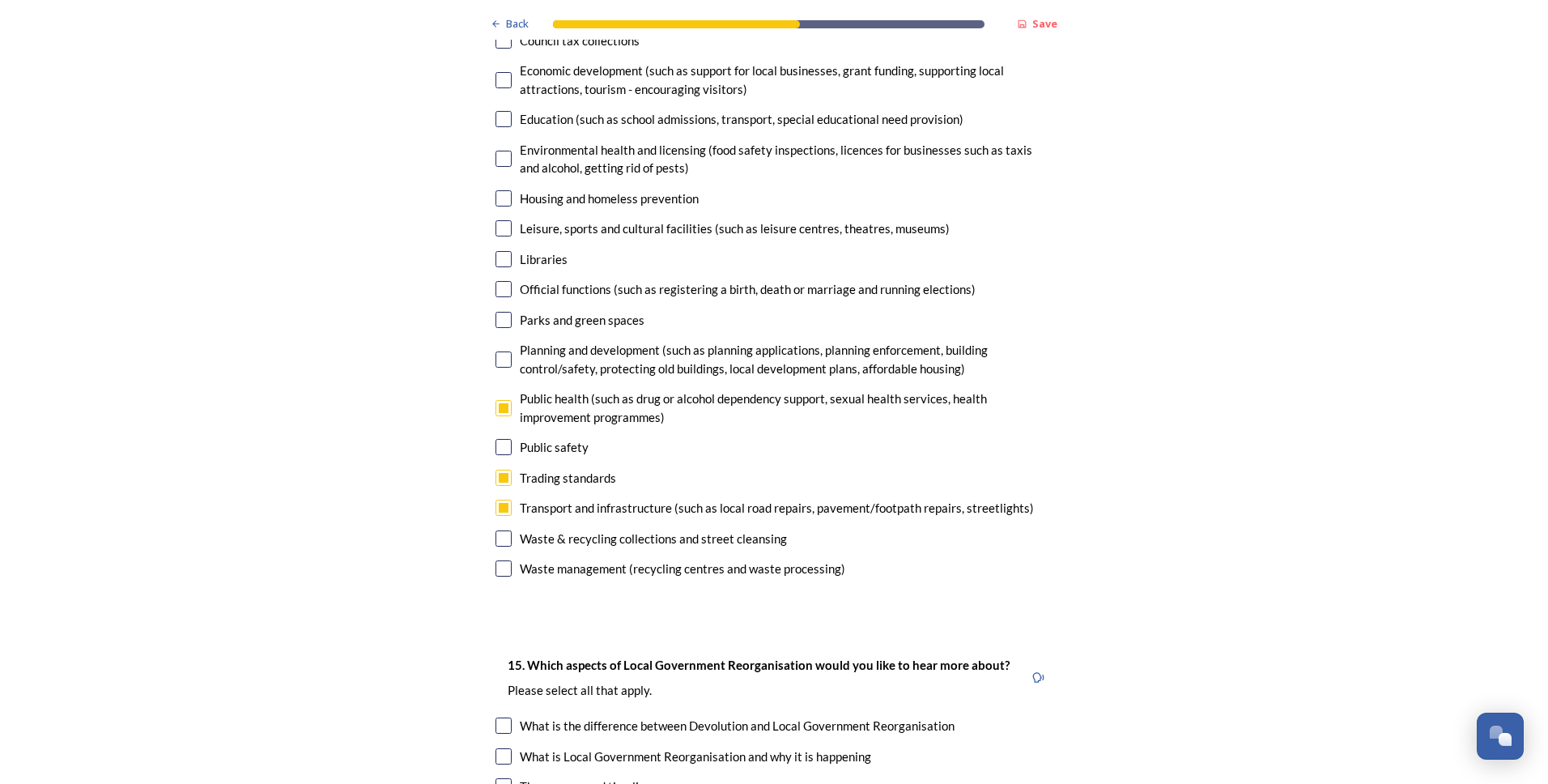
checkbox input "true"
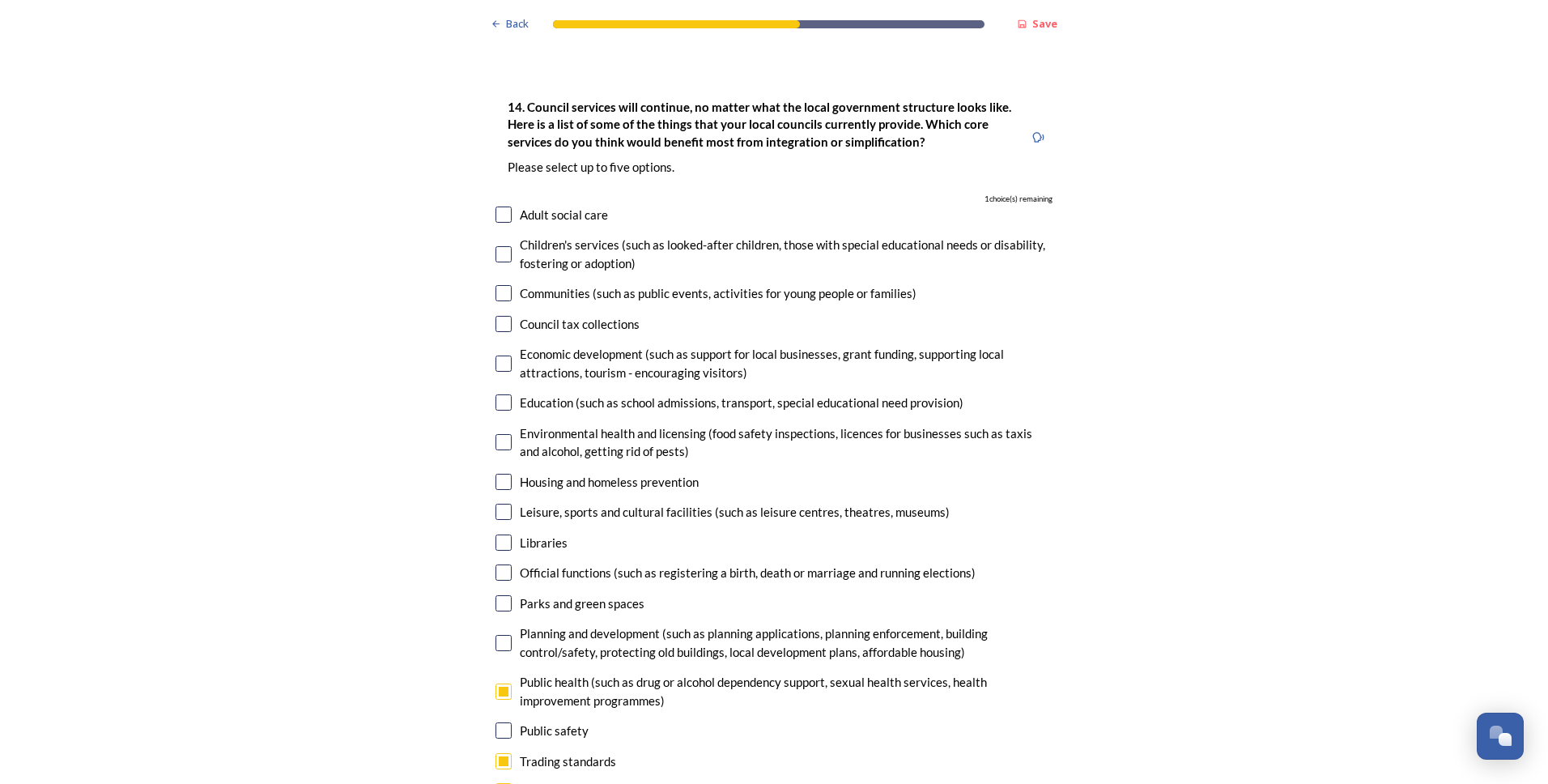
scroll to position [3805, 0]
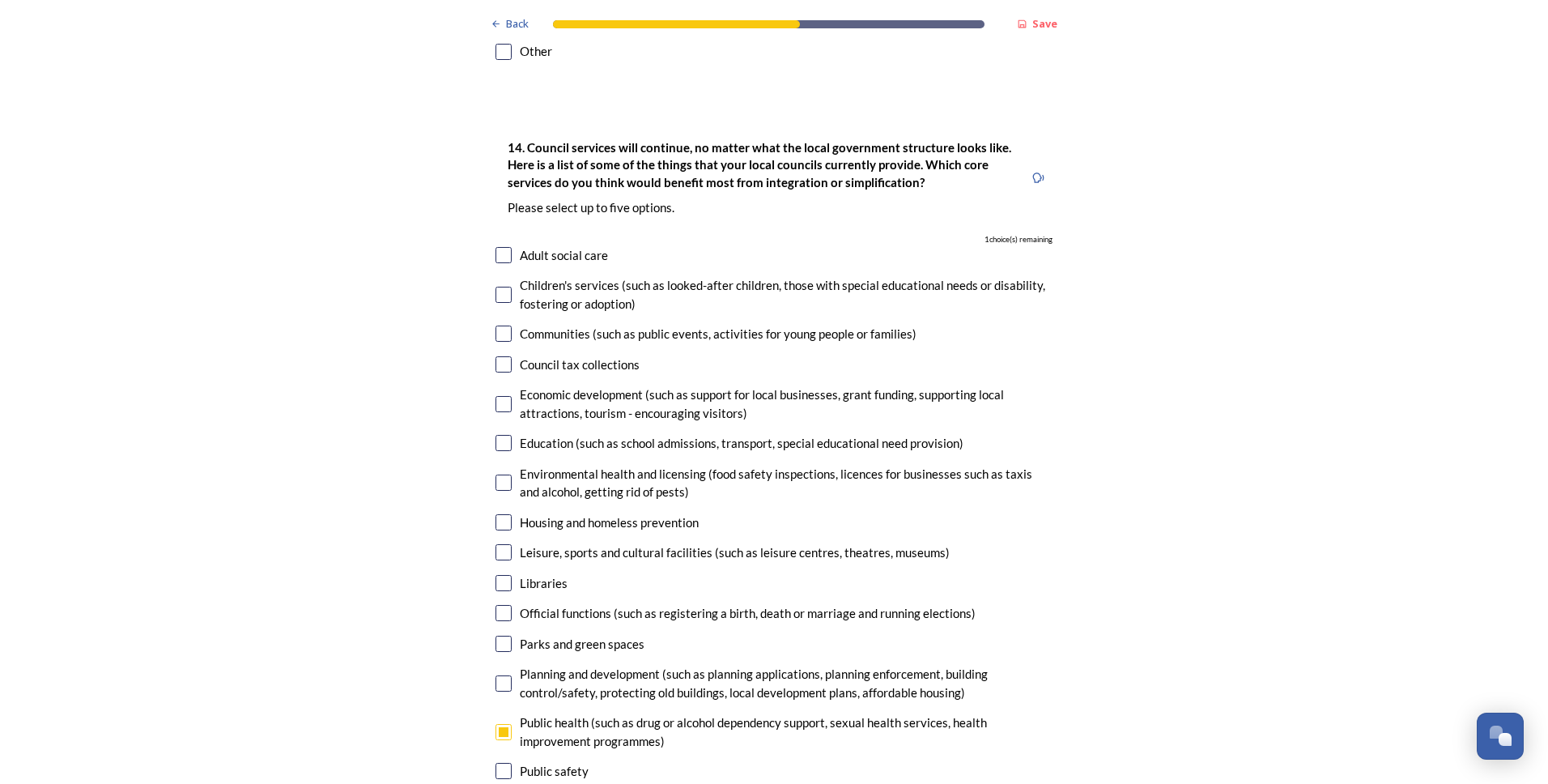
click at [502, 514] on input "checkbox" at bounding box center [504, 522] width 16 height 16
checkbox input "true"
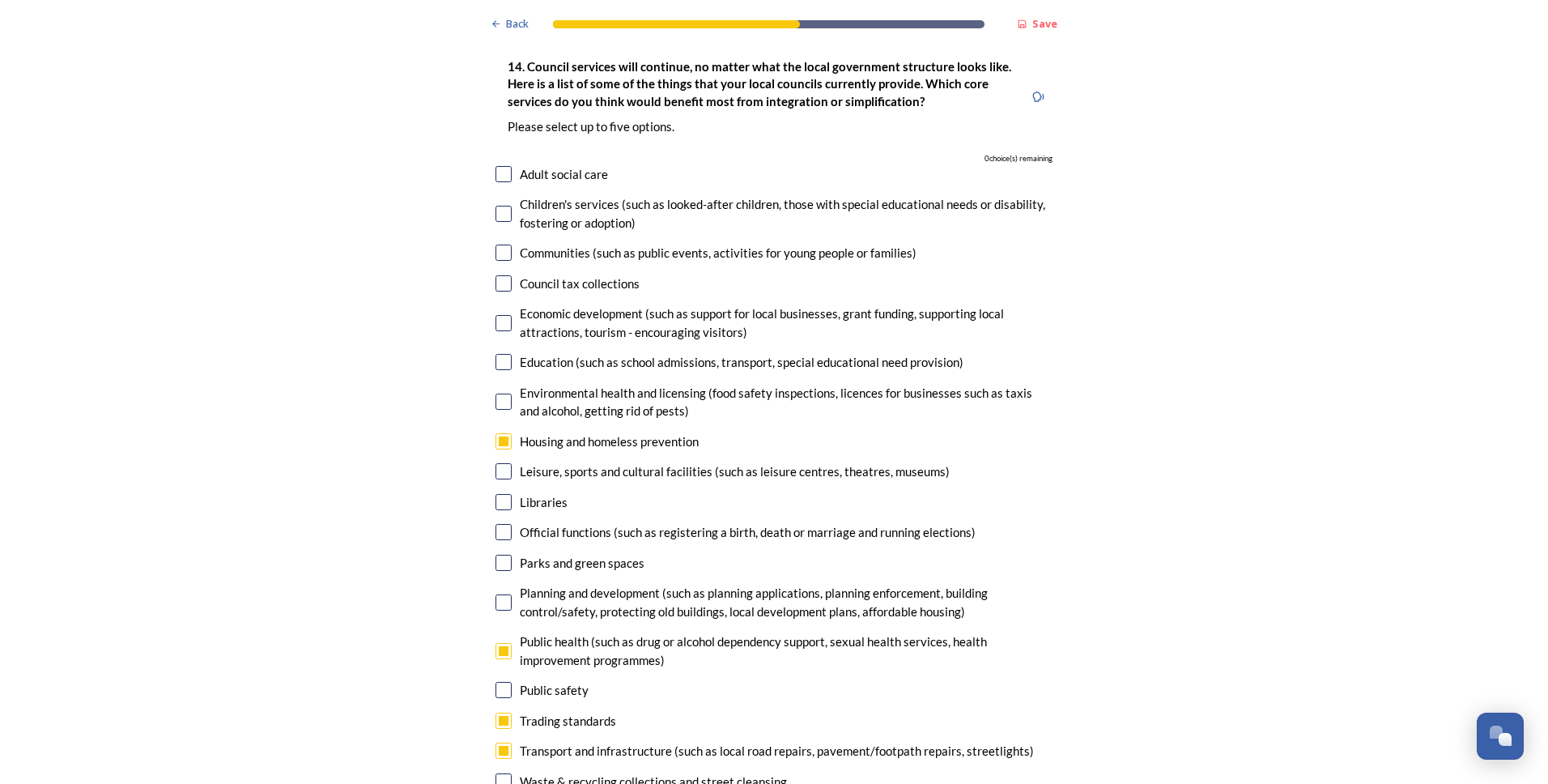
click at [498, 463] on input "checkbox" at bounding box center [504, 471] width 16 height 16
click at [496, 463] on input "checkbox" at bounding box center [504, 471] width 16 height 16
checkbox input "false"
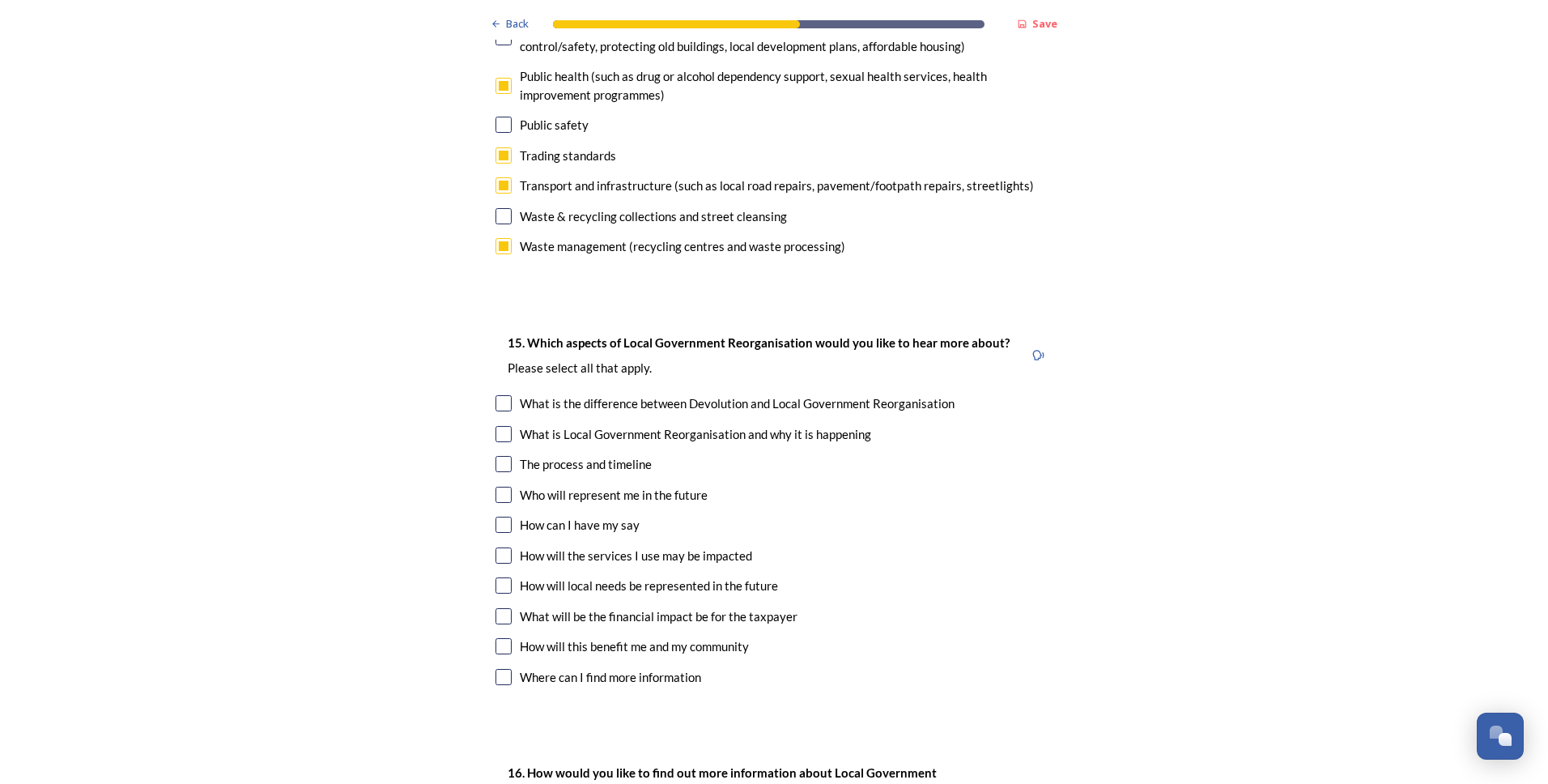
scroll to position [4453, 0]
click at [496, 485] on input "checkbox" at bounding box center [504, 493] width 16 height 16
checkbox input "true"
click at [498, 546] on input "checkbox" at bounding box center [504, 553] width 16 height 16
checkbox input "true"
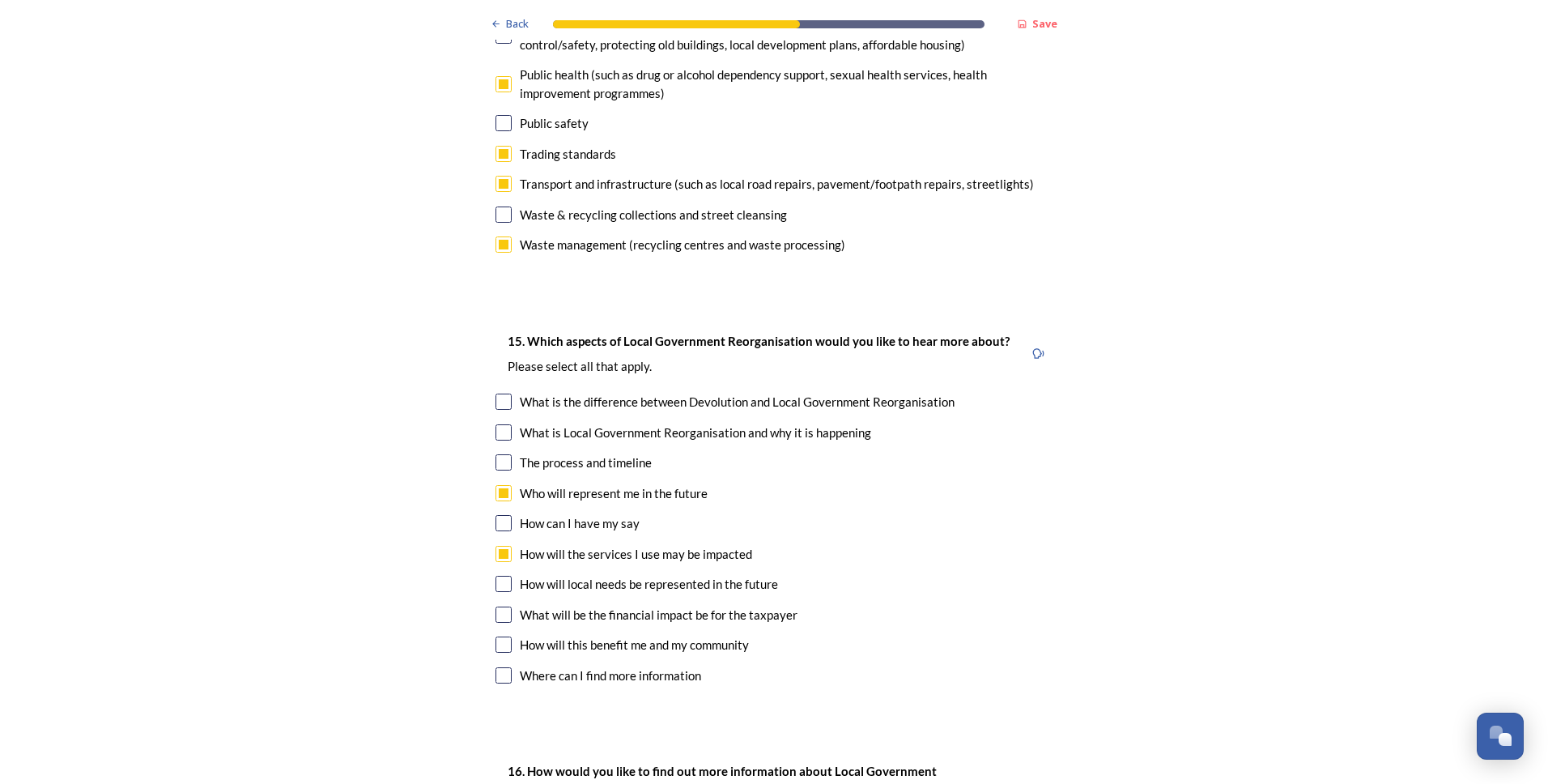
click at [502, 575] on input "checkbox" at bounding box center [504, 583] width 16 height 16
checkbox input "true"
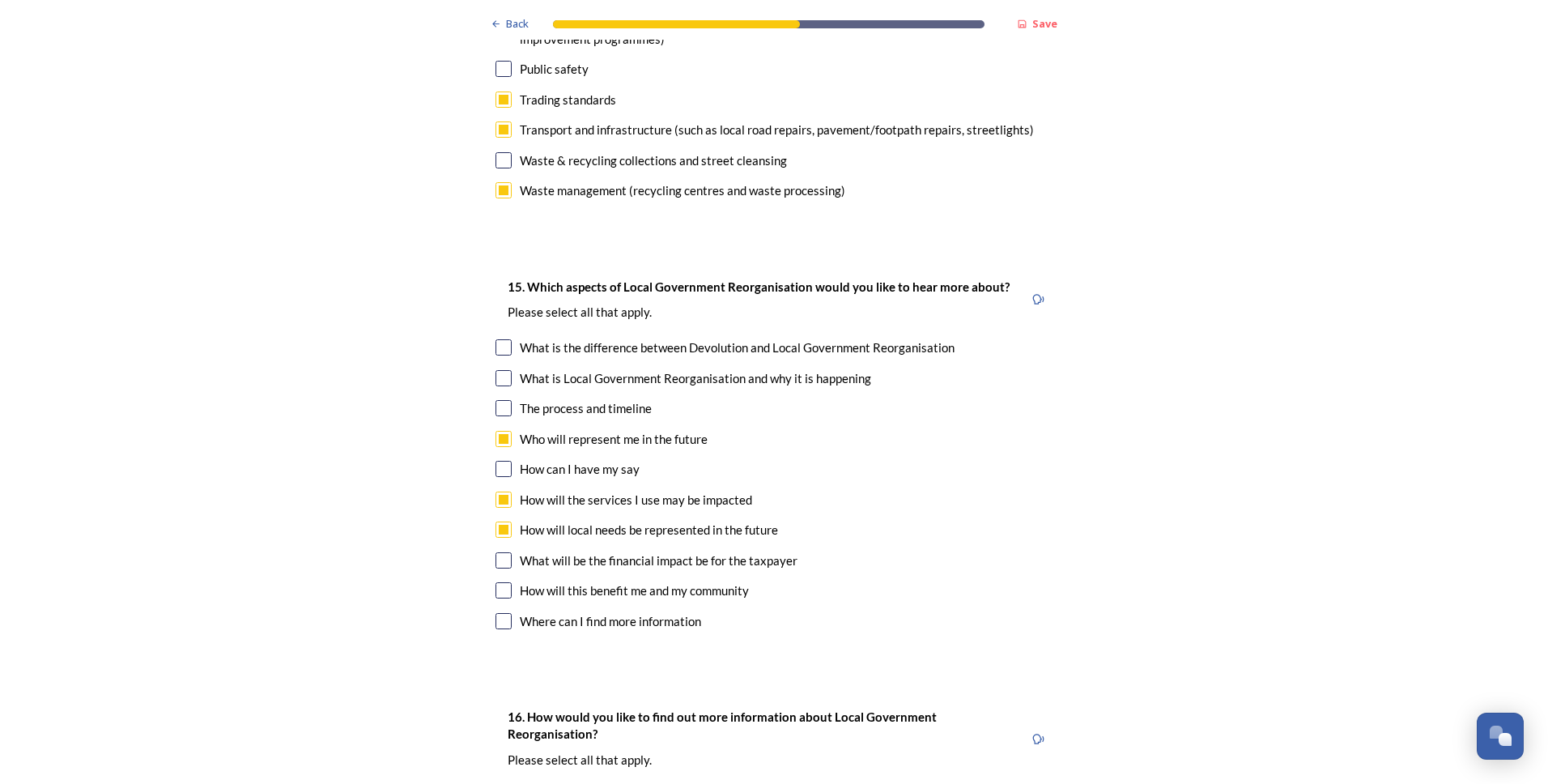
scroll to position [4534, 0]
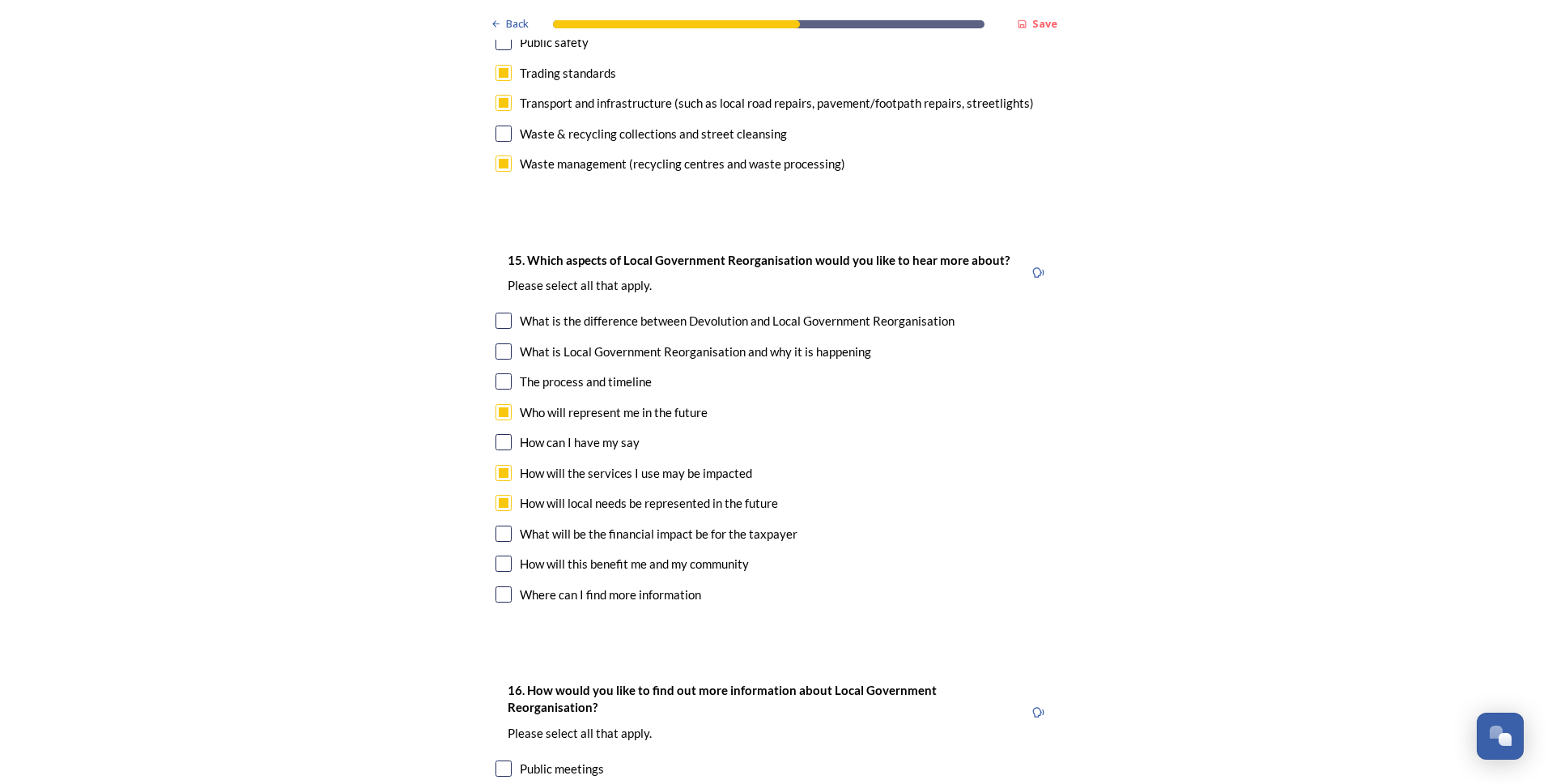
click at [498, 555] on input "checkbox" at bounding box center [504, 563] width 16 height 16
checkbox input "true"
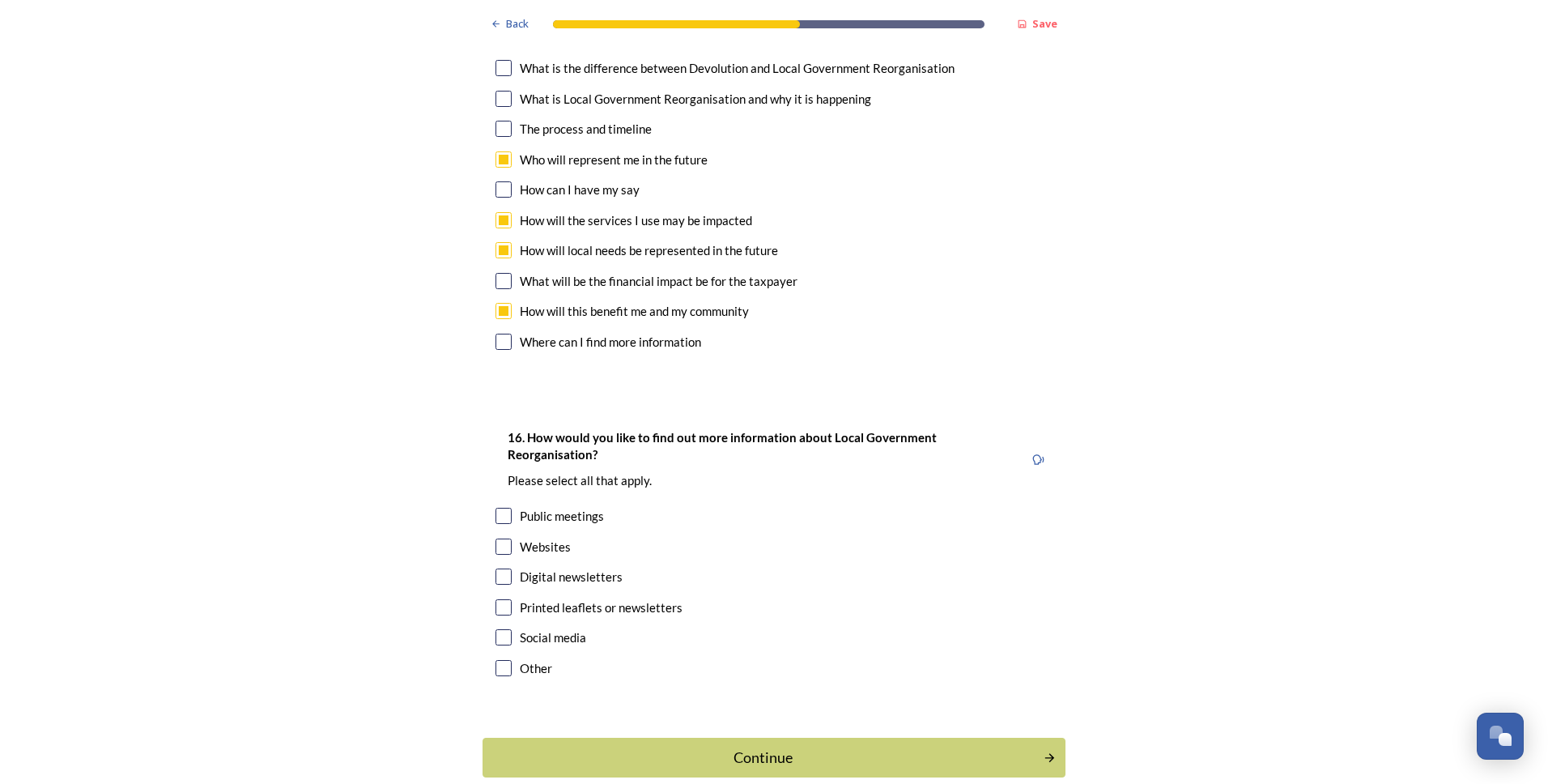
scroll to position [4789, 0]
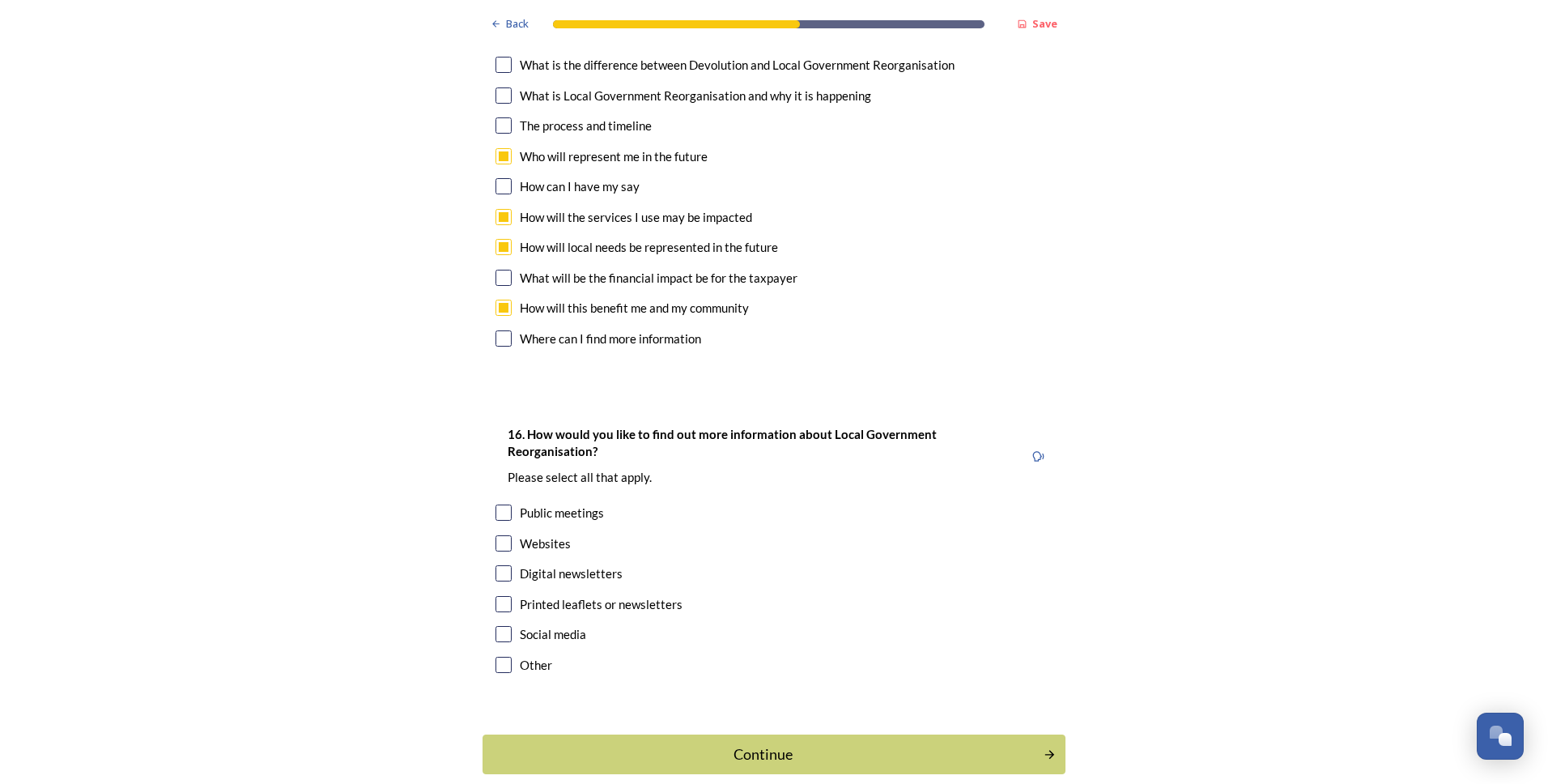
click at [500, 595] on input "checkbox" at bounding box center [504, 603] width 16 height 16
checkbox input "true"
click at [496, 535] on input "checkbox" at bounding box center [504, 543] width 16 height 16
checkbox input "true"
click at [779, 743] on div "Continue" at bounding box center [762, 753] width 543 height 22
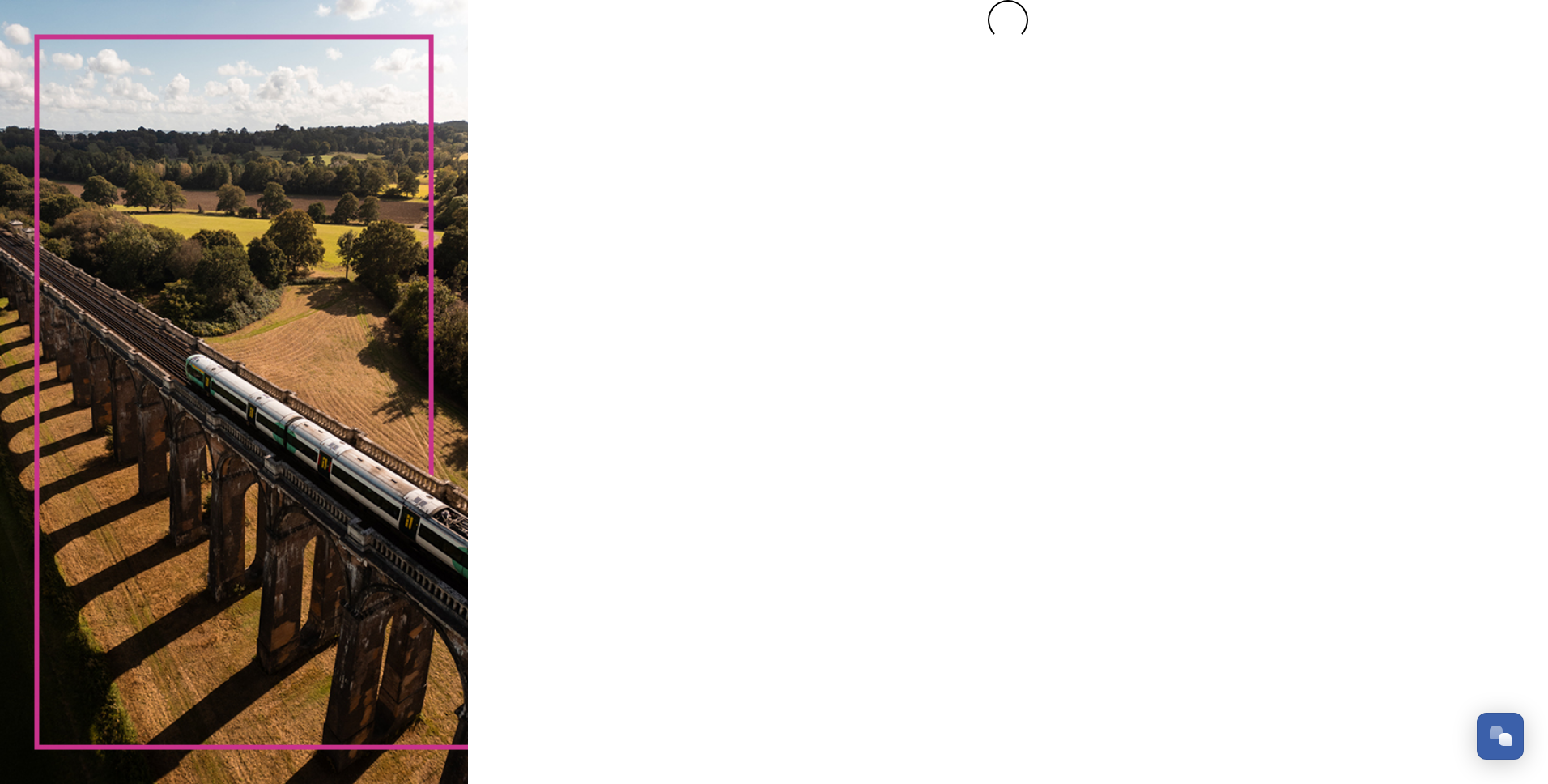
scroll to position [0, 0]
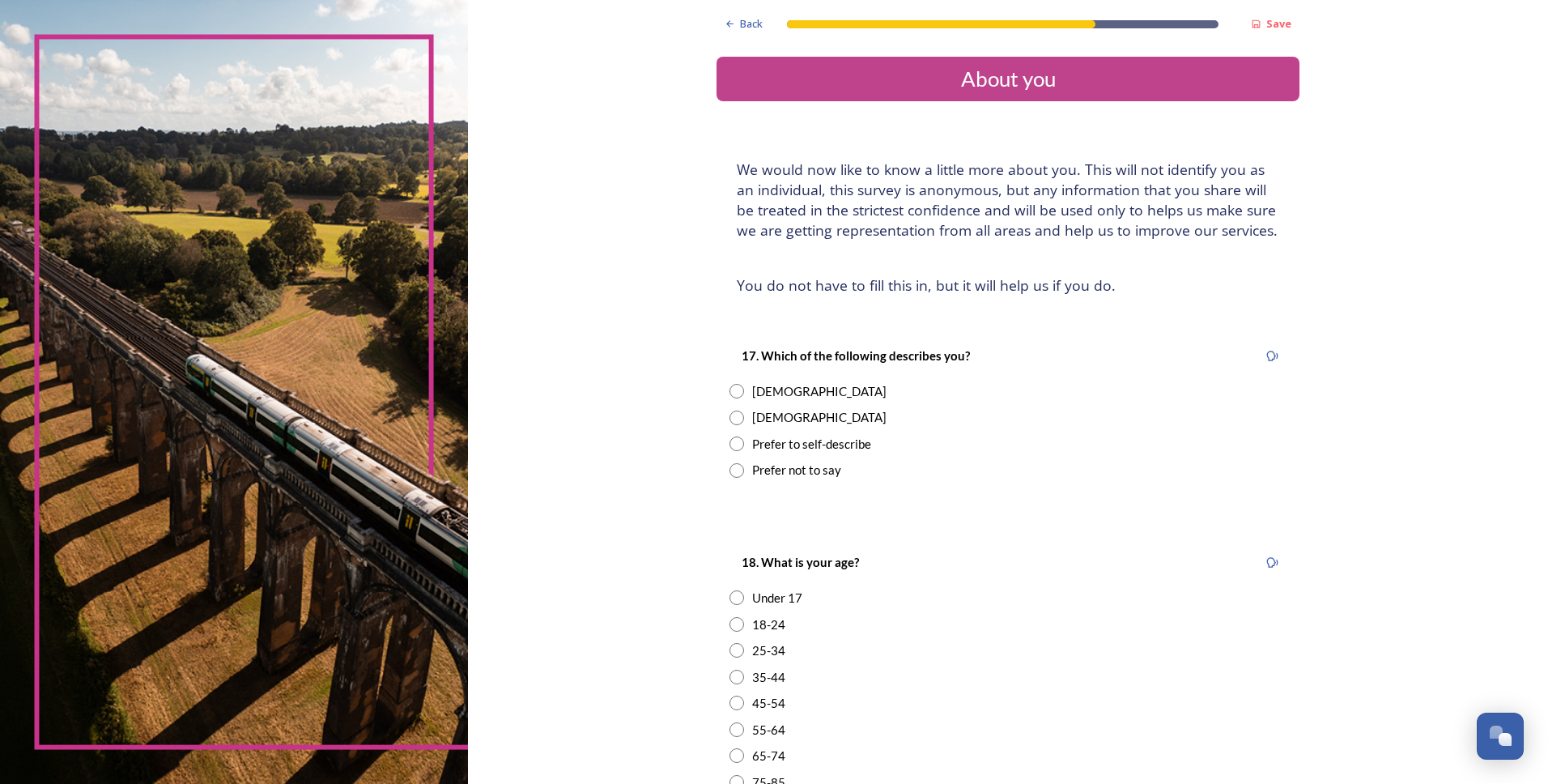
click at [736, 389] on input "radio" at bounding box center [736, 391] width 14 height 14
radio input "true"
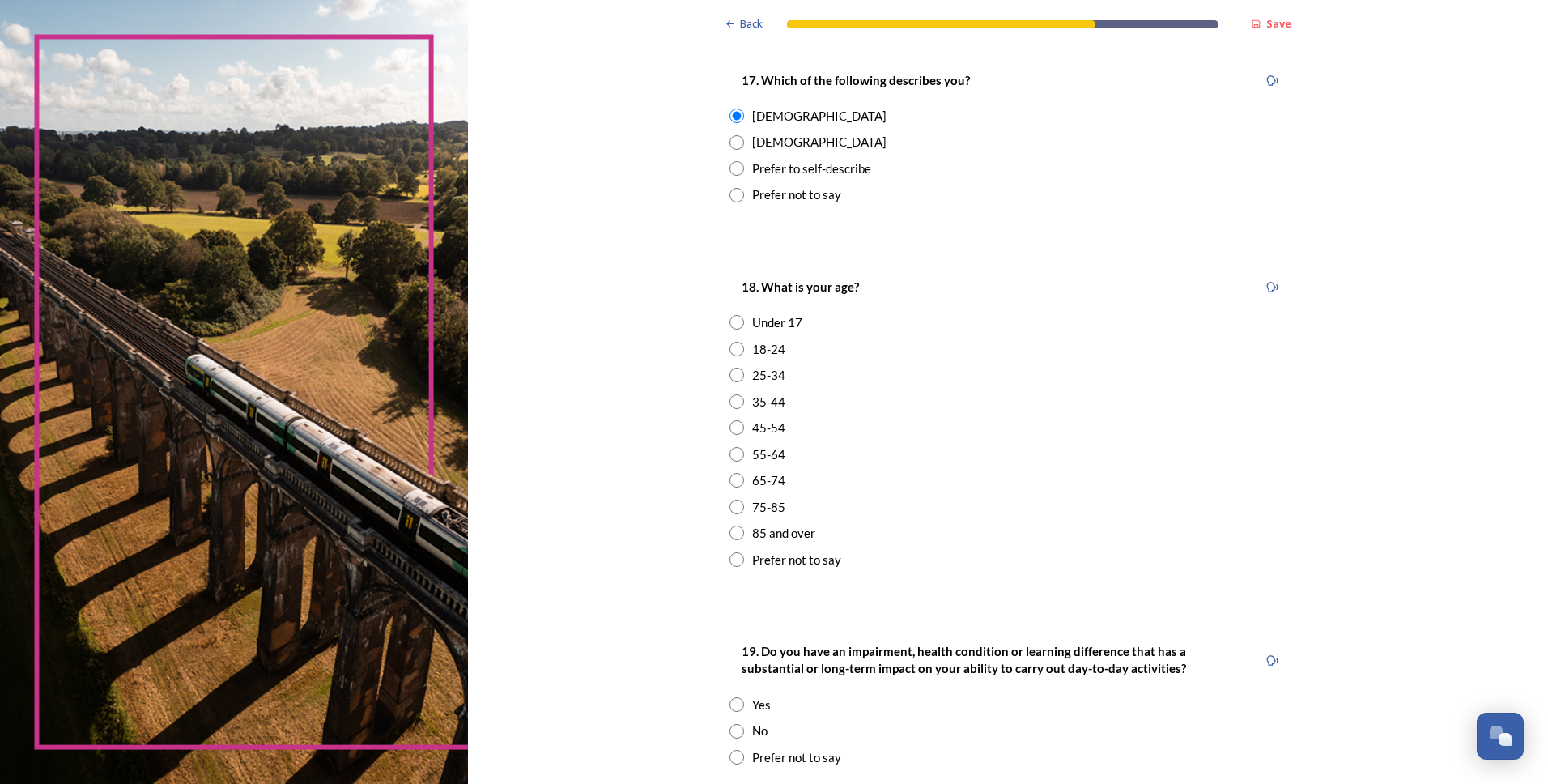
scroll to position [324, 0]
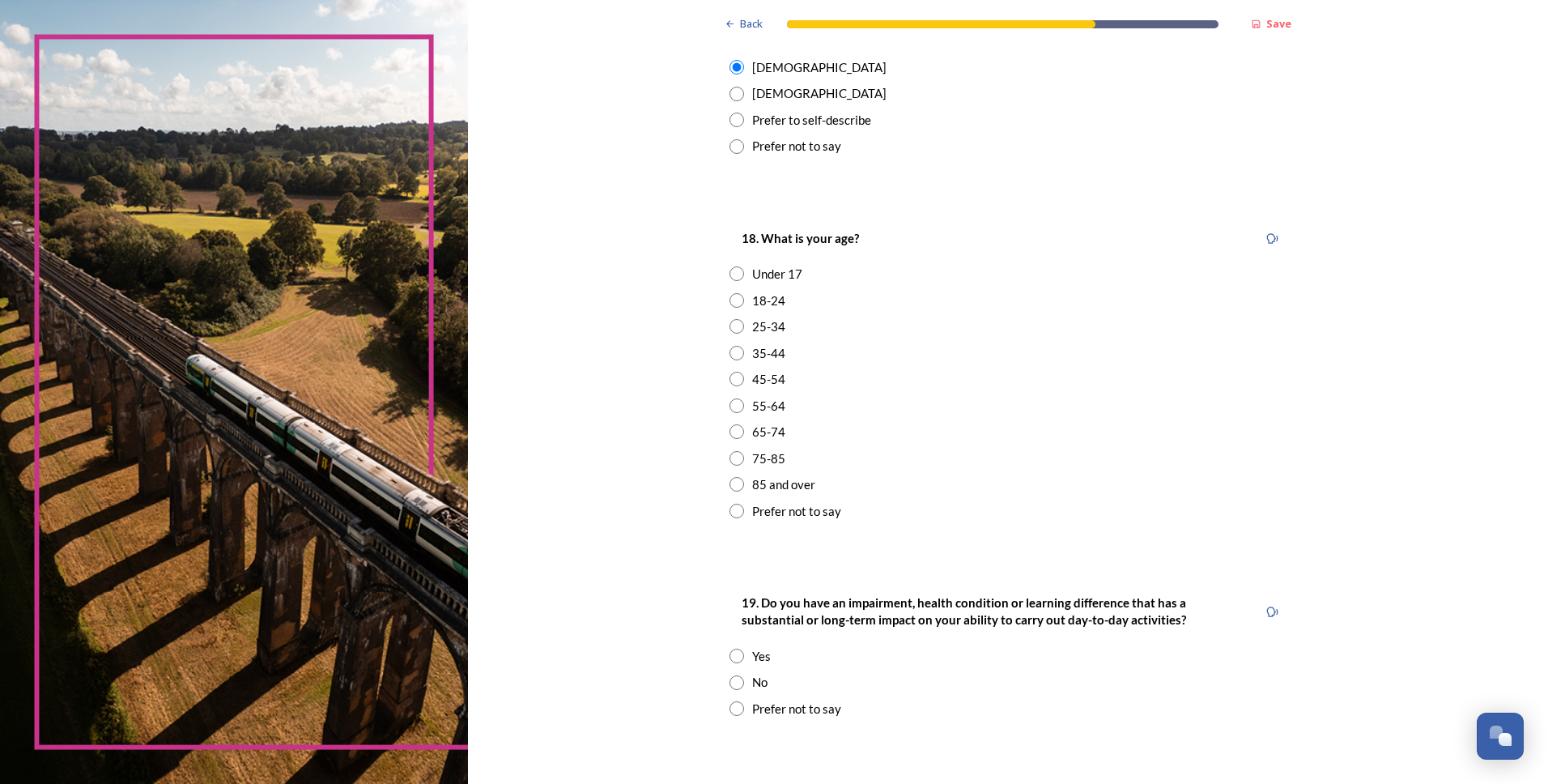
click at [734, 407] on input "radio" at bounding box center [736, 405] width 14 height 14
radio input "true"
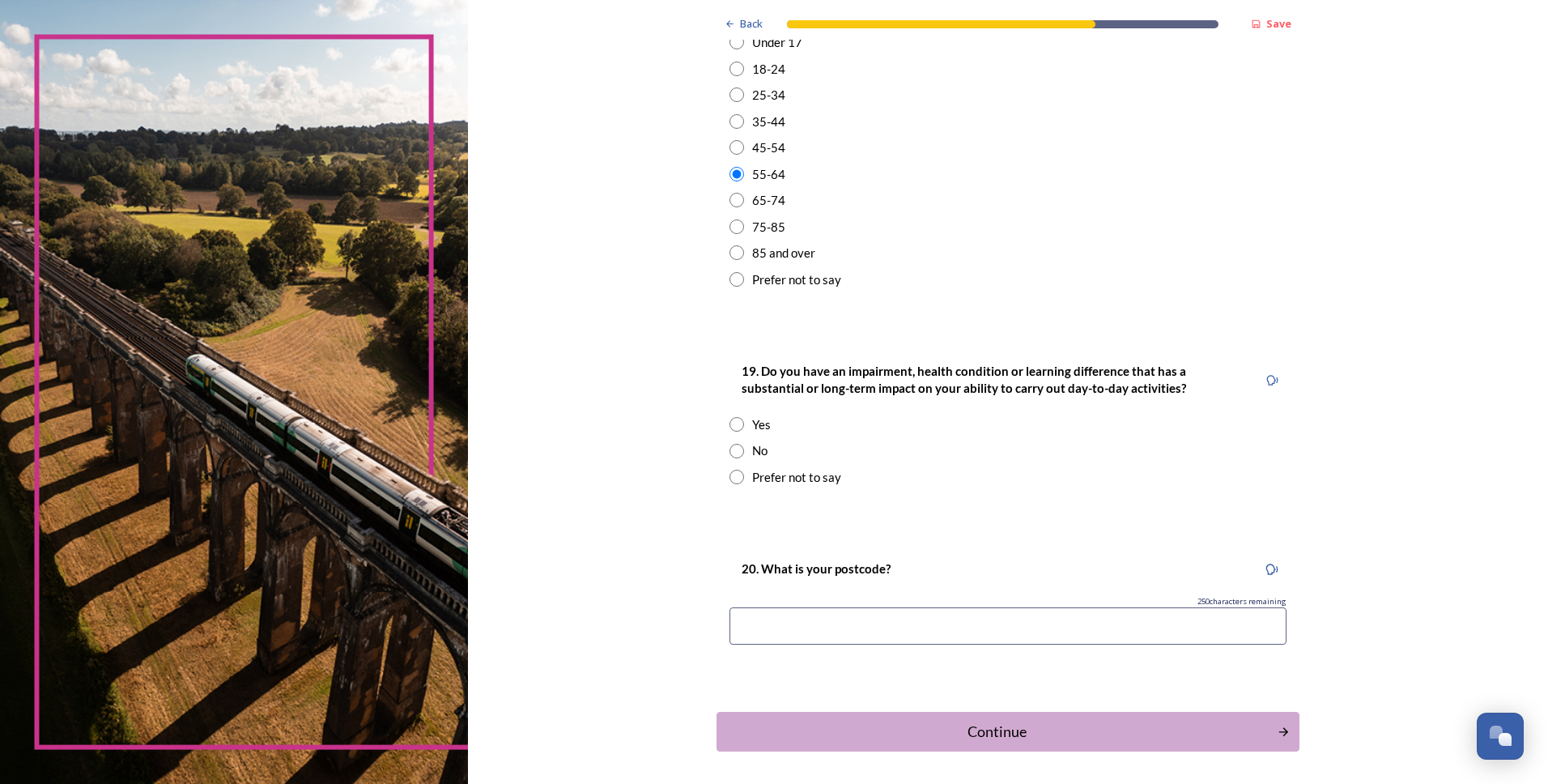
scroll to position [567, 0]
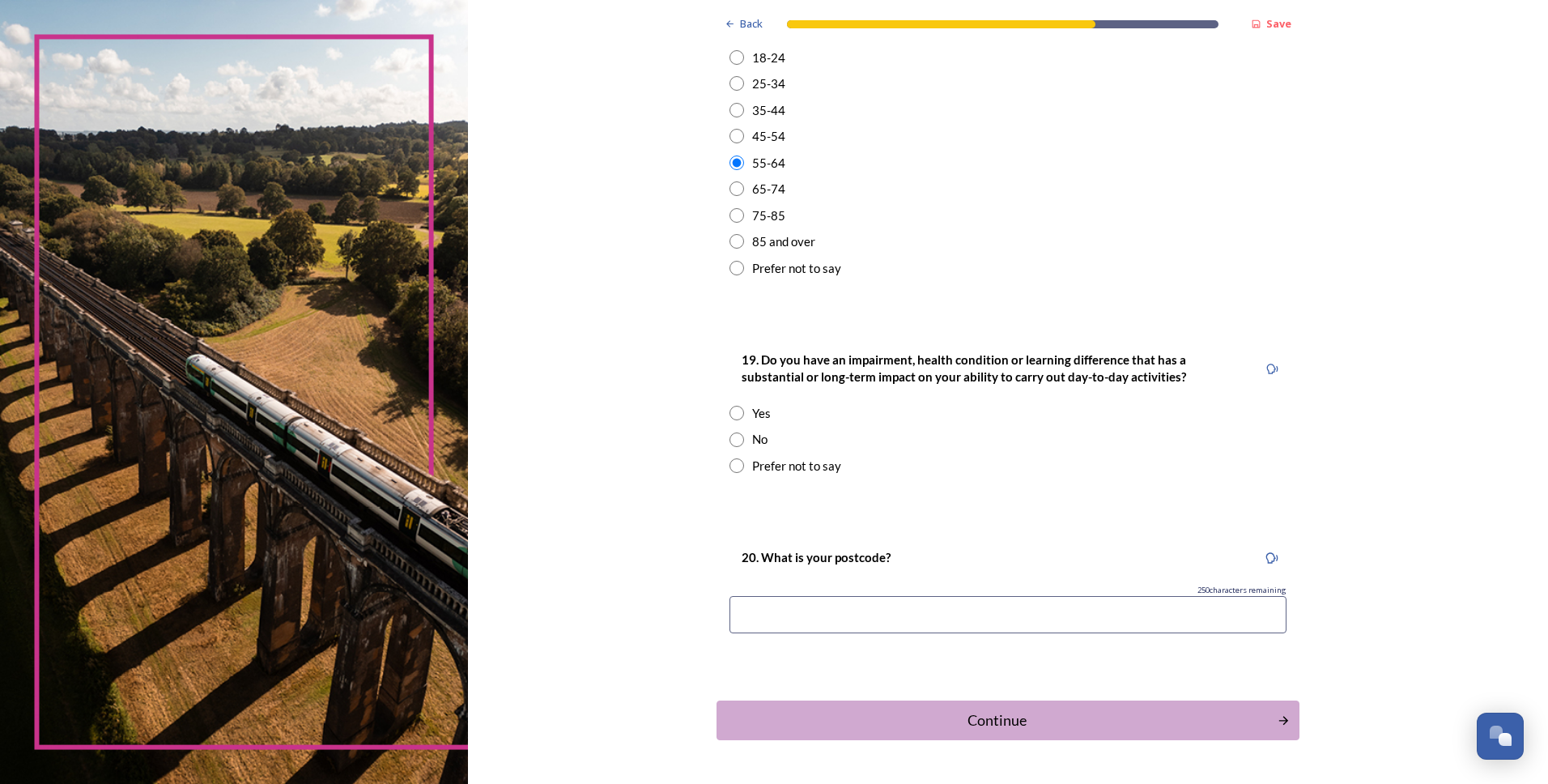
click at [732, 437] on input "radio" at bounding box center [736, 439] width 14 height 14
radio input "true"
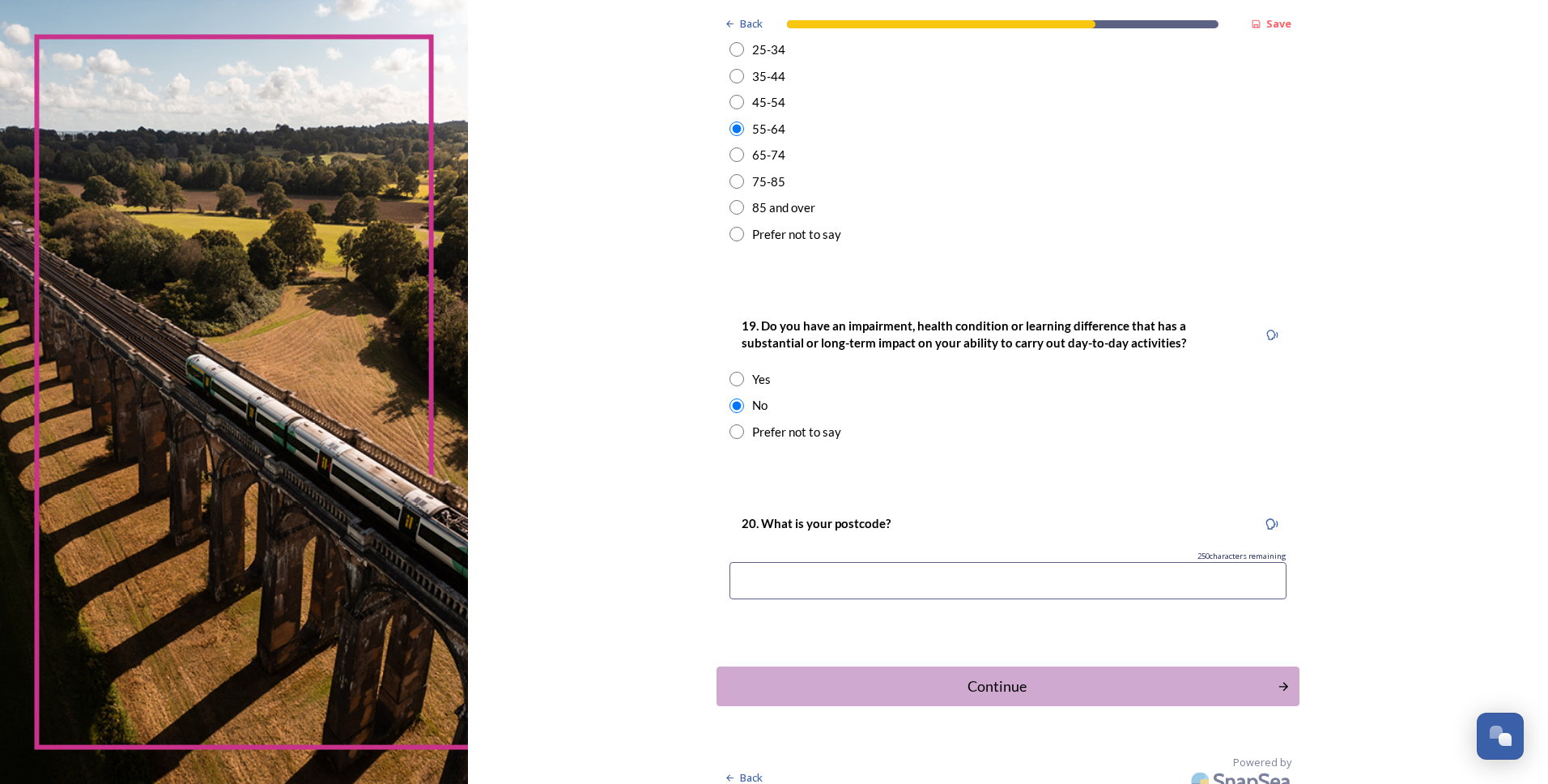
scroll to position [616, 0]
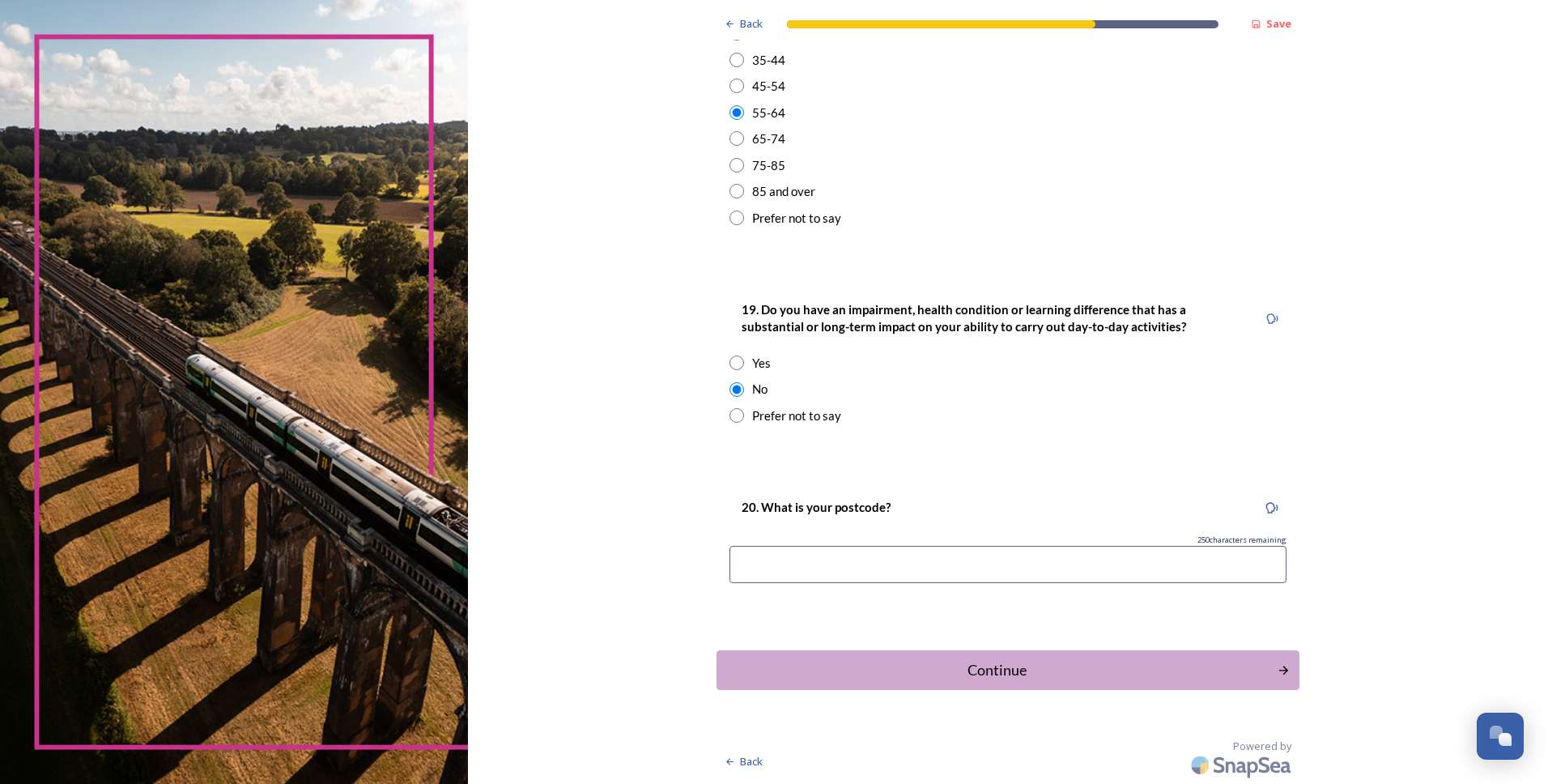
click at [749, 557] on input at bounding box center [1008, 564] width 557 height 37
drag, startPoint x: 774, startPoint y: 516, endPoint x: 798, endPoint y: 509, distance: 25.0
click at [774, 516] on p "20. What is your postcode?" at bounding box center [817, 507] width 149 height 17
click at [944, 664] on div "Continue" at bounding box center [997, 669] width 549 height 22
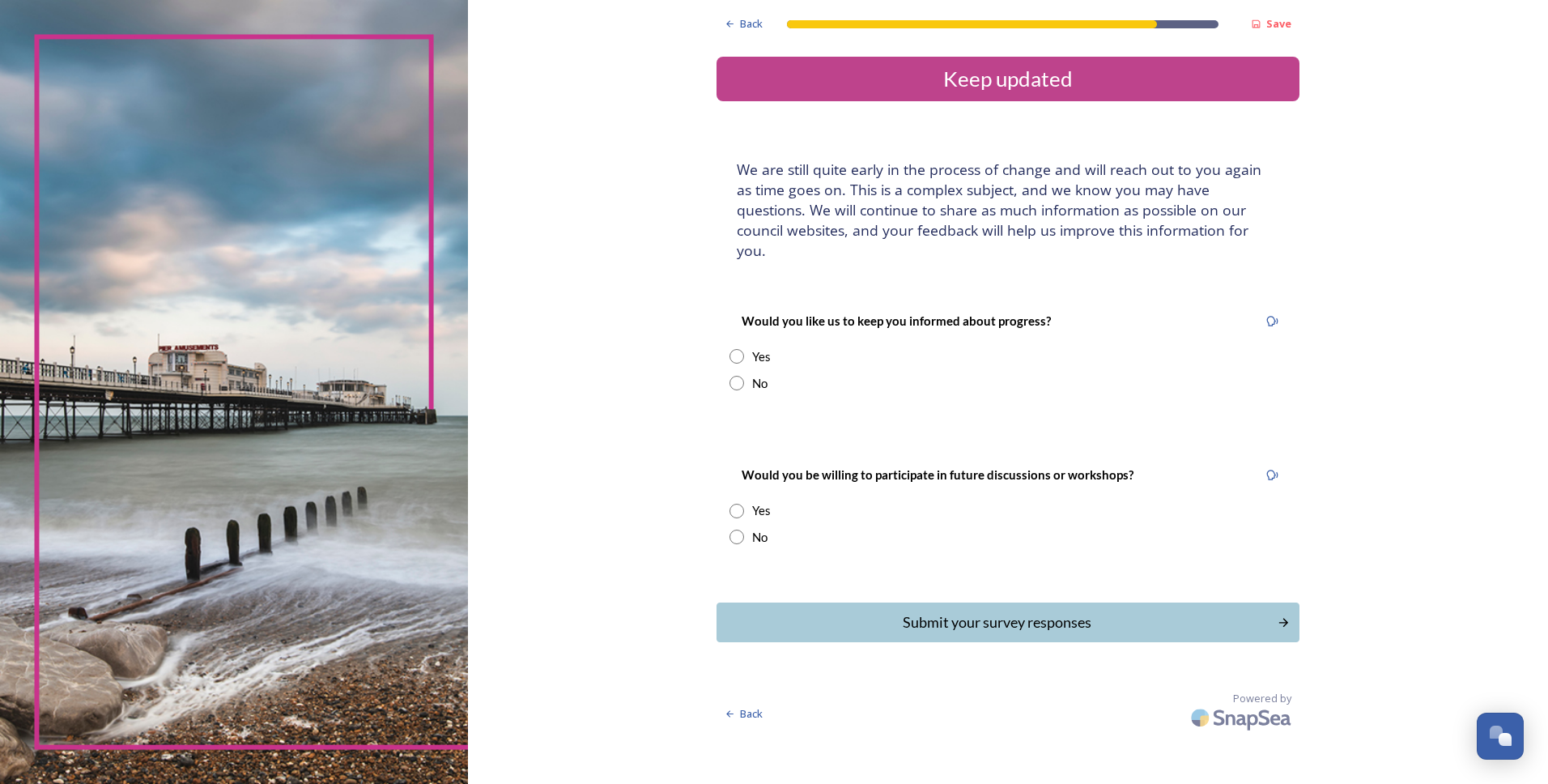
click at [739, 349] on input "radio" at bounding box center [736, 356] width 14 height 14
radio input "true"
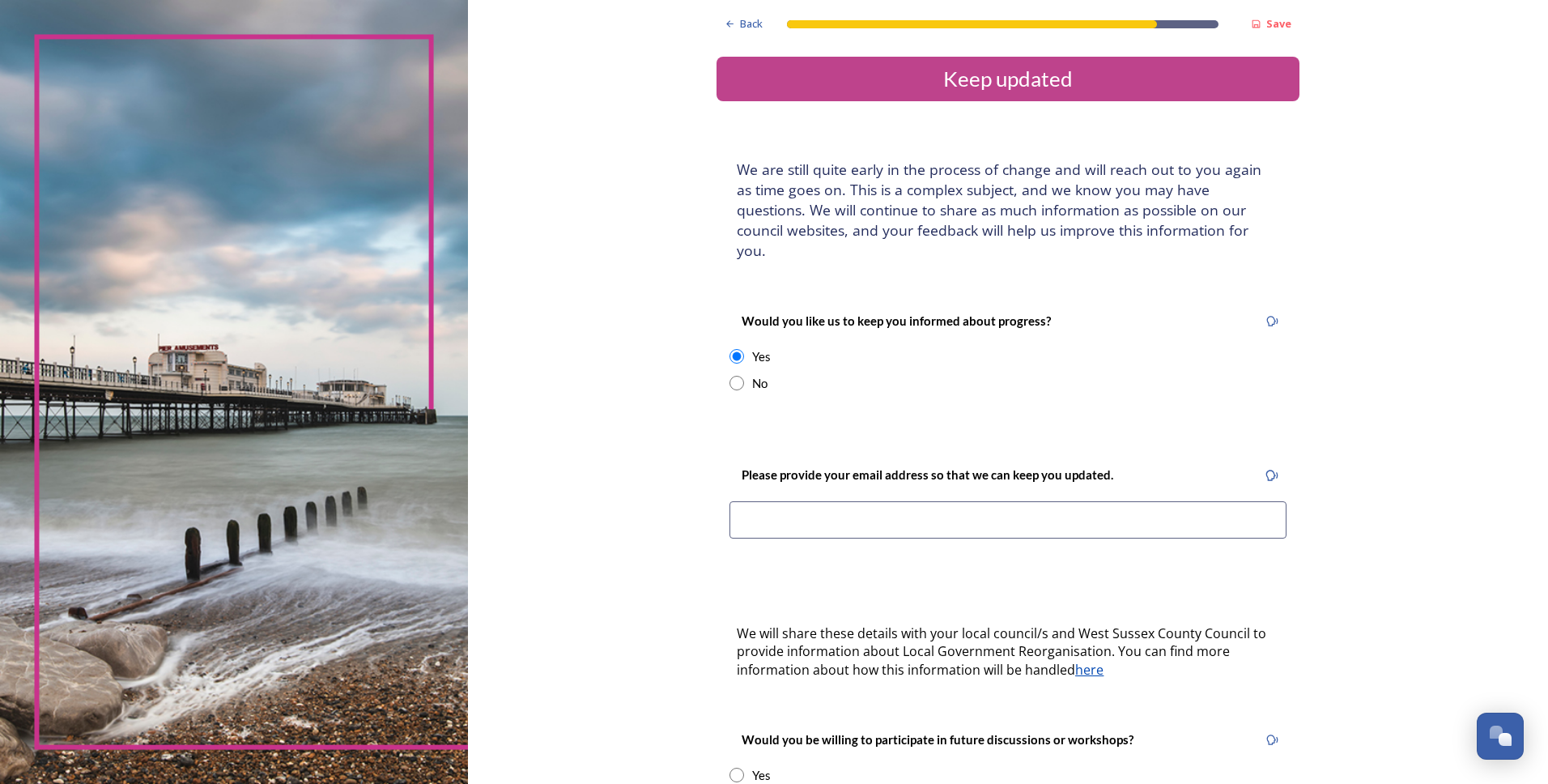
click at [760, 502] on input at bounding box center [1008, 520] width 557 height 37
type input "narramore23@tiscali.co.uk"
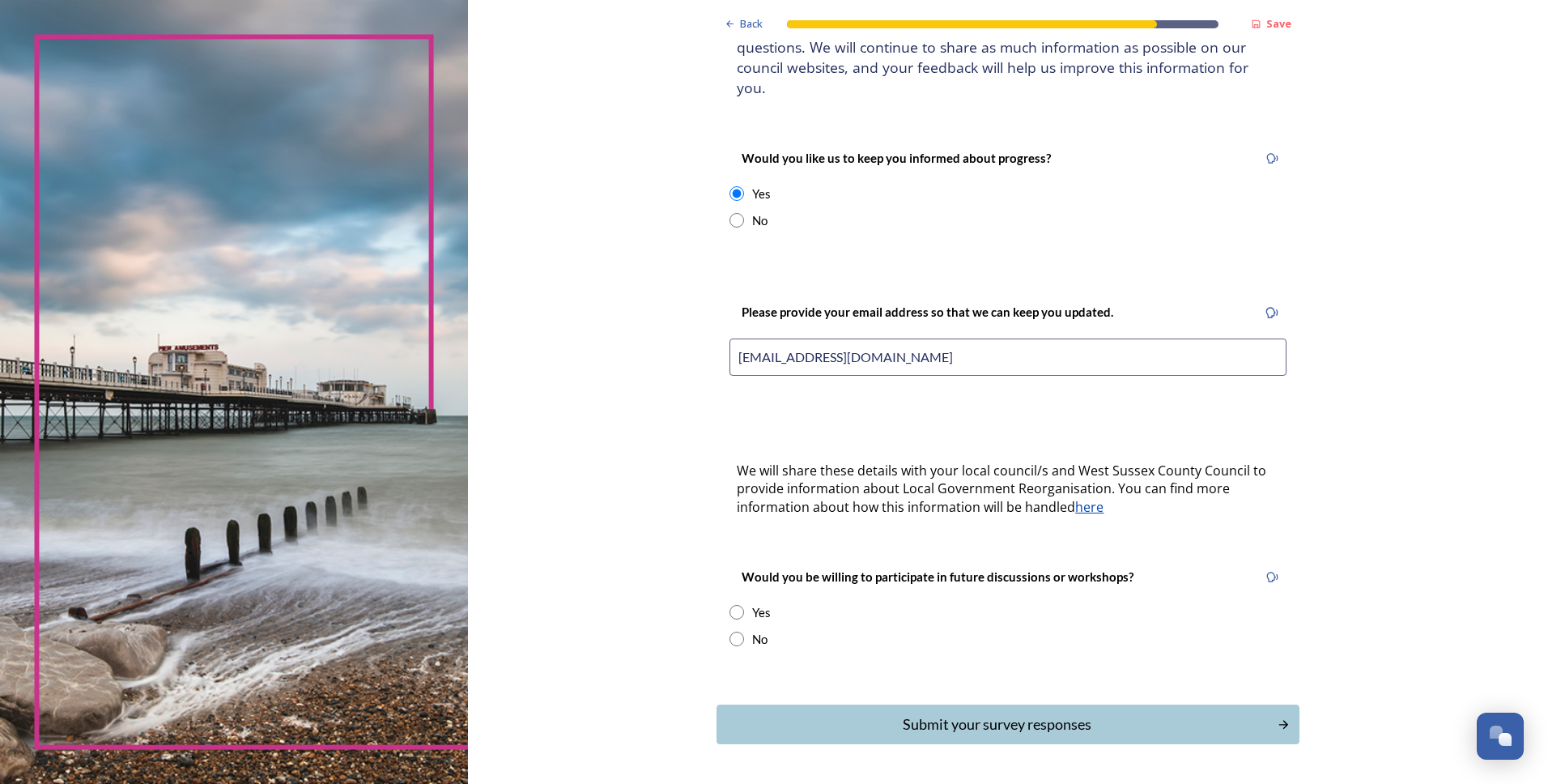
scroll to position [197, 0]
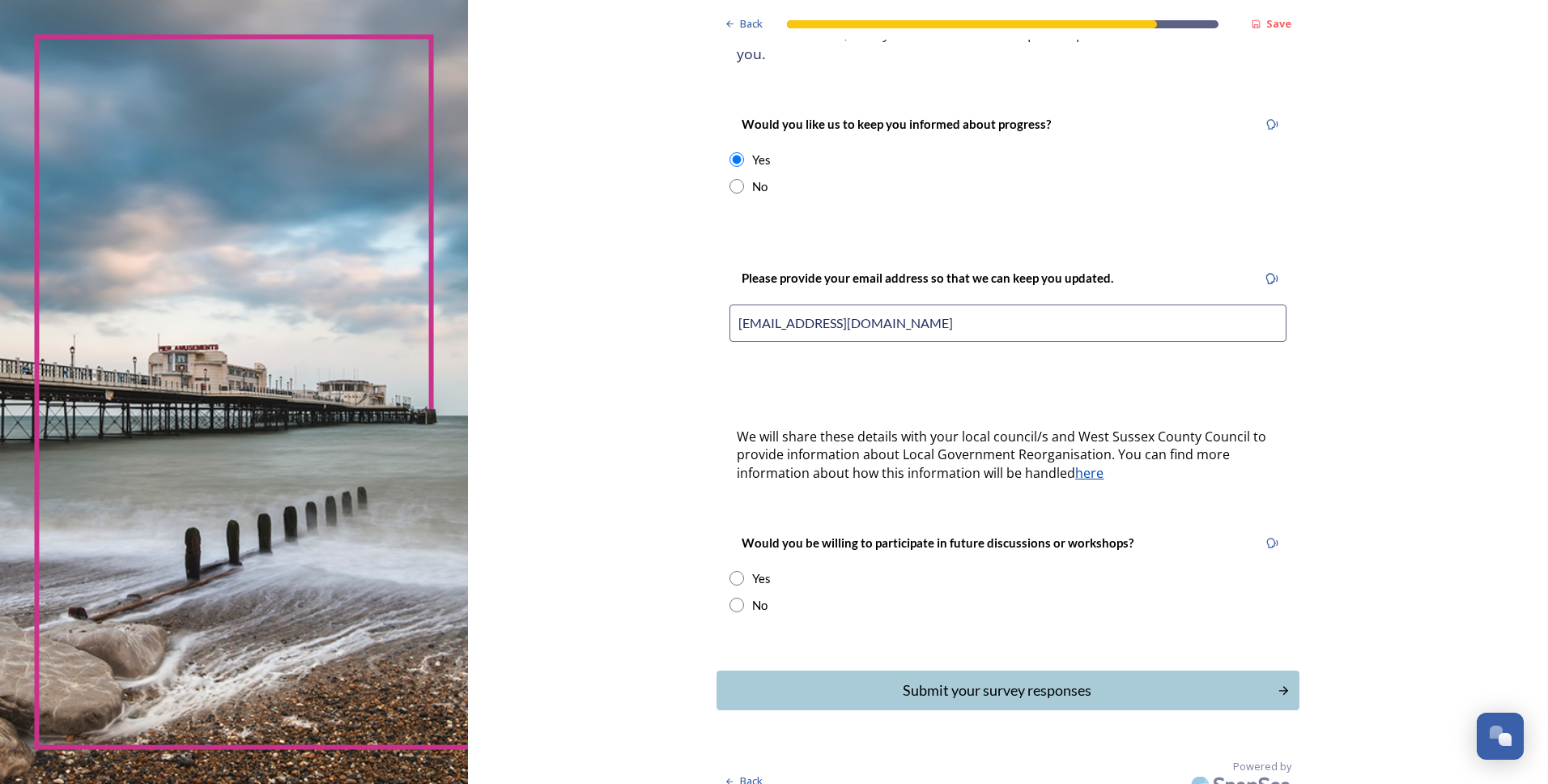
click at [729, 571] on input "radio" at bounding box center [736, 577] width 14 height 14
radio input "true"
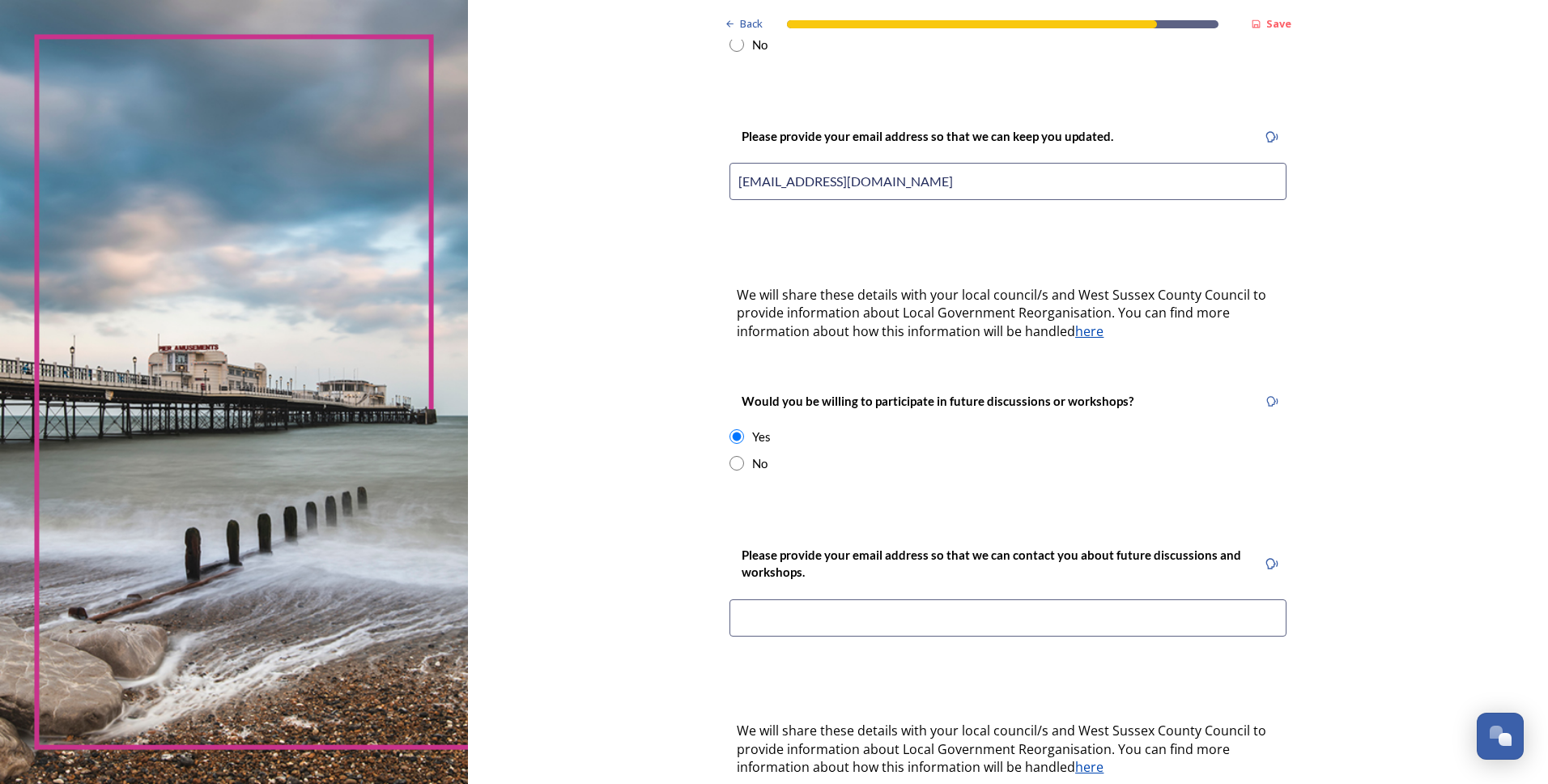
scroll to position [359, 0]
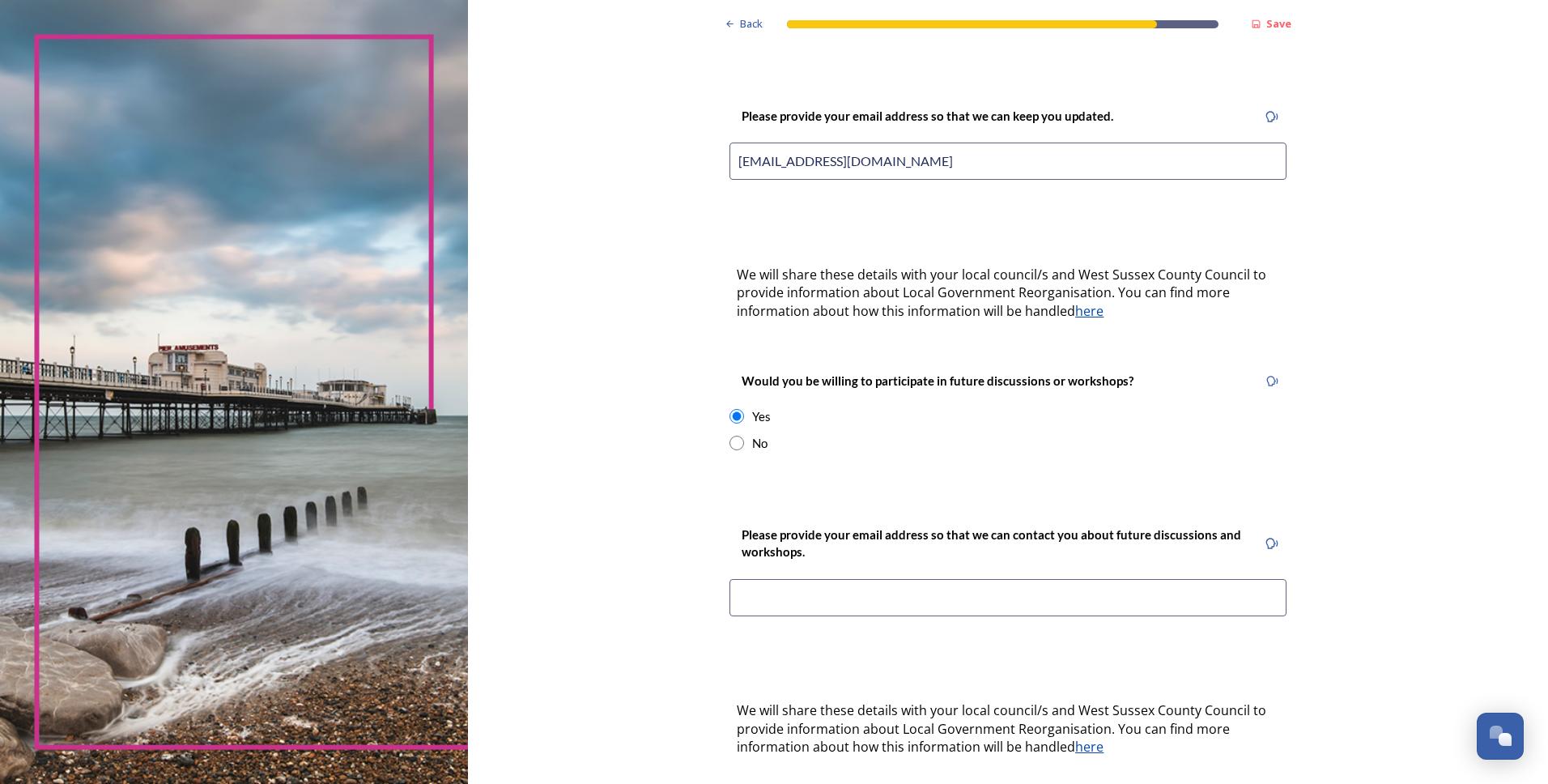
click at [765, 579] on input at bounding box center [1008, 597] width 557 height 37
type input "narramore23@tiscali.co.uk"
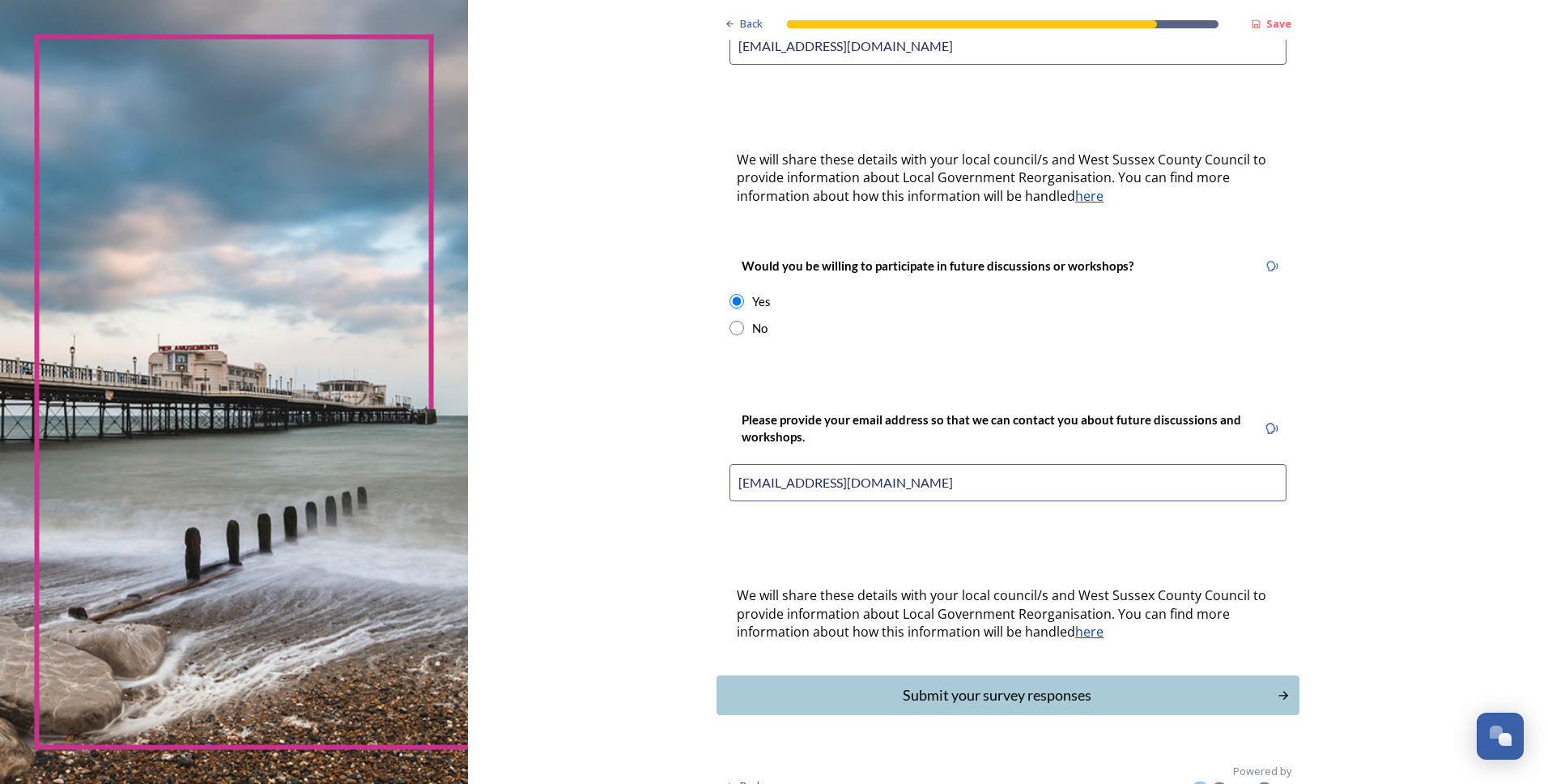
scroll to position [479, 0]
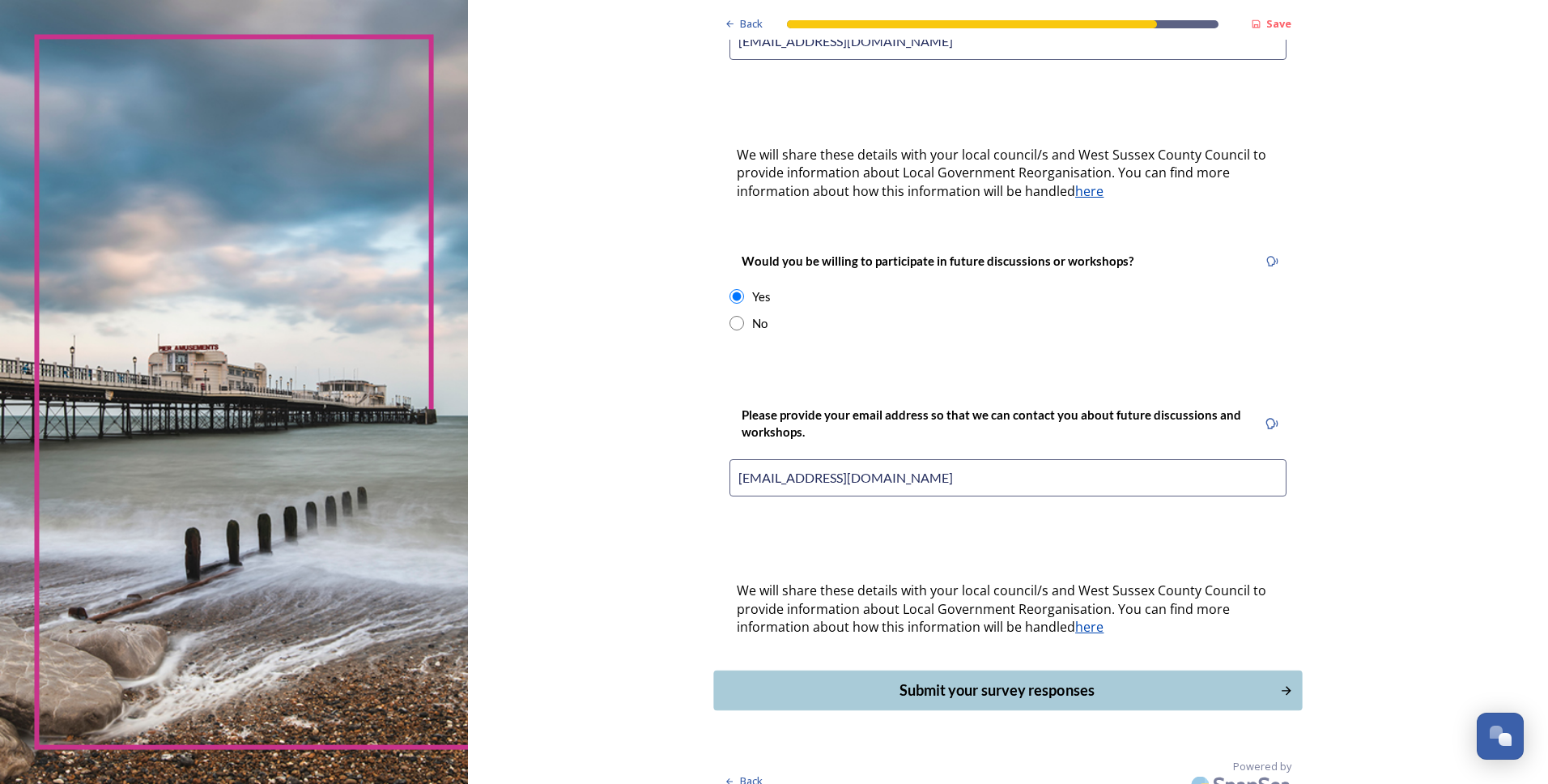
click at [916, 680] on div "Submit your survey responses" at bounding box center [997, 690] width 549 height 22
